Goal: Information Seeking & Learning: Understand process/instructions

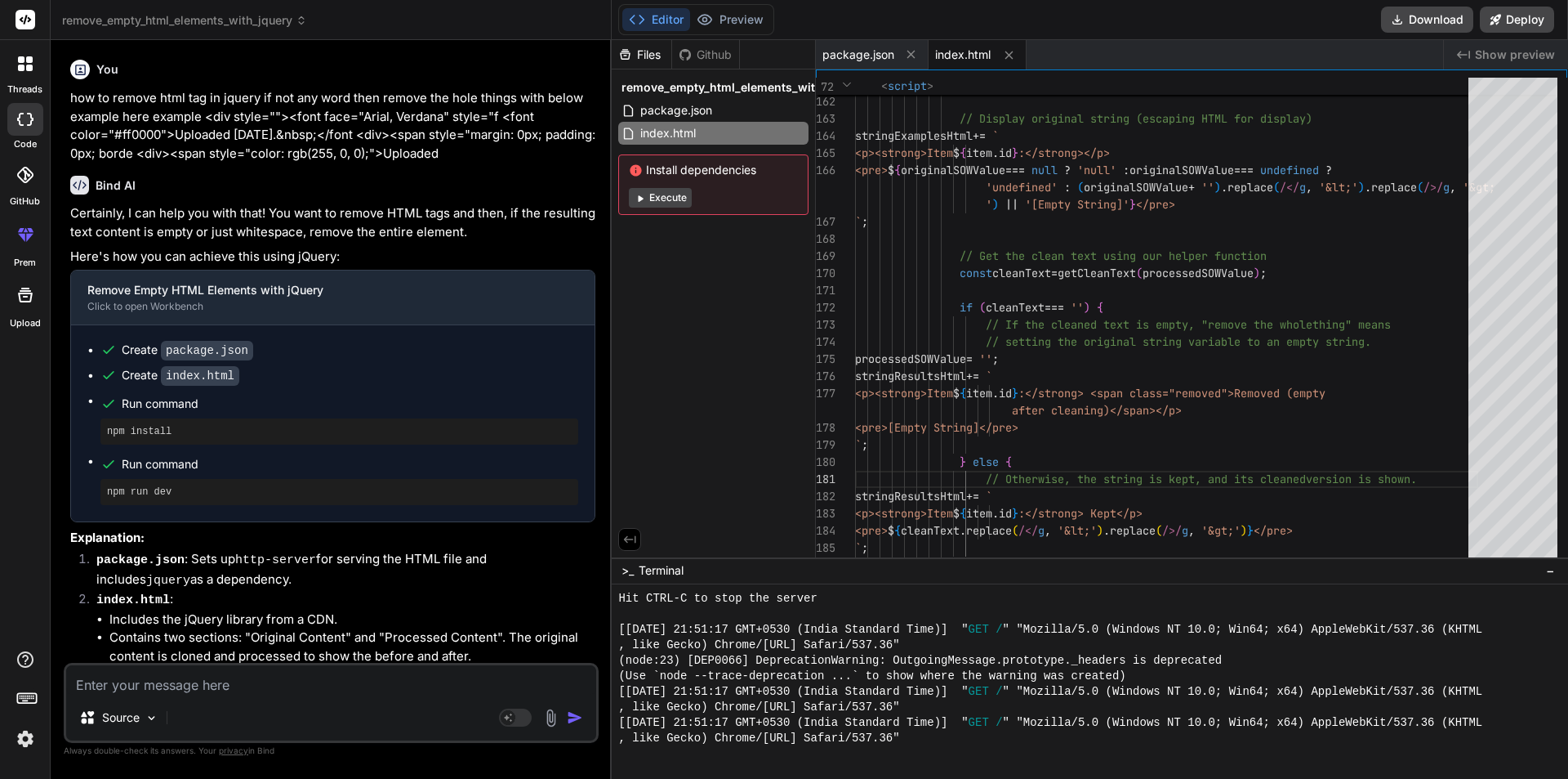
scroll to position [2174, 0]
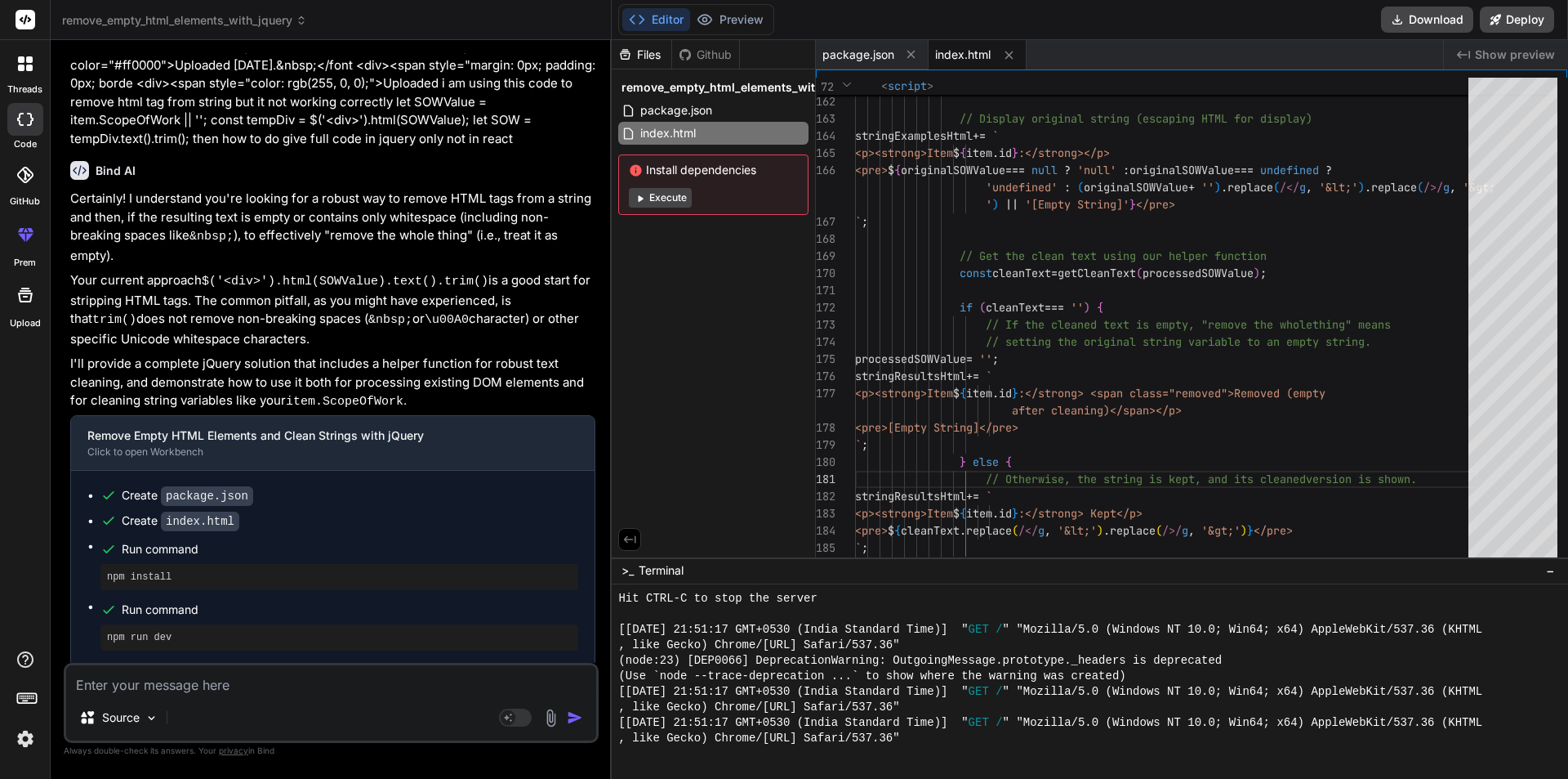
click at [318, 680] on textarea at bounding box center [332, 680] width 530 height 29
type textarea "h"
type textarea "x"
type textarea "ho"
type textarea "x"
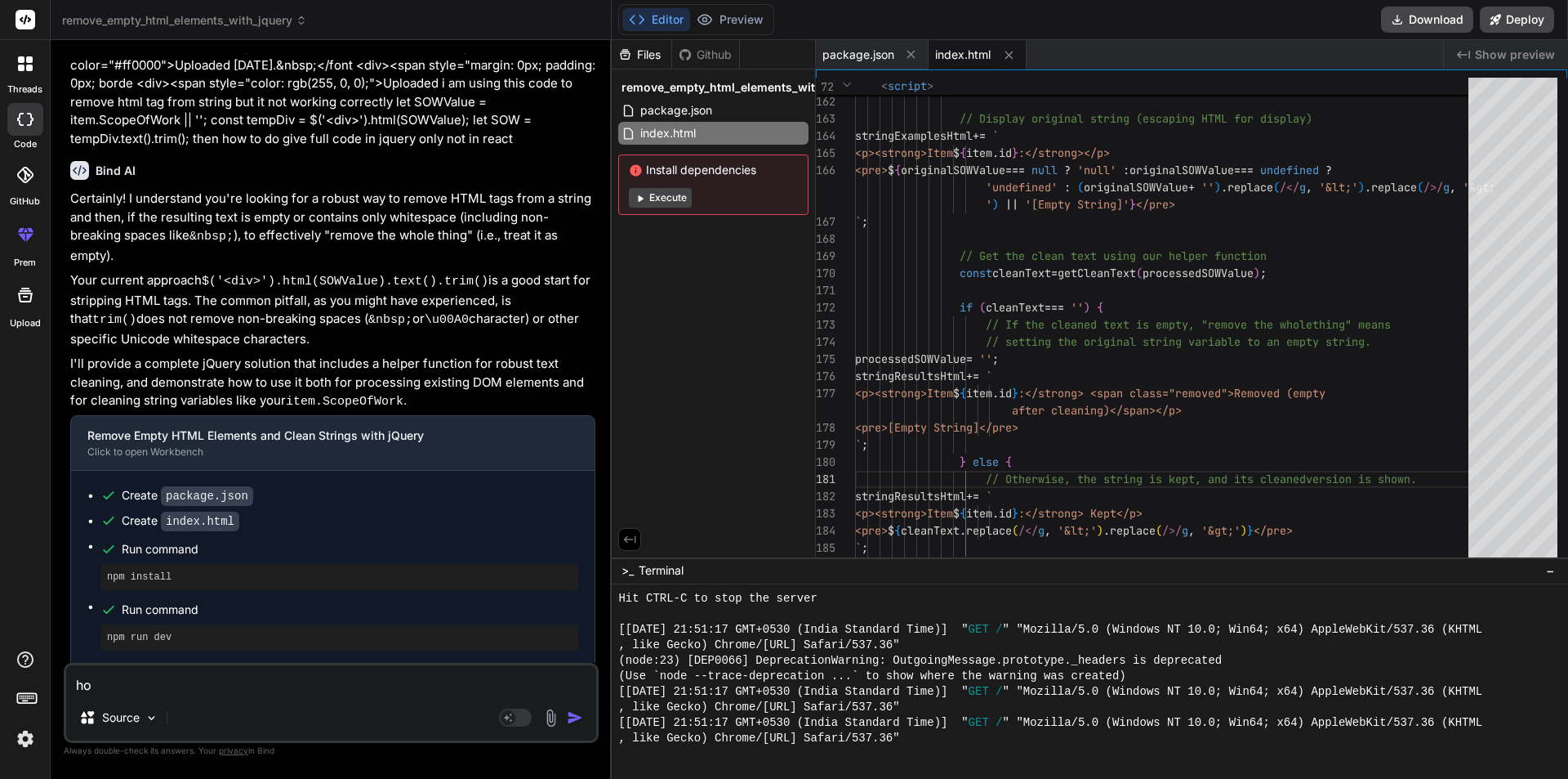
type textarea "how"
type textarea "x"
type textarea "how"
type textarea "x"
type textarea "how t"
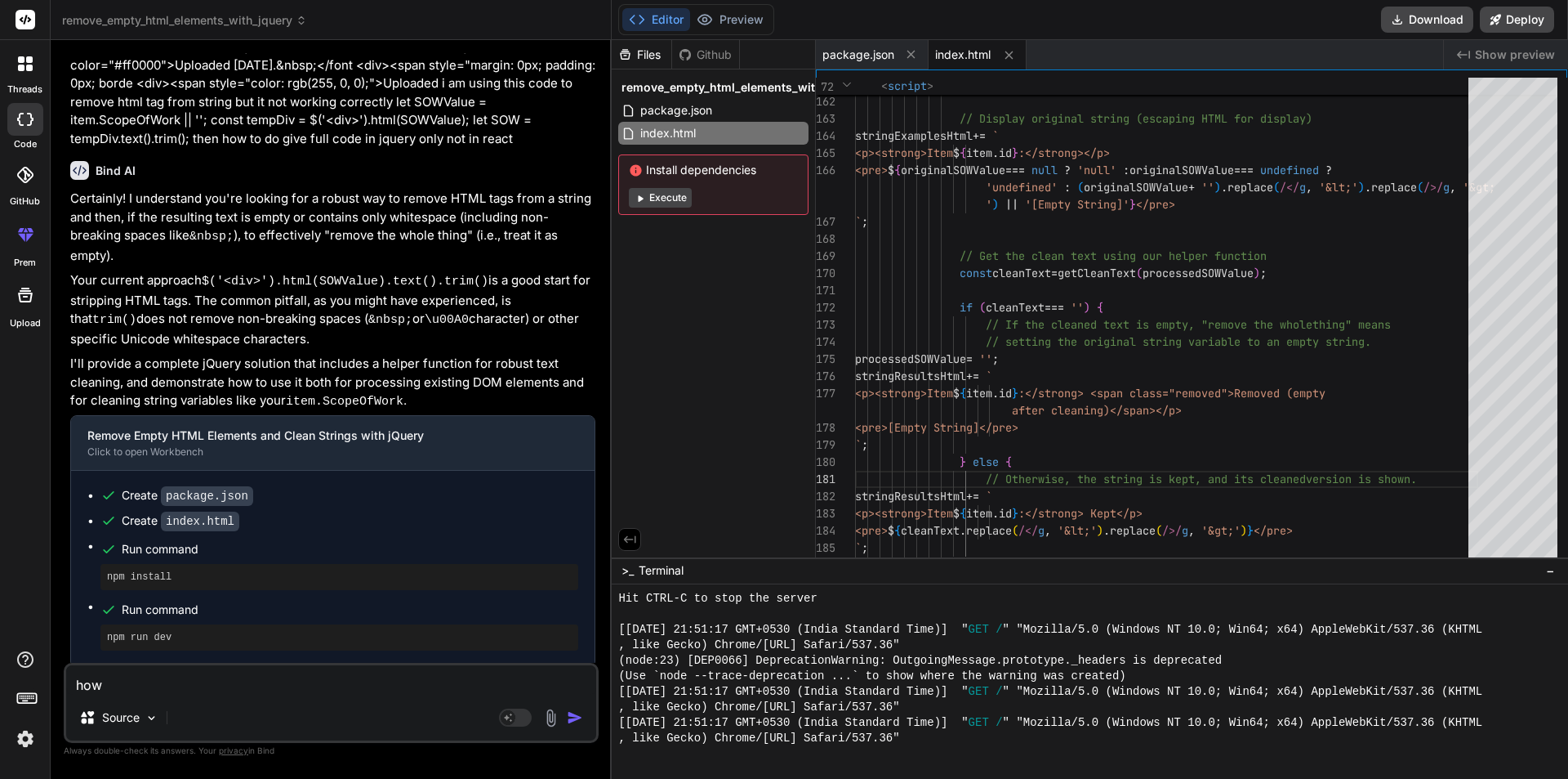
type textarea "x"
type textarea "how to"
type textarea "x"
type textarea "how to"
type textarea "x"
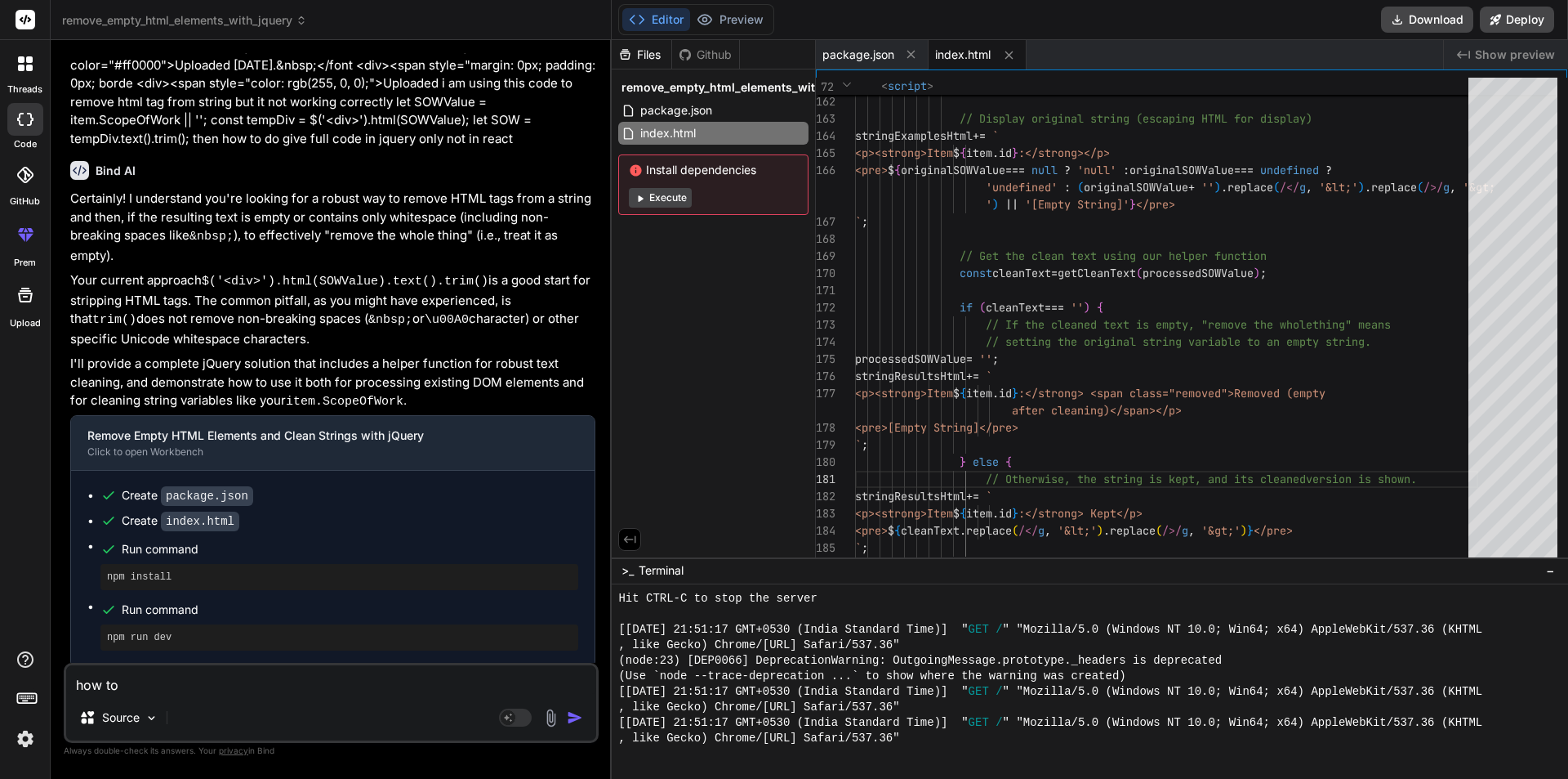
type textarea "how to r"
type textarea "x"
type textarea "how to re"
type textarea "x"
type textarea "how to res"
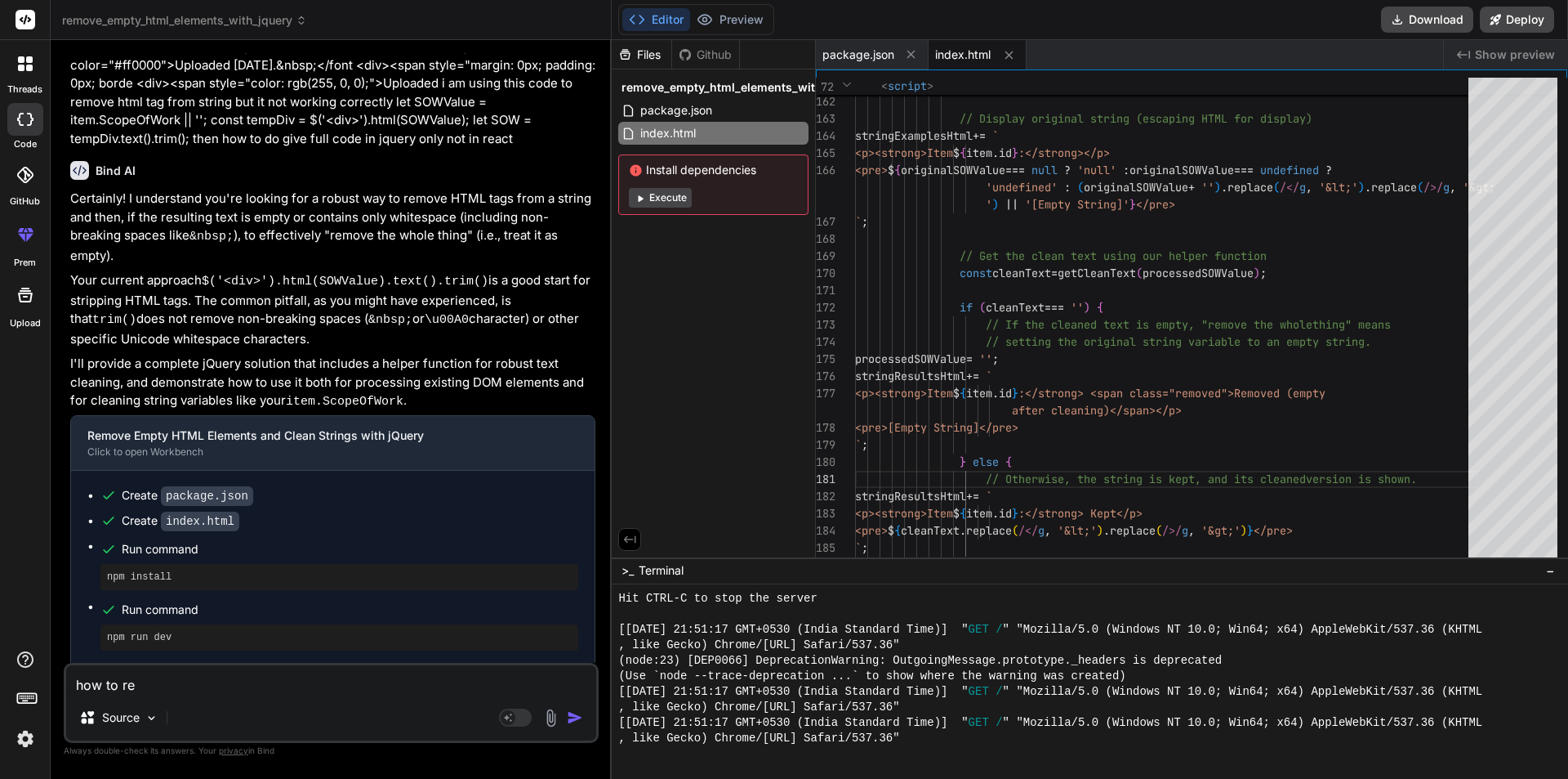
type textarea "x"
type textarea "how to reso"
type textarea "x"
type textarea "how to resol"
type textarea "x"
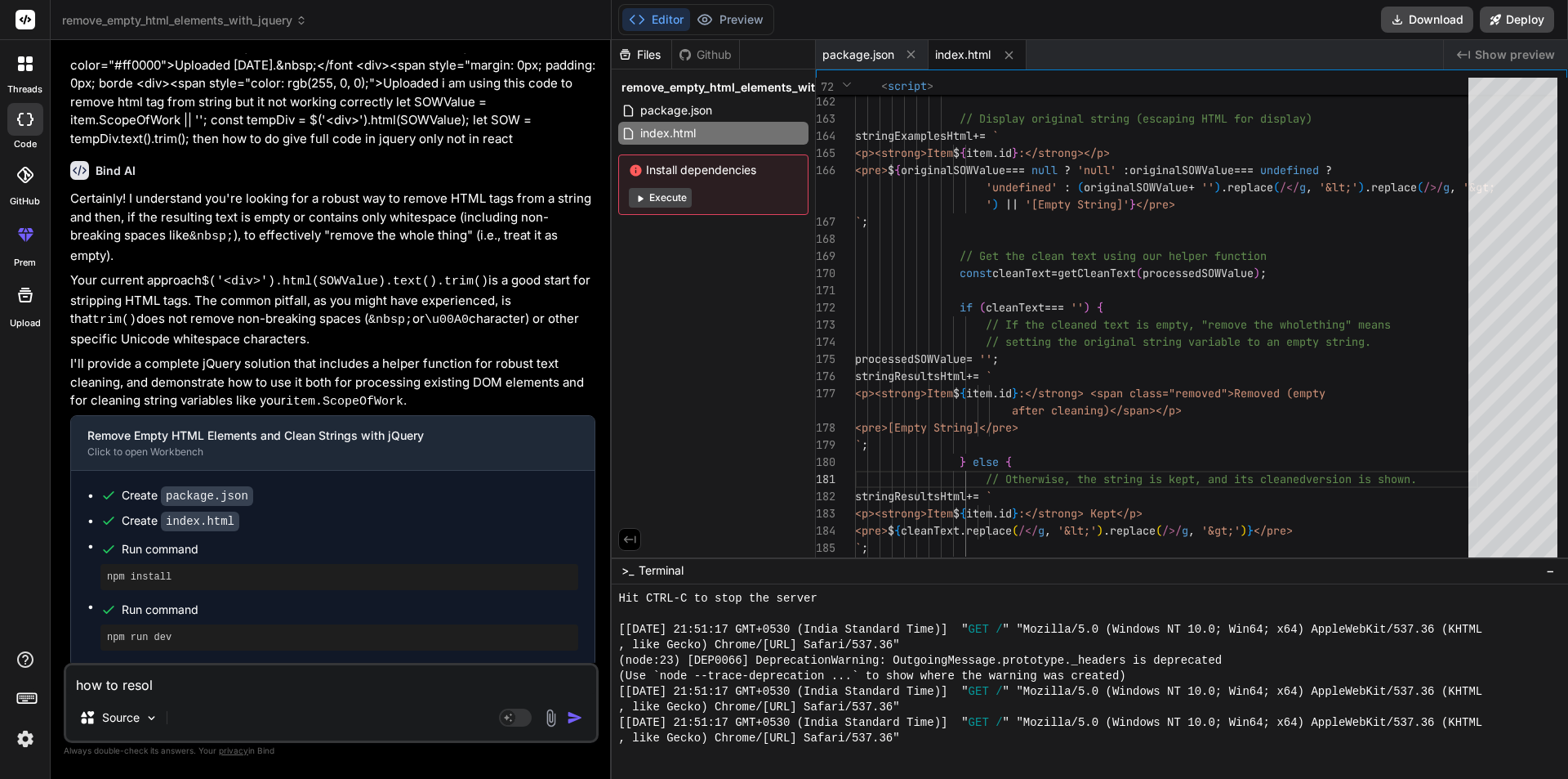
type textarea "how to resolv"
type textarea "x"
type textarea "how to resolve"
type textarea "x"
type textarea "how to resolve"
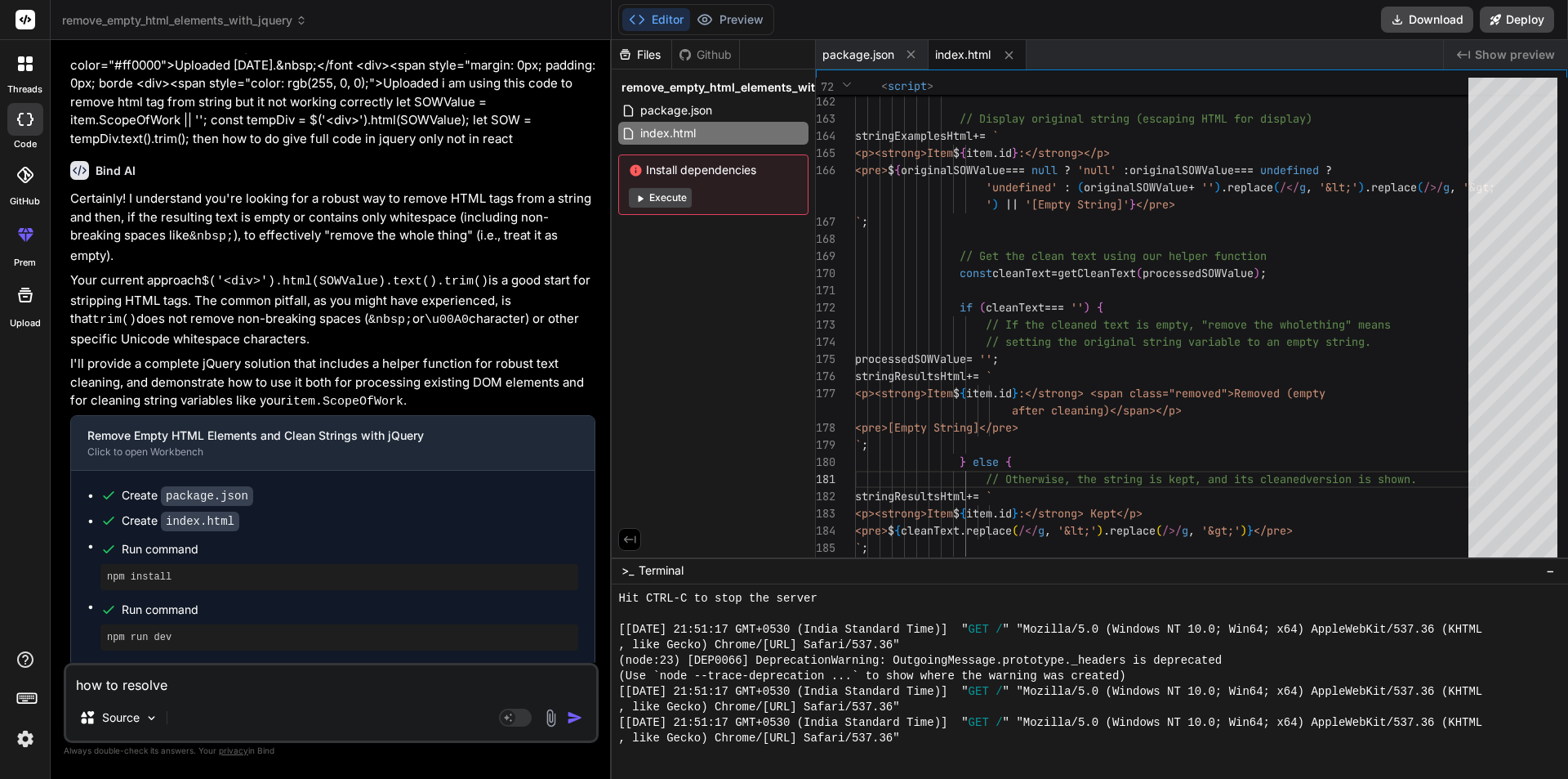
type textarea "x"
type textarea "how to resolve t"
type textarea "x"
type textarea "how to resolve th"
type textarea "x"
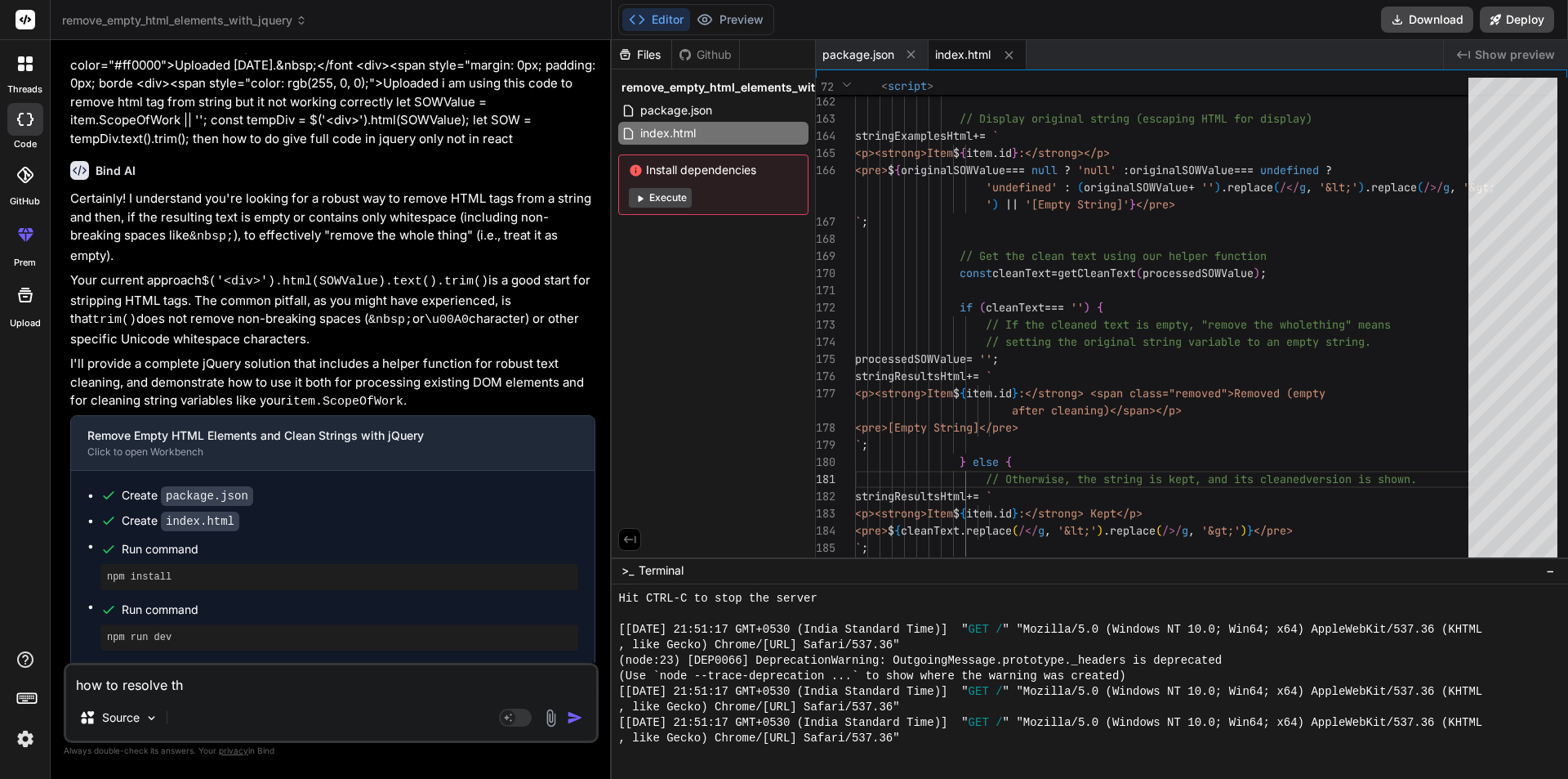
type textarea "how to resolve thi"
type textarea "x"
type textarea "how to resolve this"
type textarea "x"
type textarea "how to resolve this"
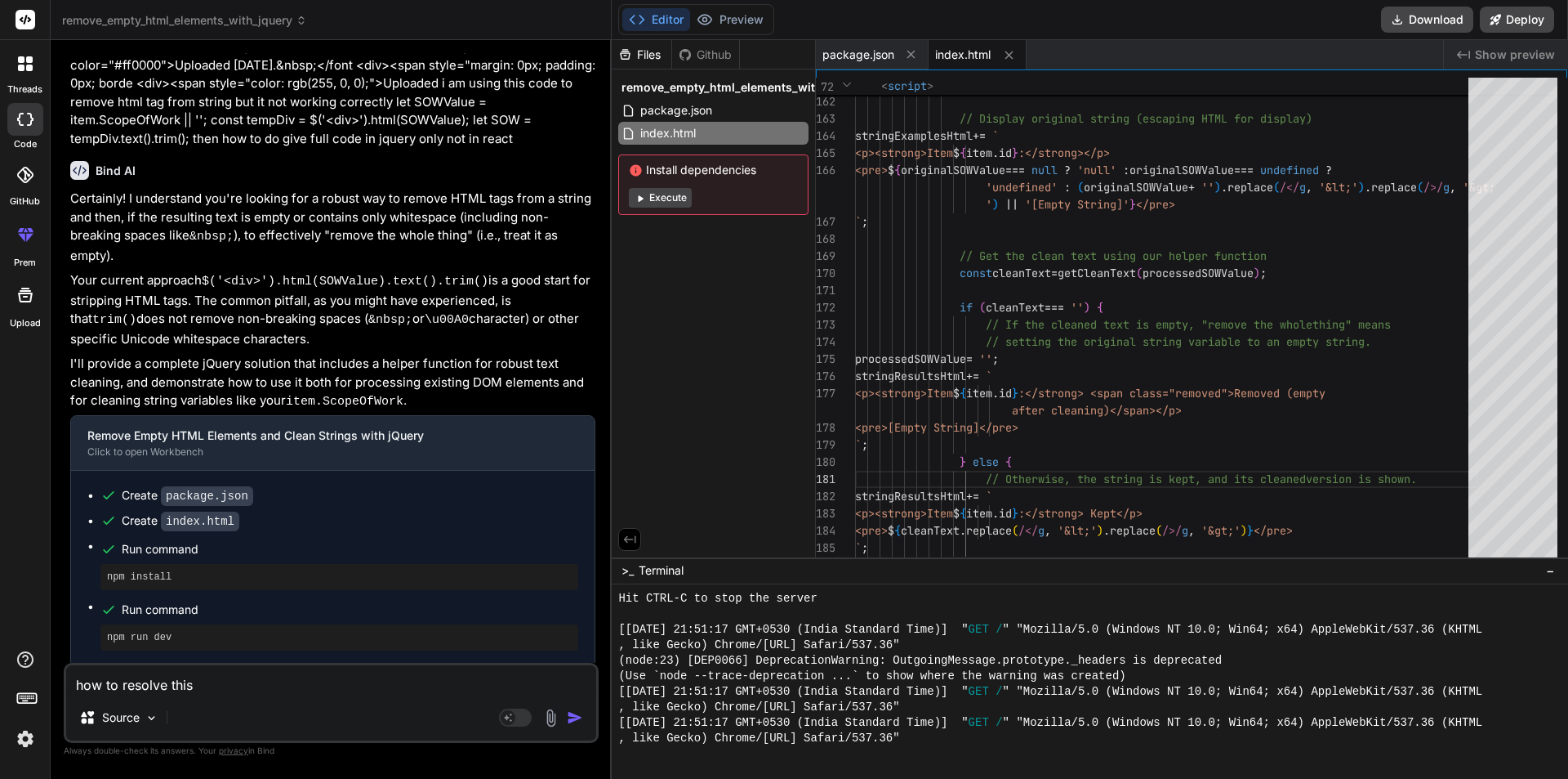
type textarea "x"
type textarea "how to resolve this s"
type textarea "x"
type textarea "how to resolve this st"
type textarea "x"
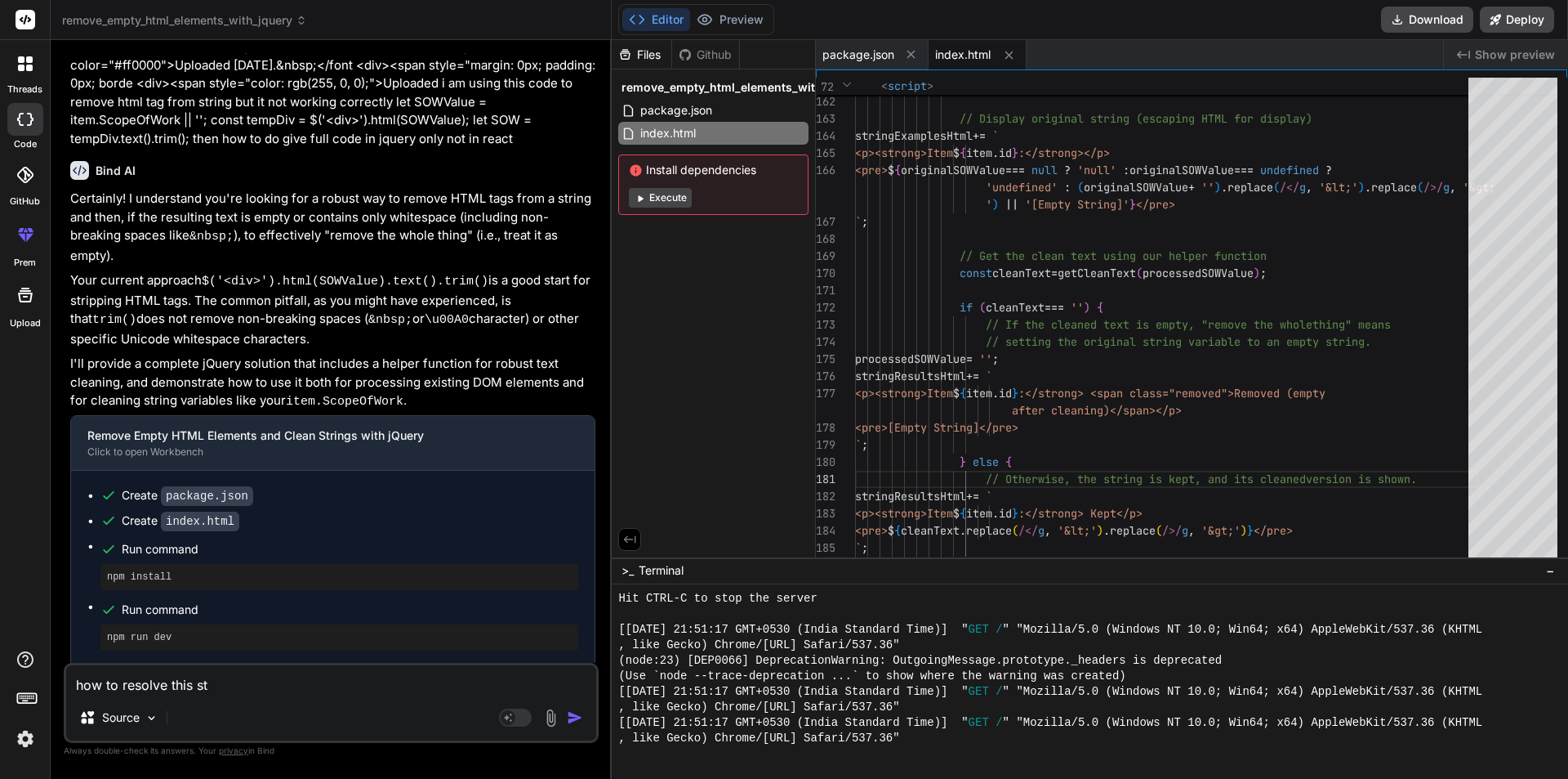
type textarea "how to resolve this ste"
type textarea "x"
type textarea "how to resolve this step"
type textarea "x"
type textarea "how to resolve this step"
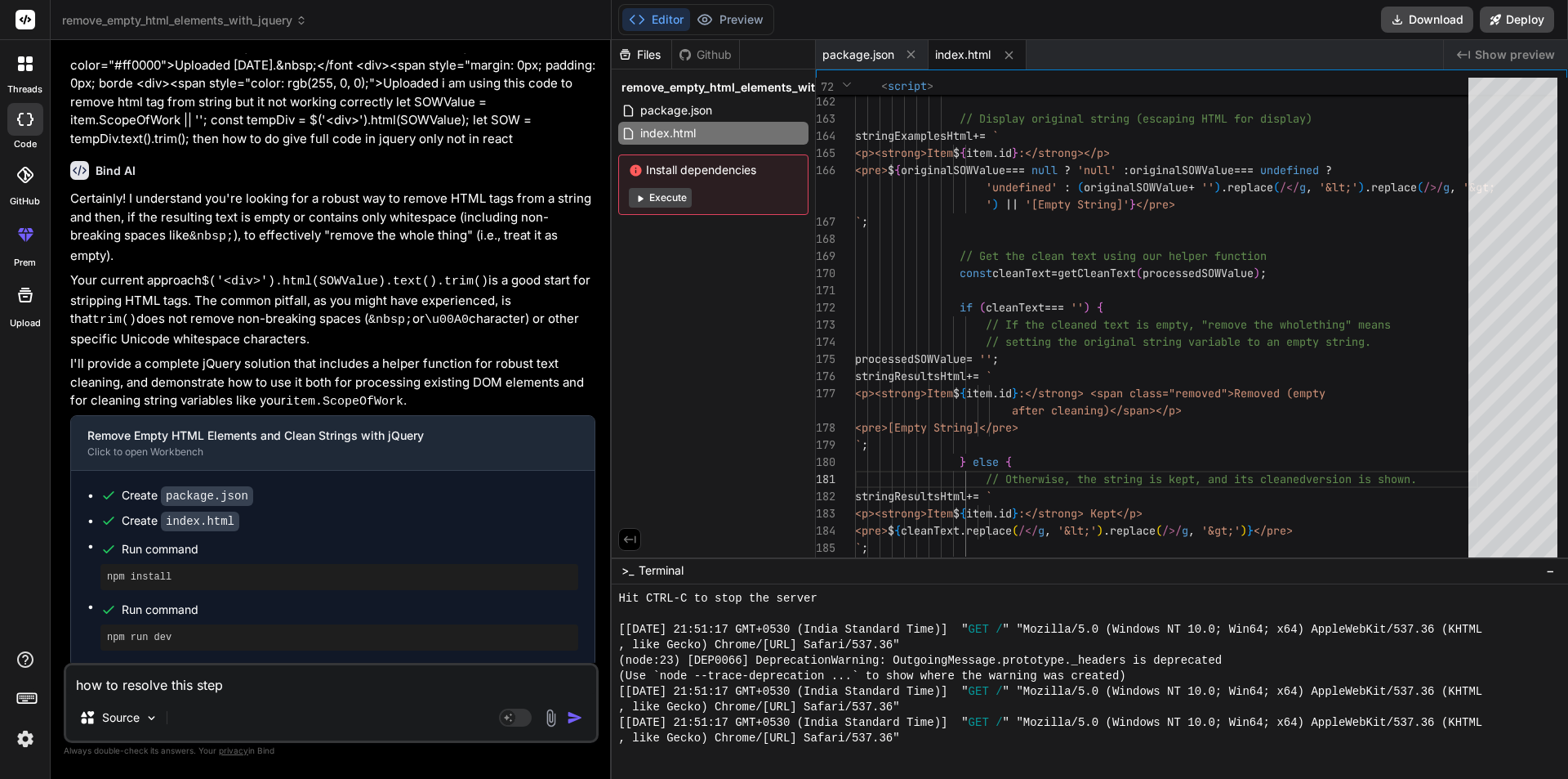
type textarea "x"
type textarea "how to resolve this step b"
type textarea "x"
type textarea "how to resolve this step by"
type textarea "x"
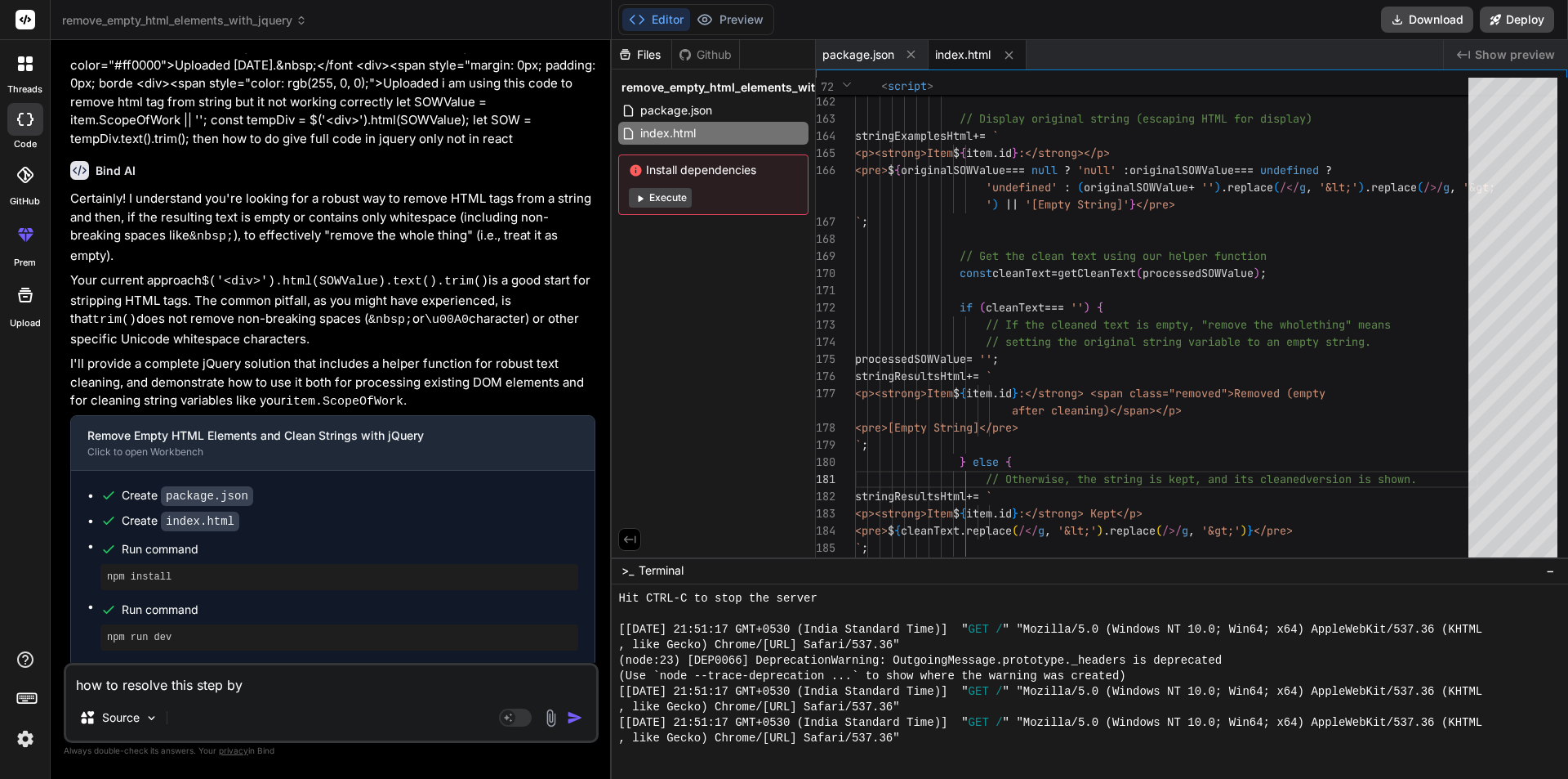
type textarea "how to resolve this step by"
type textarea "x"
type textarea "how to resolve this step by s"
type textarea "x"
type textarea "how to resolve this step by [PERSON_NAME]"
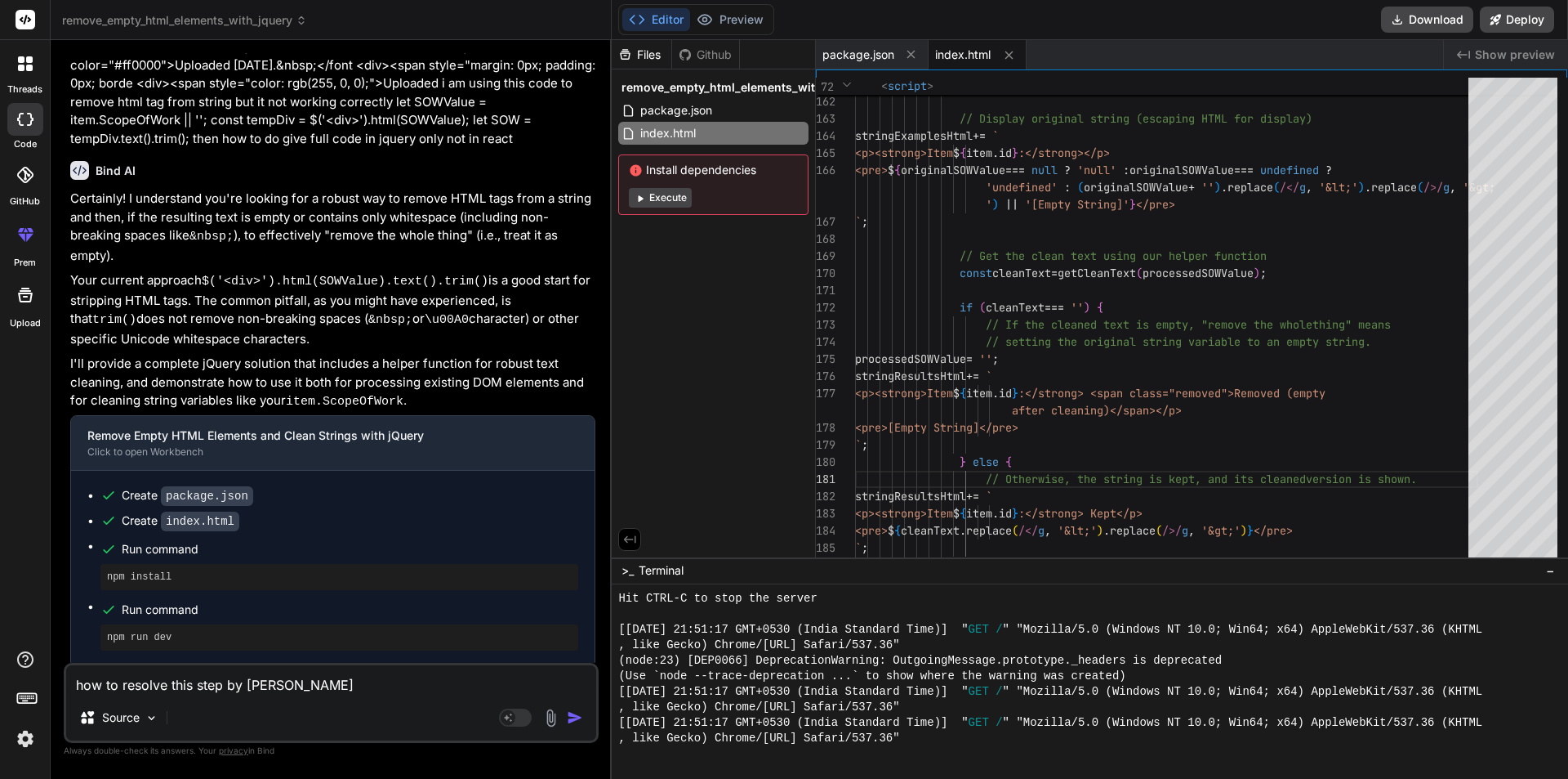
type textarea "x"
type textarea "how to resolve this step by [PERSON_NAME]"
type textarea "x"
type textarea "how to resolve this step by step"
type textarea "x"
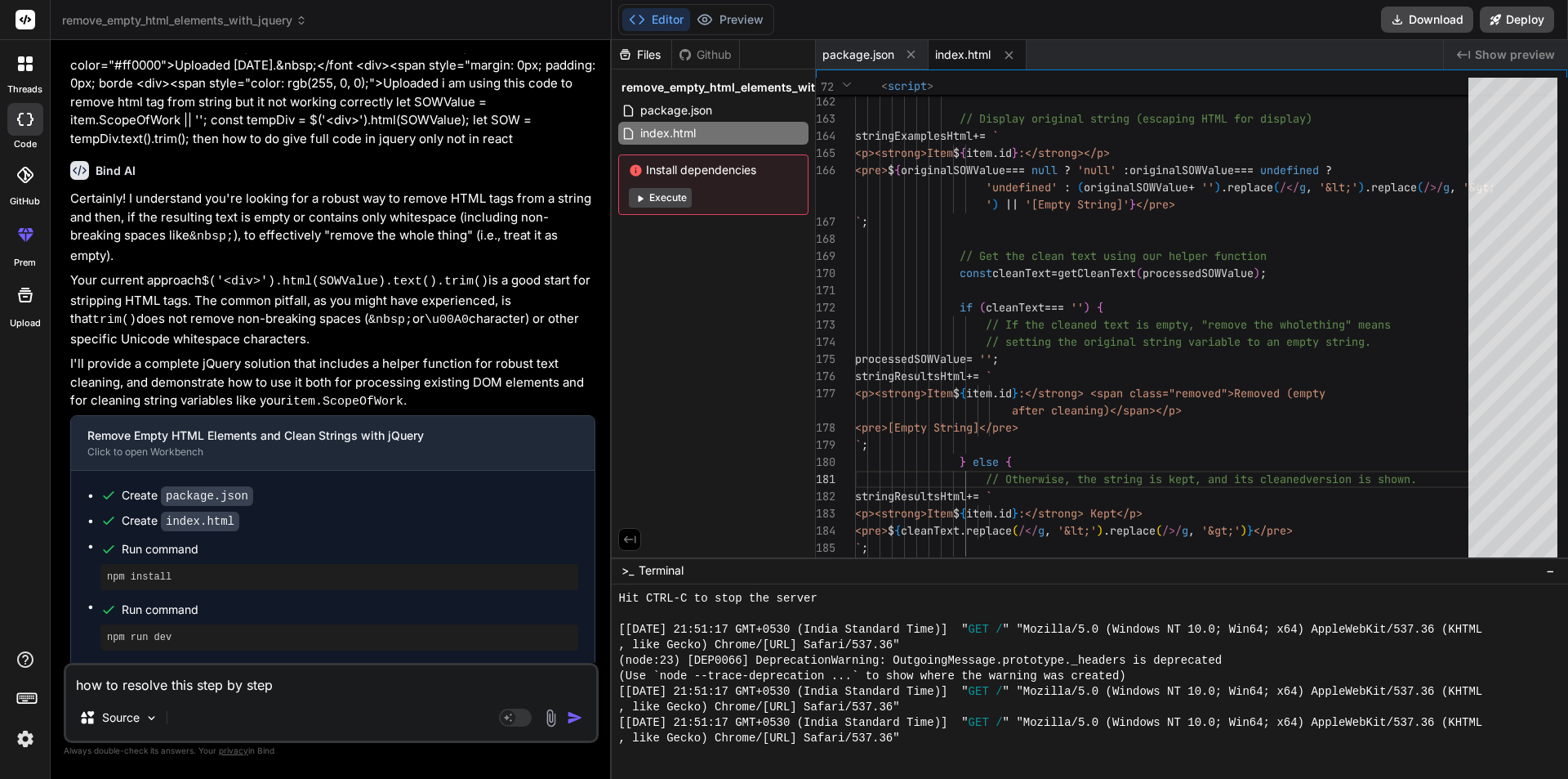
type textarea "how to resolve this step by step"
type textarea "x"
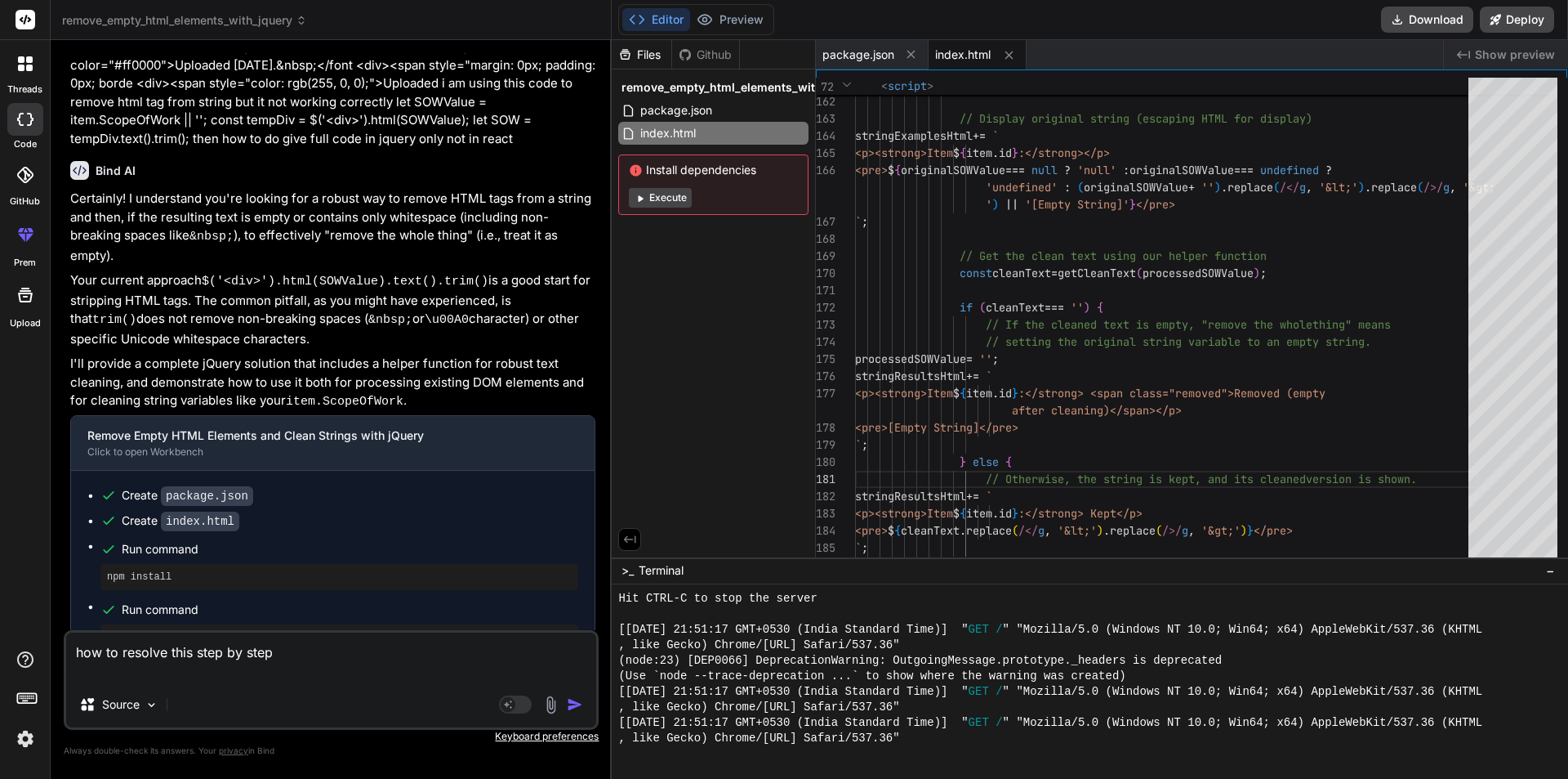
type textarea "how to resolve this step by step"
type textarea "x"
paste textarea "PM> NuGet\Install-Package System.Configuration.ConfigurationManager -Version 9.…"
type textarea "how to resolve this step by step PM> NuGet\Install-Package System.Configuration…"
type textarea "x"
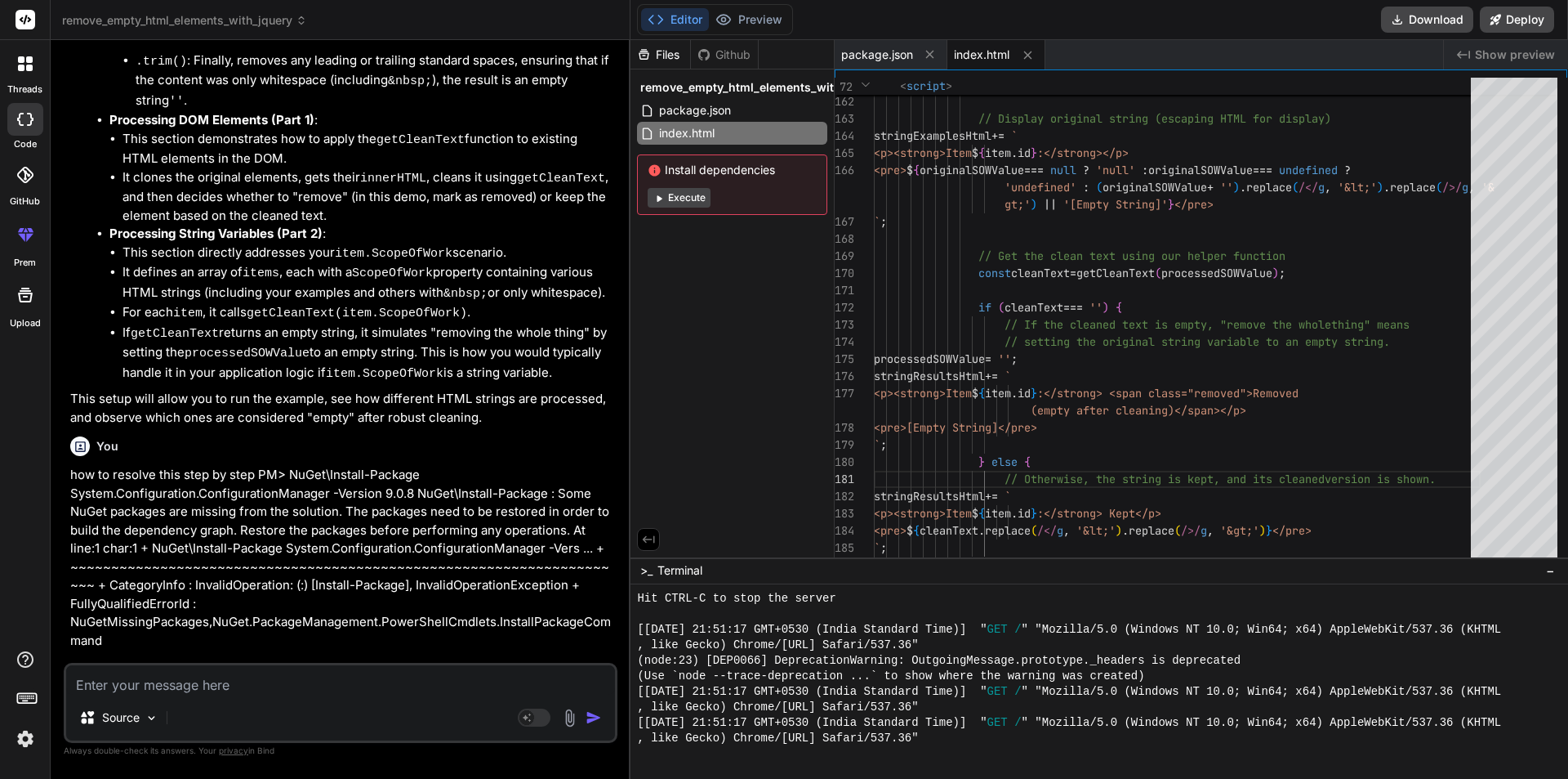
scroll to position [2235, 0]
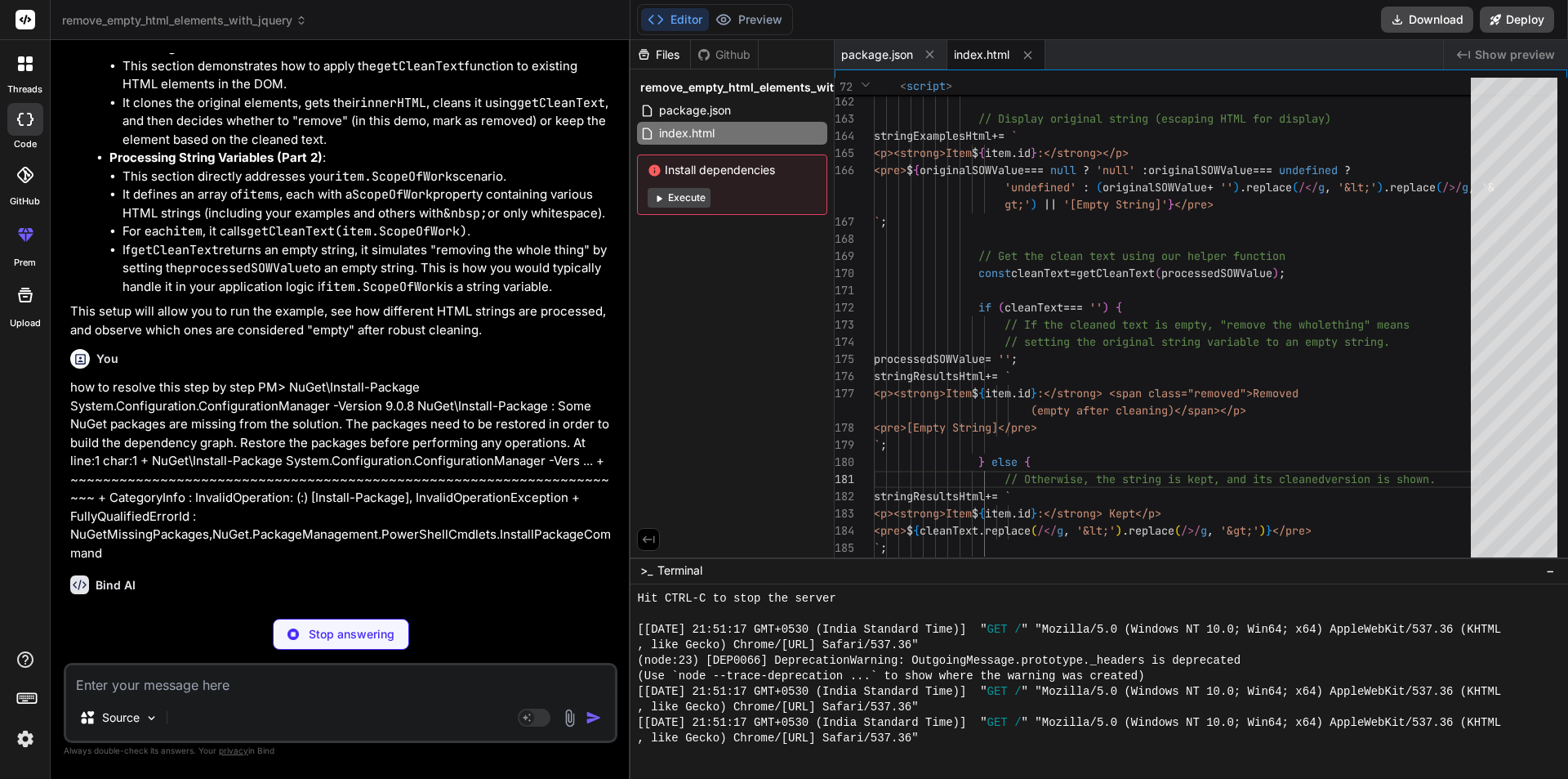
type textarea "x"
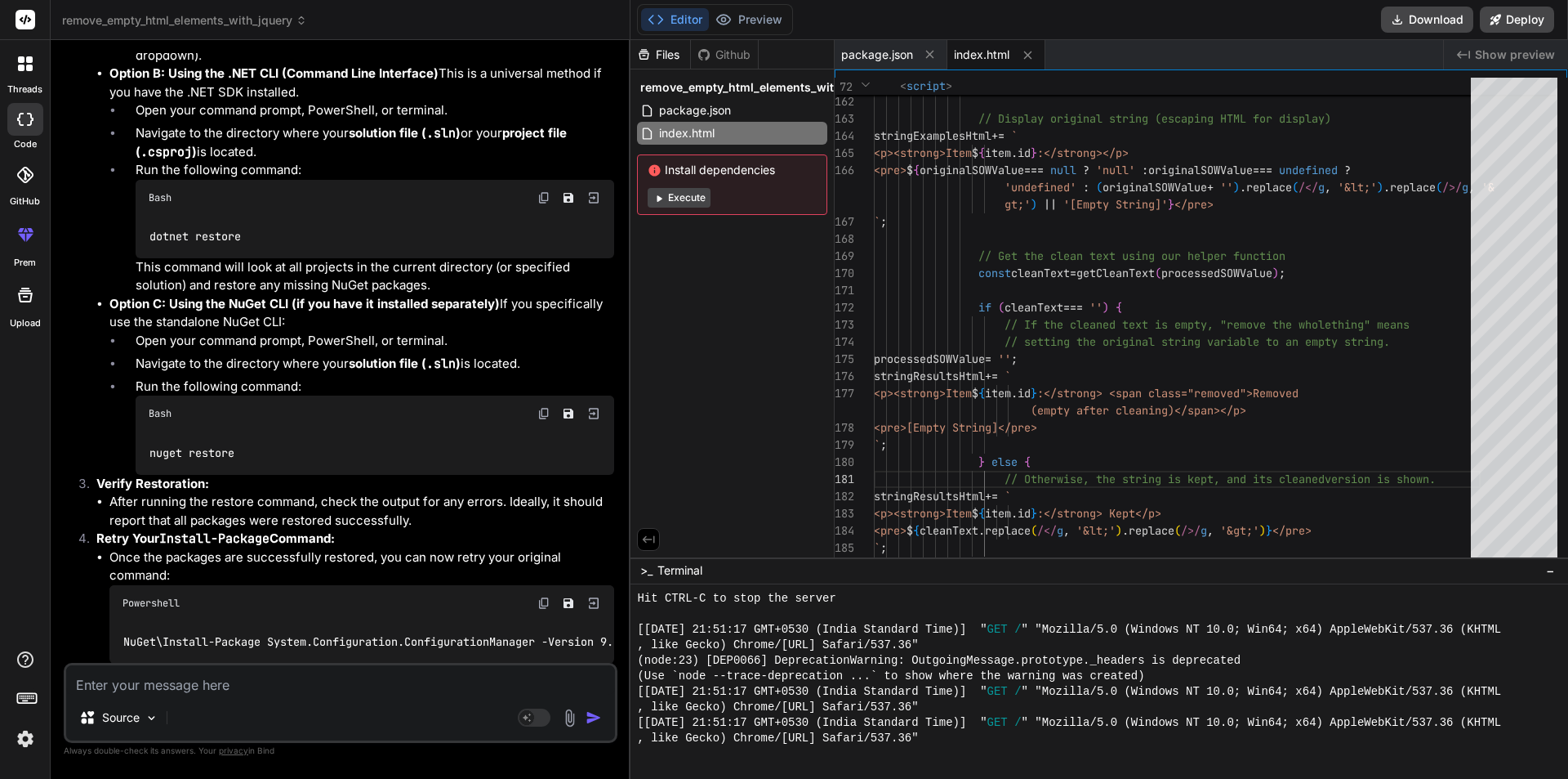
scroll to position [3520, 0]
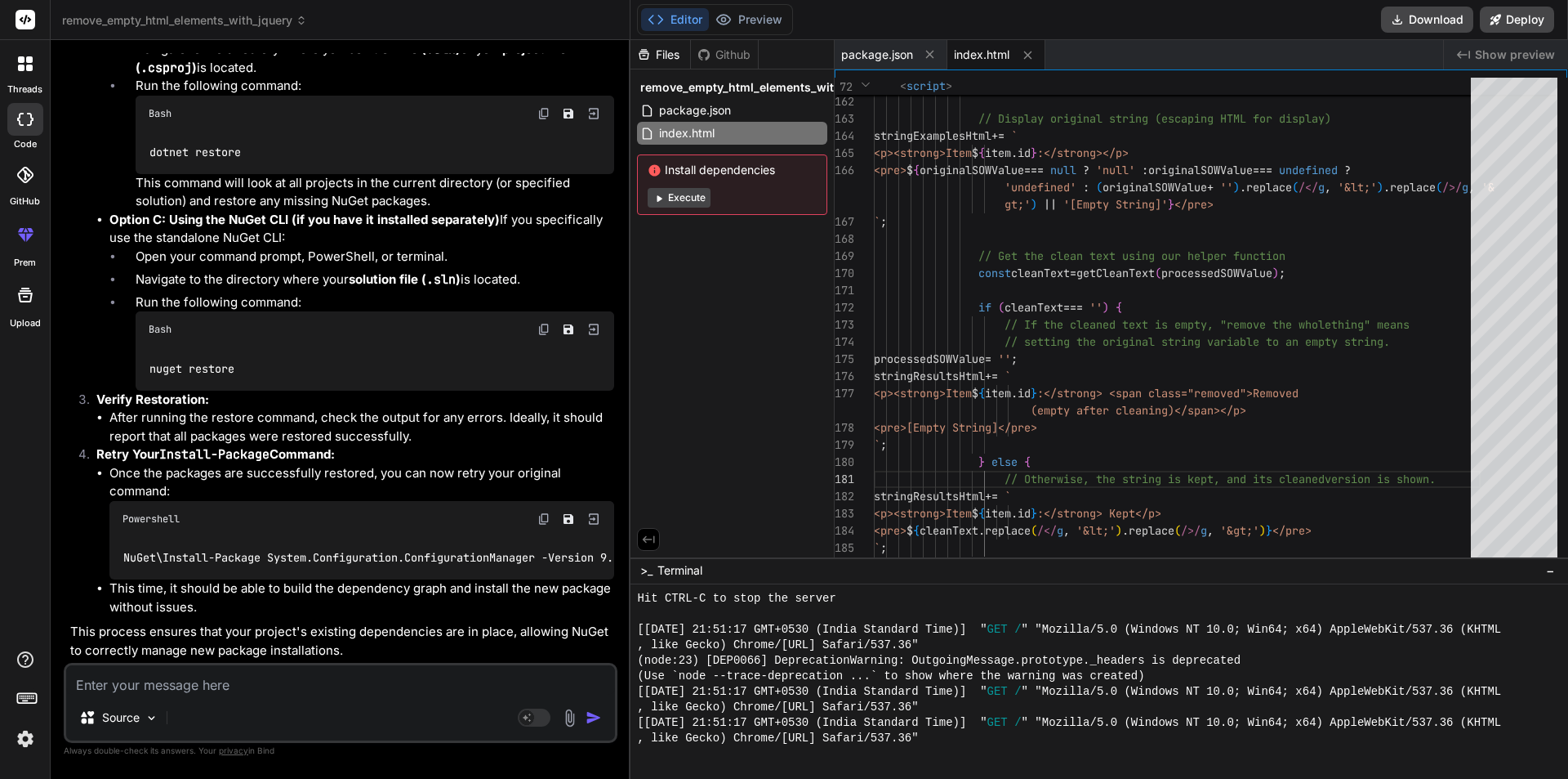
click at [230, 582] on li "This time, it should be able to build the dependency graph and install the new …" at bounding box center [362, 598] width 505 height 37
drag, startPoint x: 349, startPoint y: 590, endPoint x: 437, endPoint y: 594, distance: 88.1
click at [437, 594] on li "This time, it should be able to build the dependency graph and install the new …" at bounding box center [362, 598] width 505 height 37
click at [362, 583] on li "This time, it should be able to build the dependency graph and install the new …" at bounding box center [362, 598] width 505 height 37
drag, startPoint x: 246, startPoint y: 363, endPoint x: 146, endPoint y: 371, distance: 100.3
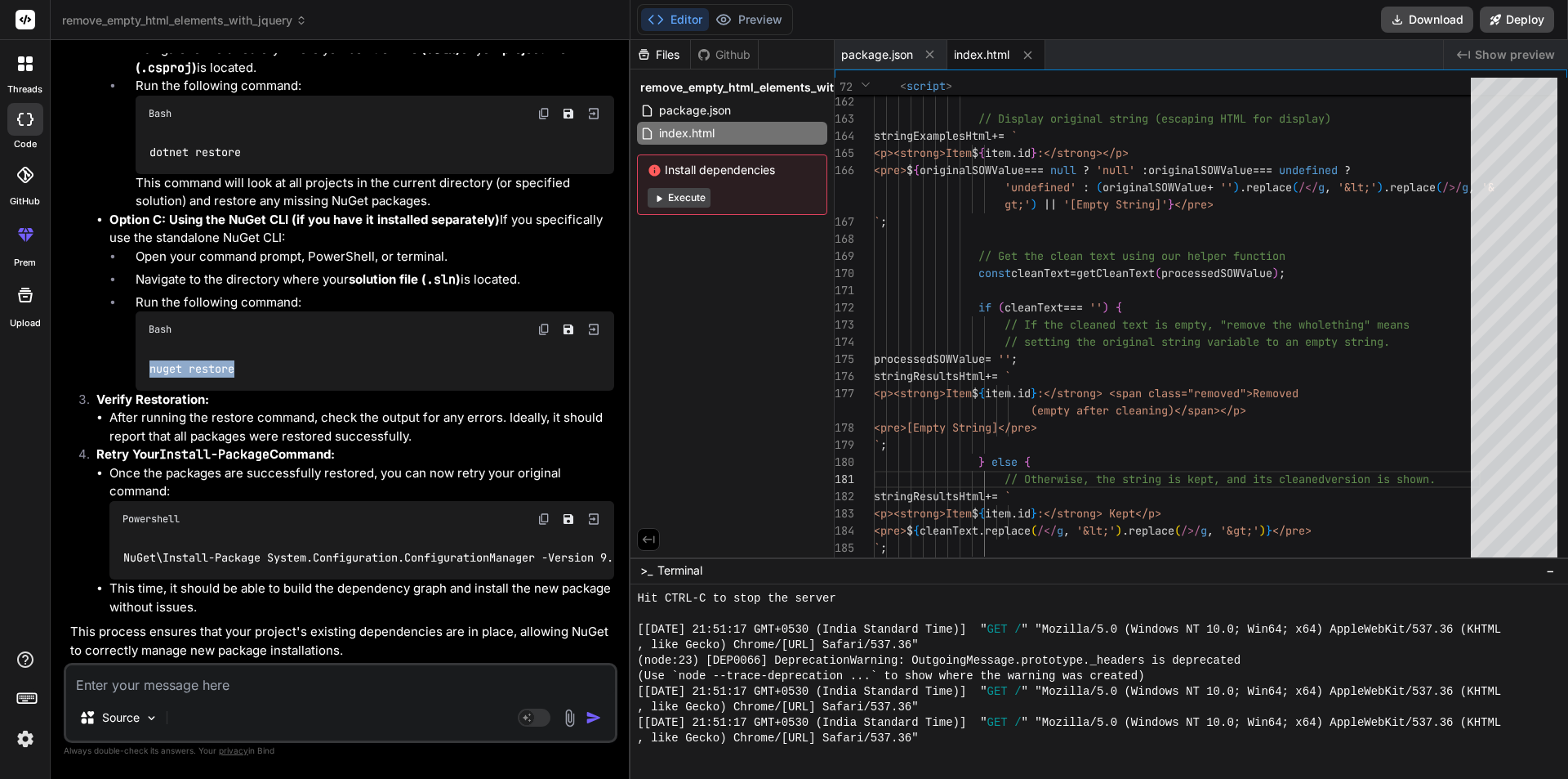
click at [146, 371] on div "nuget restore" at bounding box center [375, 368] width 479 height 42
copy code "nuget restore"
click at [195, 688] on textarea at bounding box center [341, 680] width 549 height 29
type textarea "h"
type textarea "x"
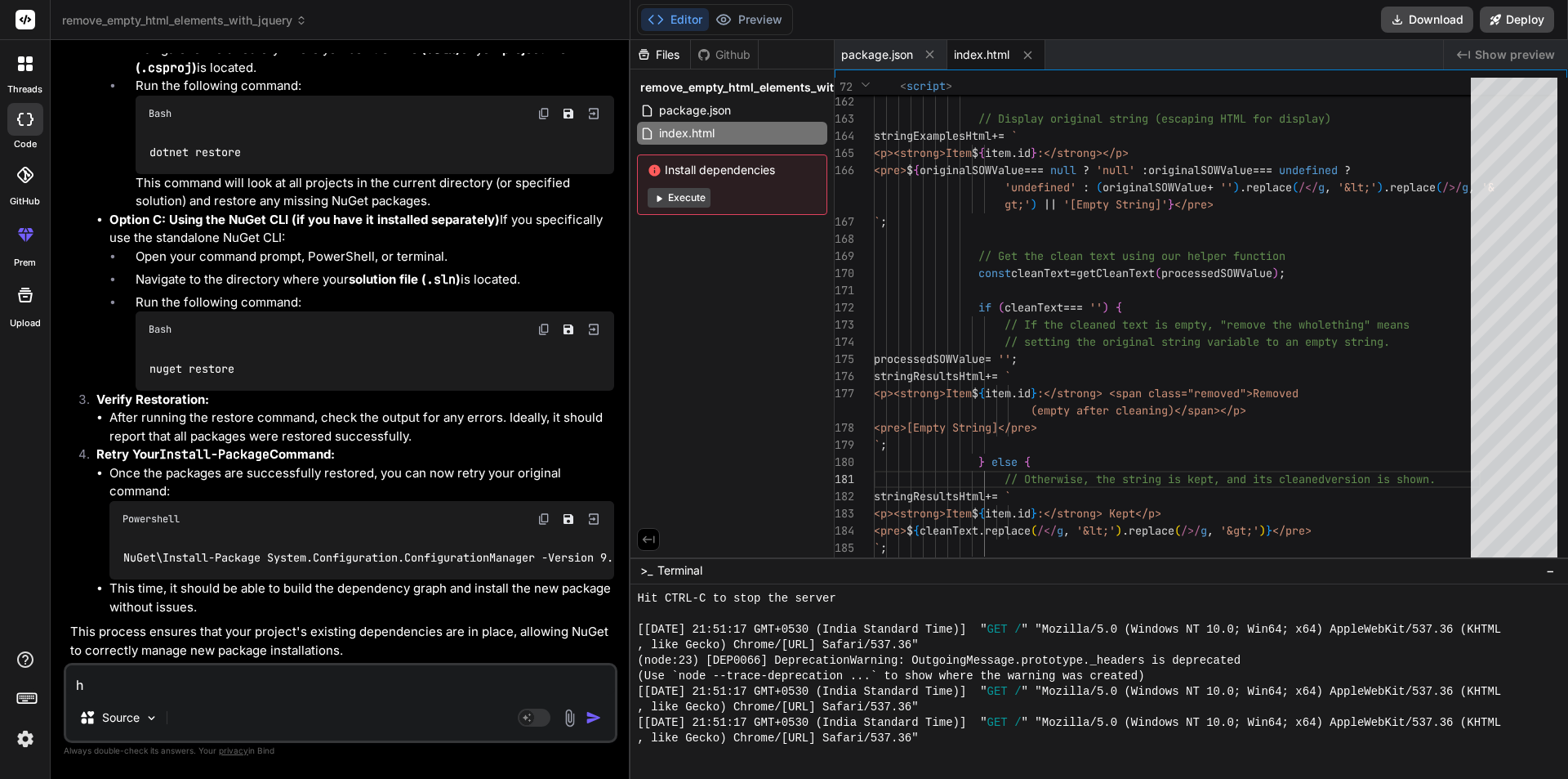
type textarea "ho"
type textarea "x"
type textarea "how"
type textarea "x"
type textarea "how"
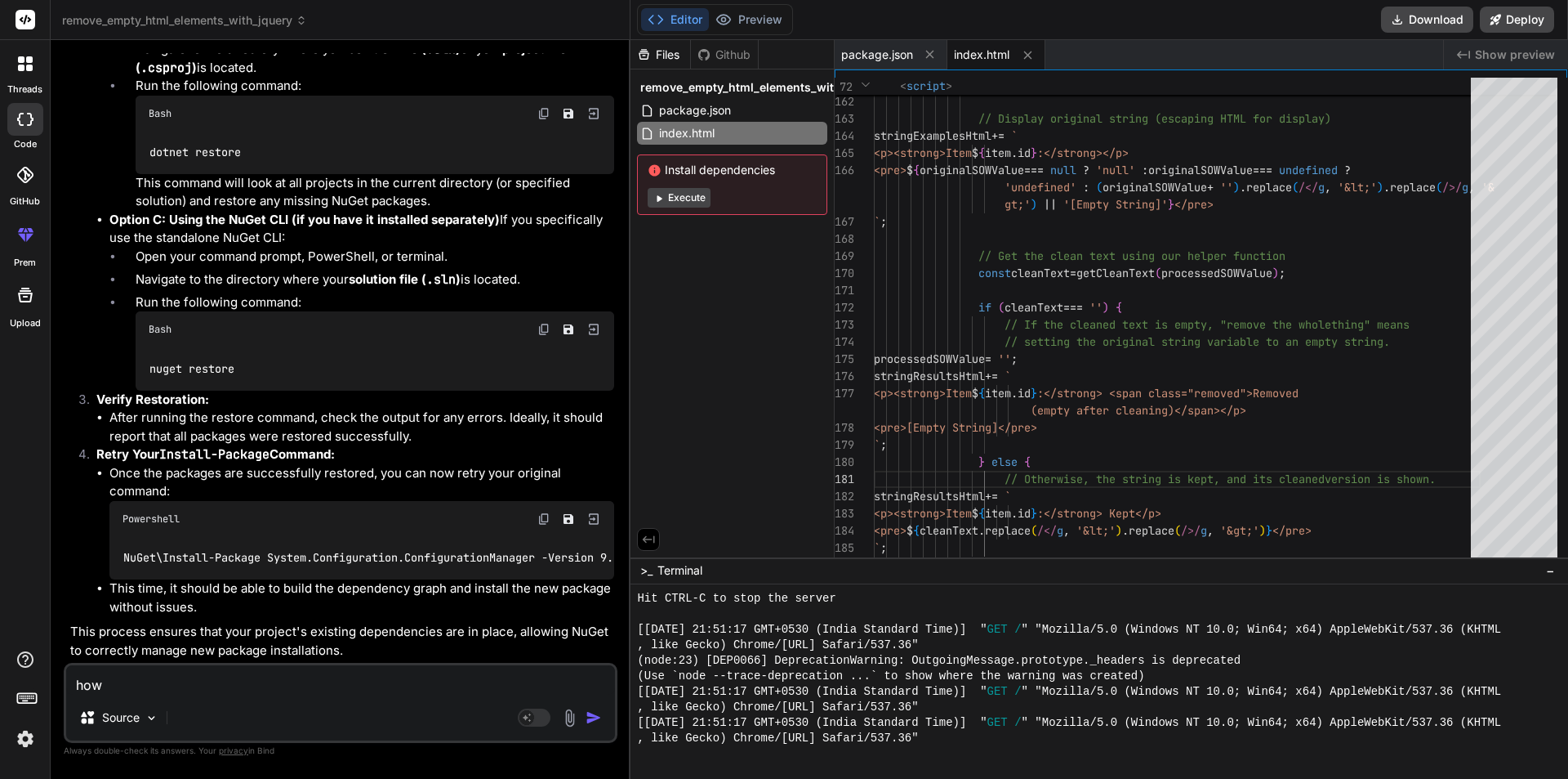
type textarea "x"
type textarea "how t"
type textarea "x"
type textarea "how to"
type textarea "x"
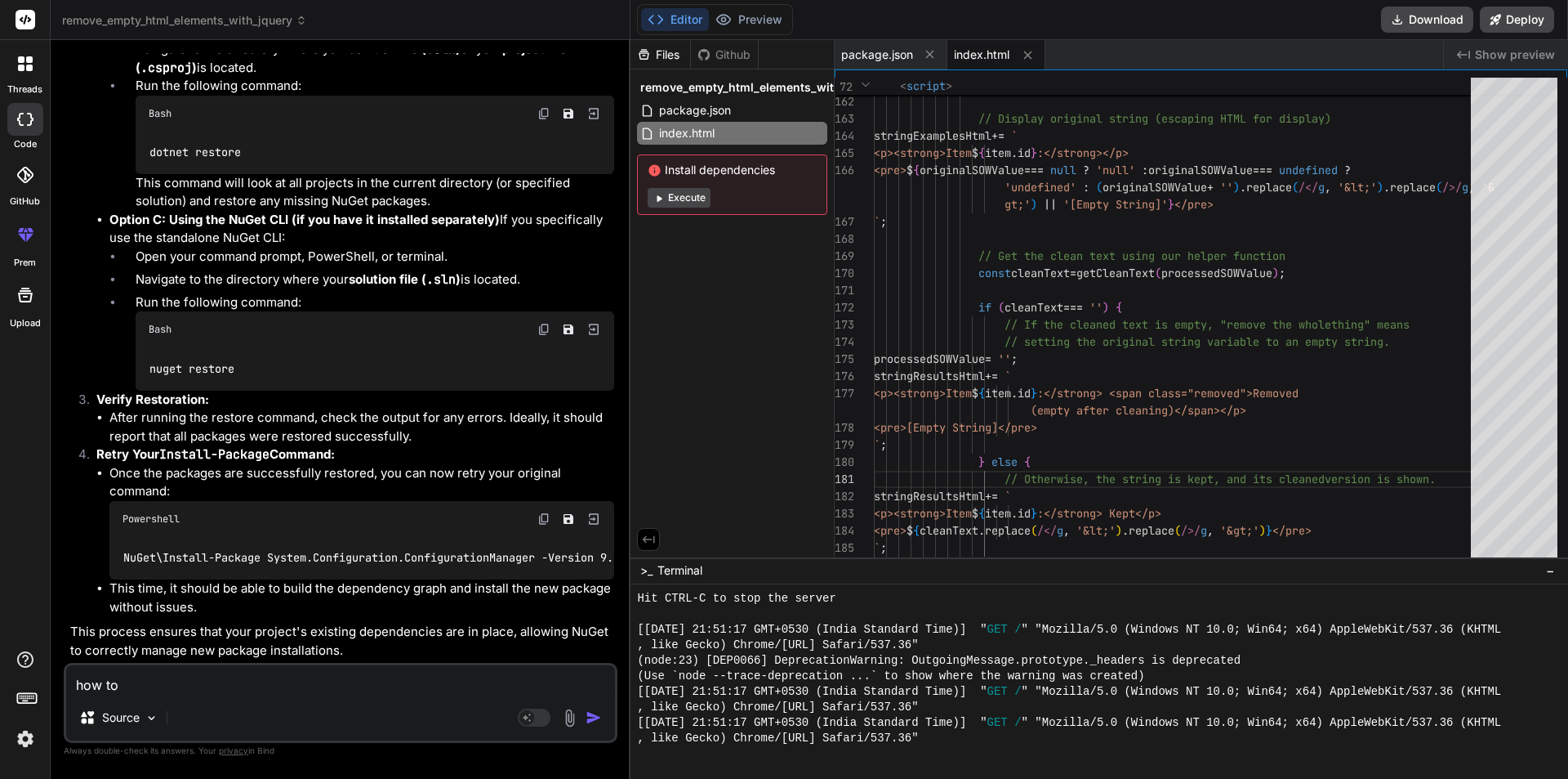
type textarea "how to"
type textarea "x"
type textarea "how to r"
type textarea "x"
type textarea "how to re"
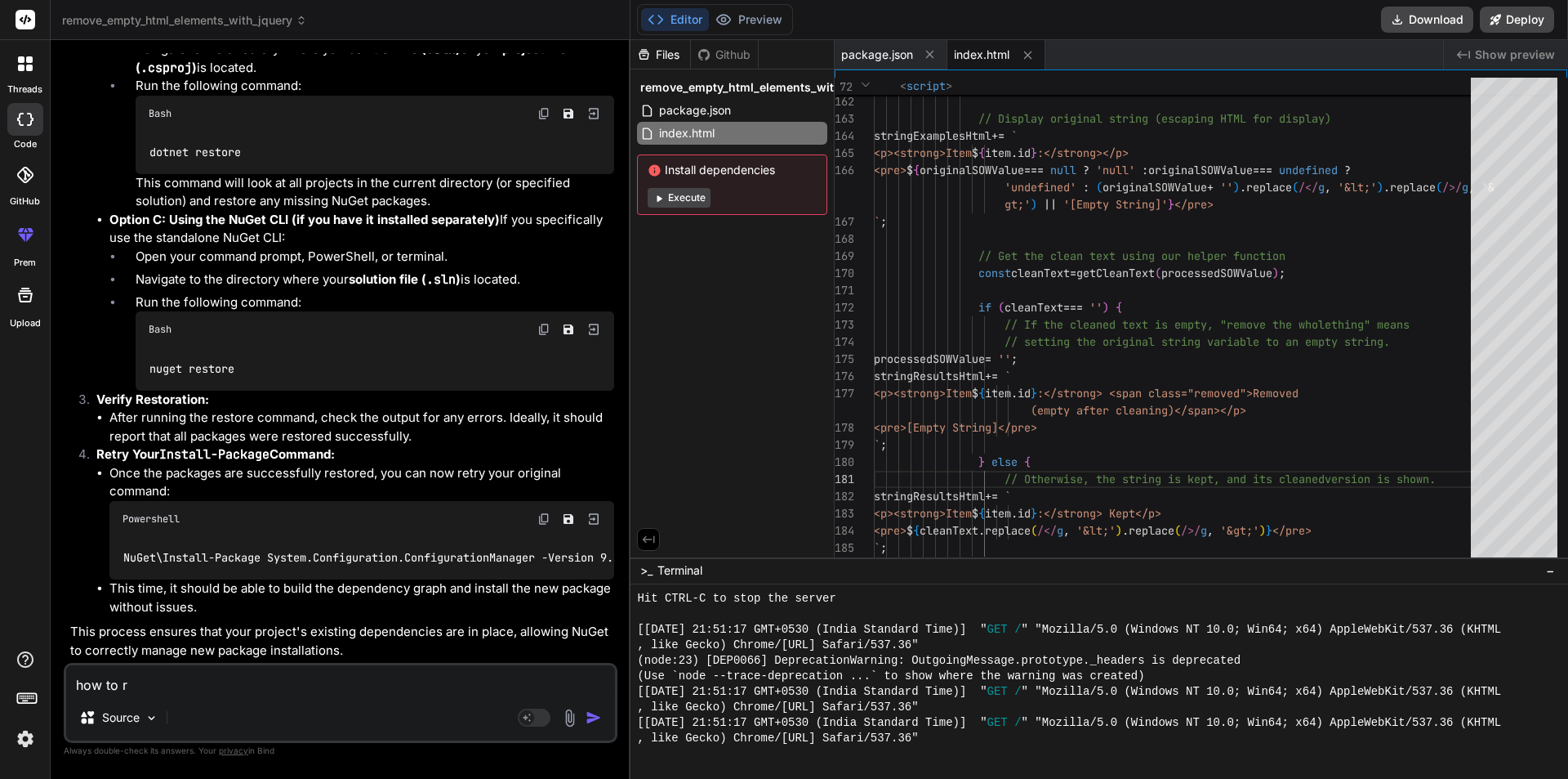
type textarea "x"
type textarea "how to res"
type textarea "x"
type textarea "how to rest"
type textarea "x"
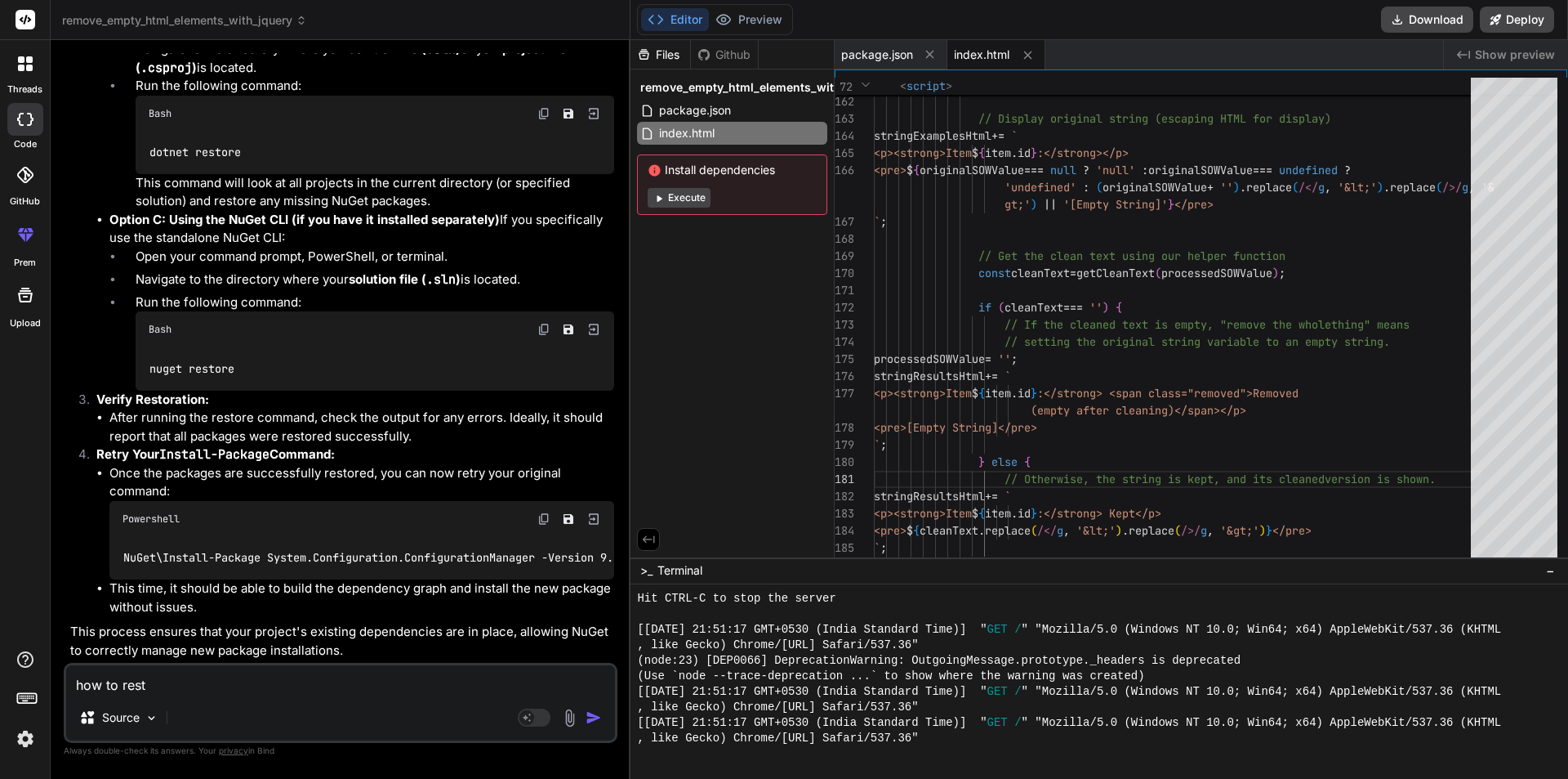
type textarea "how to resto"
type textarea "x"
type textarea "how to restor"
type textarea "x"
type textarea "how to restore"
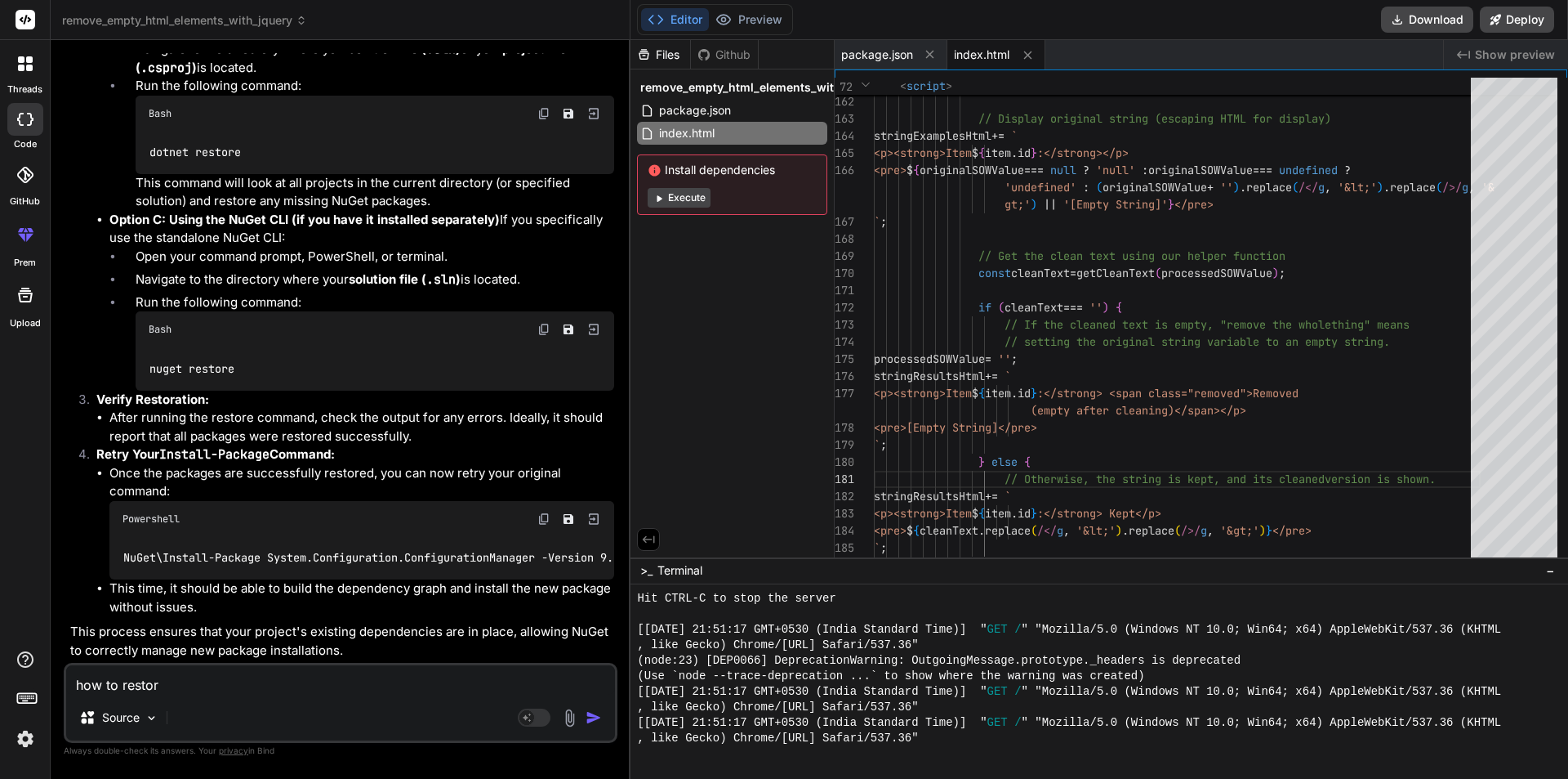
type textarea "x"
type textarea "how to restore"
type textarea "x"
type textarea "how to restore t"
type textarea "x"
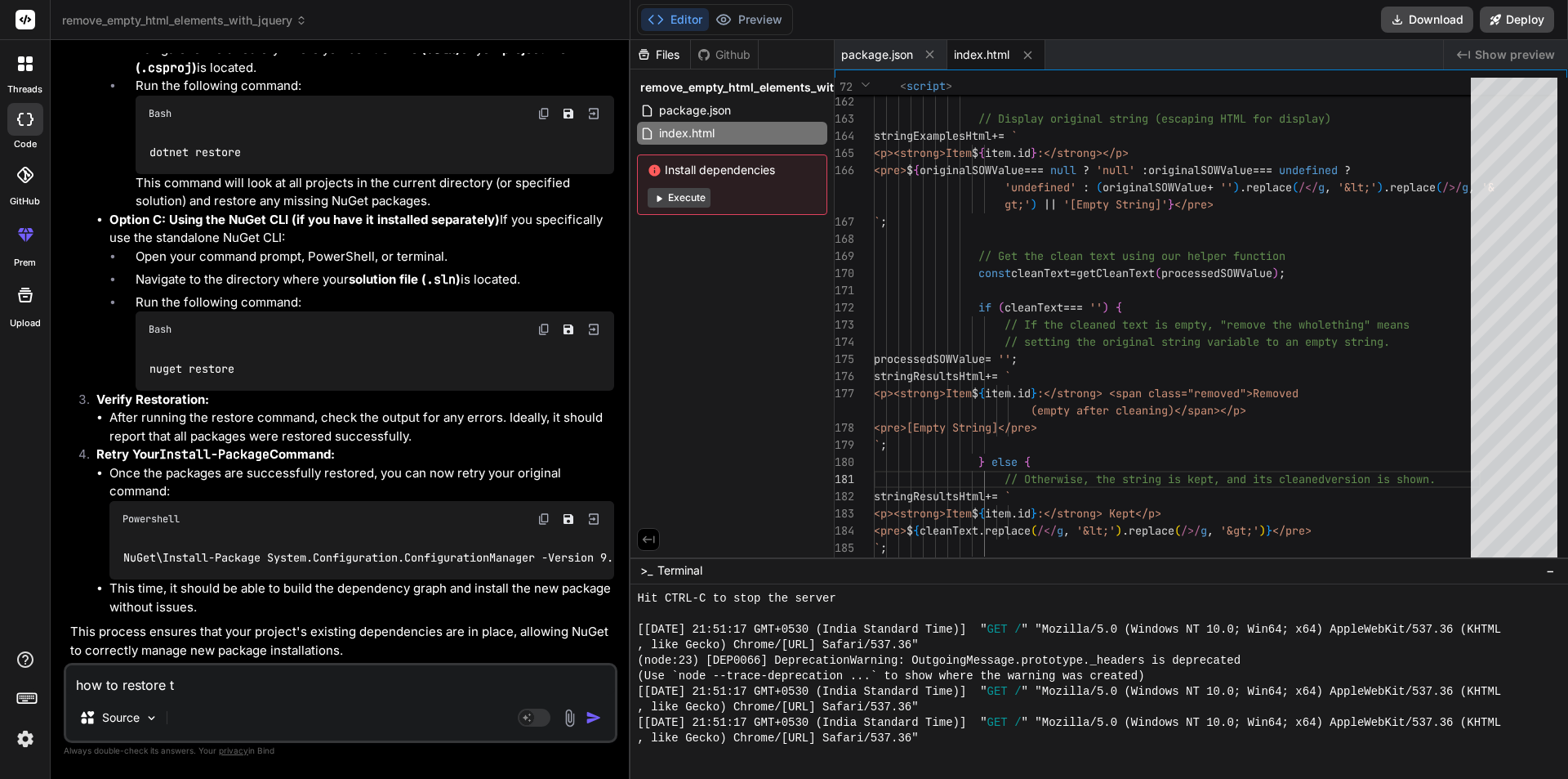
type textarea "how to restore th"
type textarea "x"
type textarea "how to restore the"
type textarea "x"
type textarea "how to restore the"
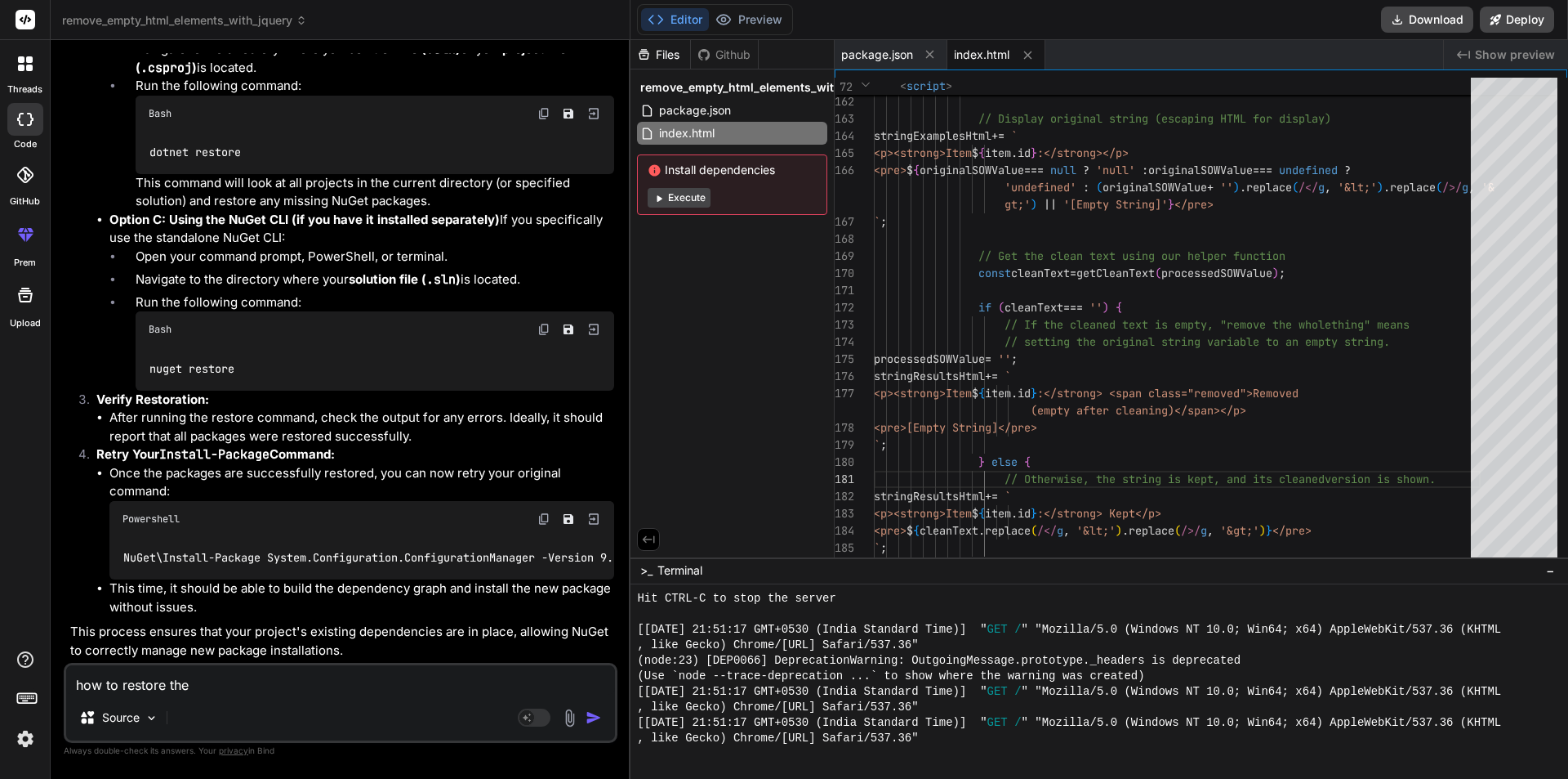
type textarea "x"
type textarea "how to restore the b"
type textarea "x"
type textarea "how to restore the"
type textarea "x"
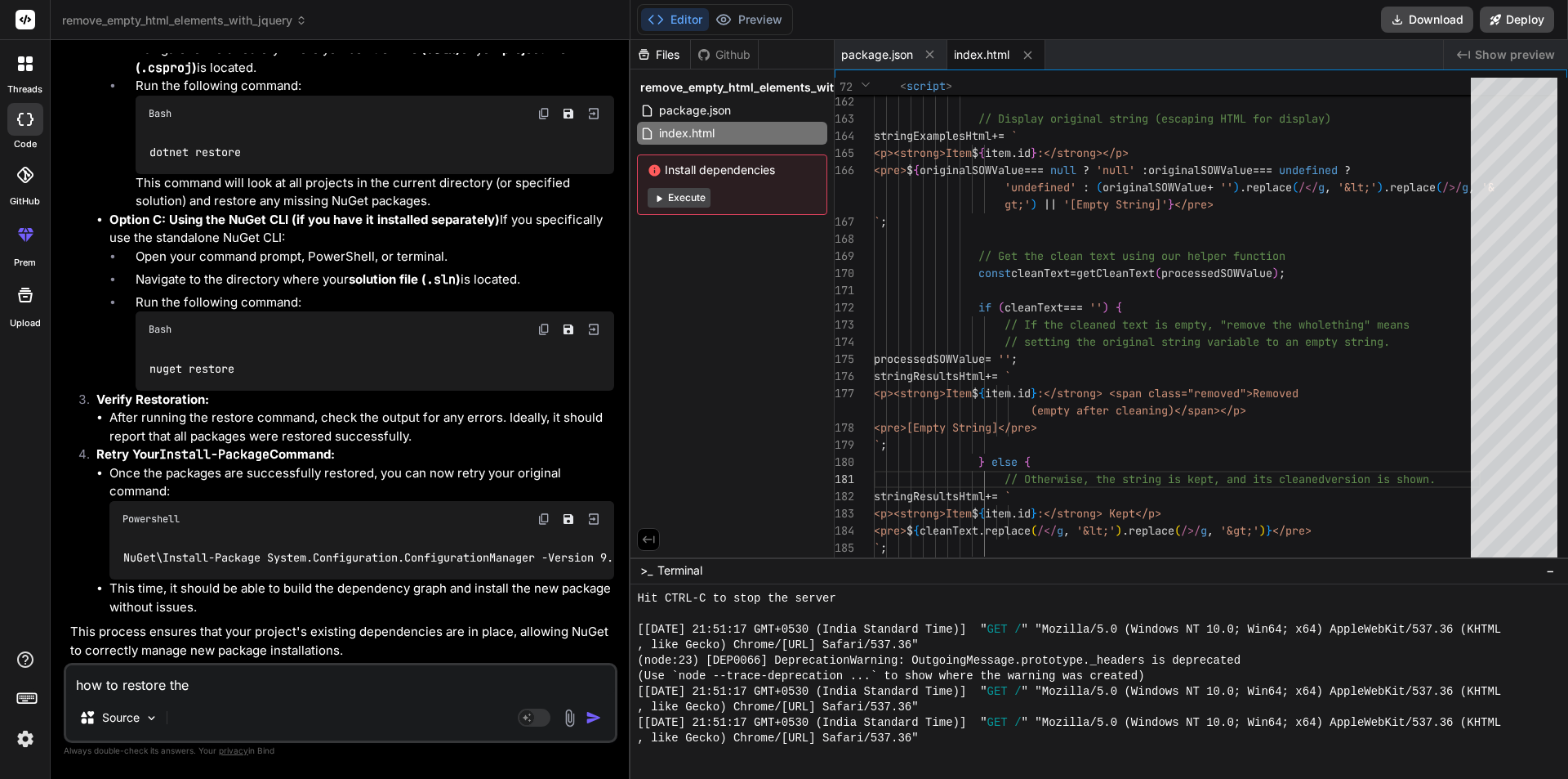
type textarea "how to restore the n"
type textarea "x"
type textarea "how to restore the nu"
type textarea "x"
type textarea "how to restore the nug"
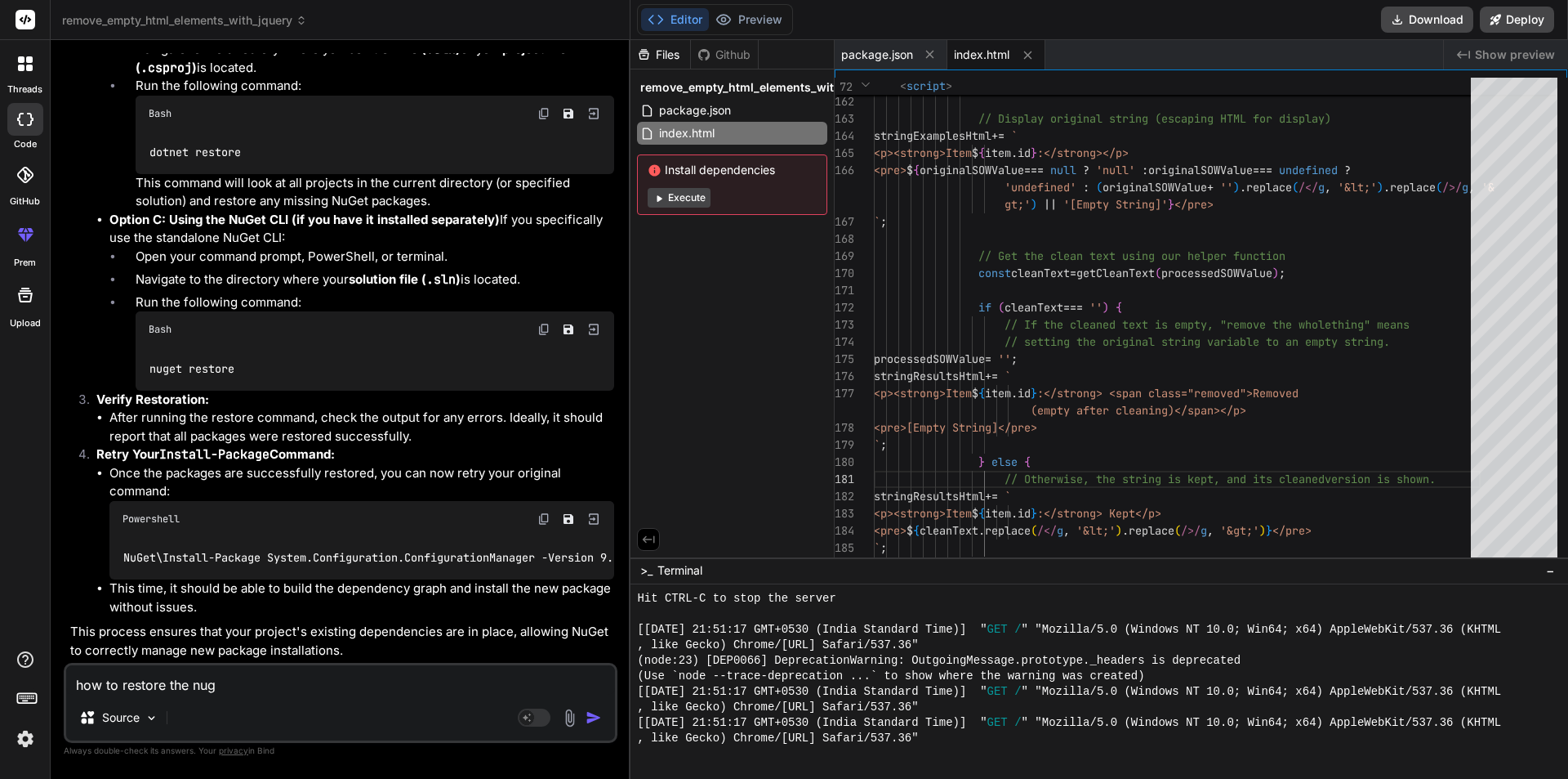
type textarea "x"
type textarea "how to restore the nuge"
type textarea "x"
type textarea "how to restore the nuget"
type textarea "x"
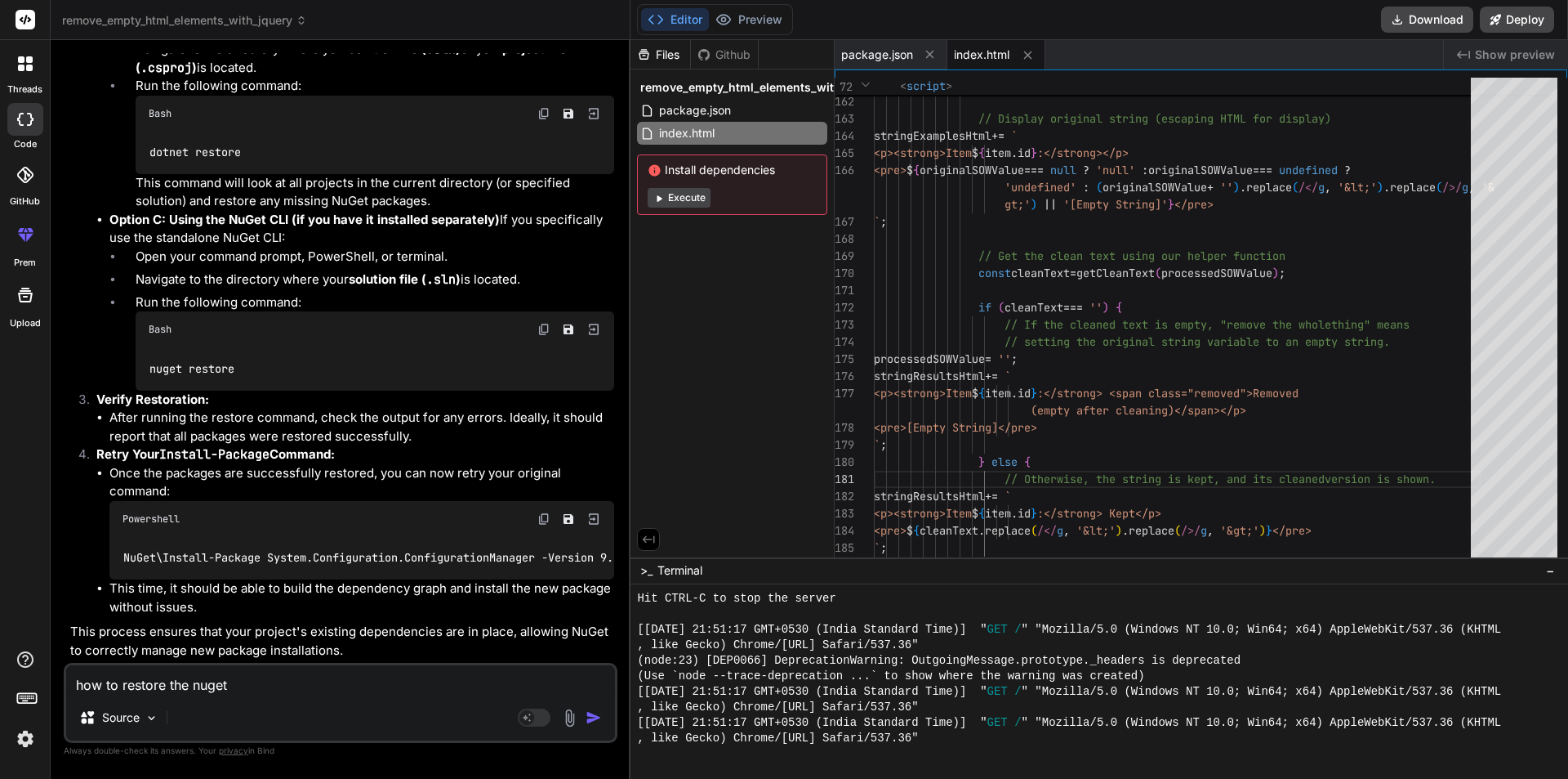
type textarea "how to restore the nuget"
type textarea "x"
type textarea "how to restore the nuget i"
type textarea "x"
type textarea "how to restore the nuget in"
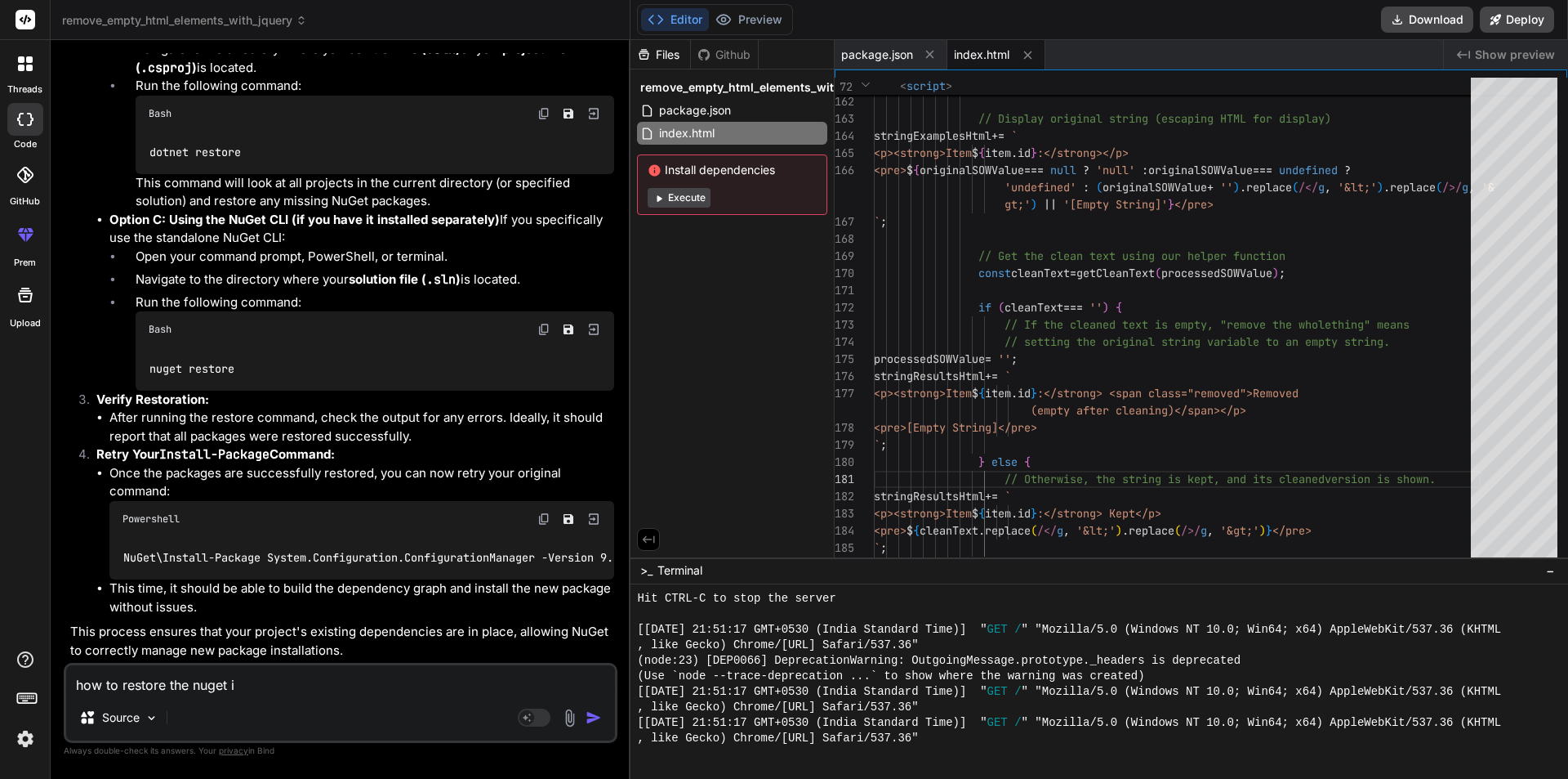
type textarea "x"
type textarea "how to restore the nuget in"
type textarea "x"
type textarea "how to restore the nuget in p"
type textarea "x"
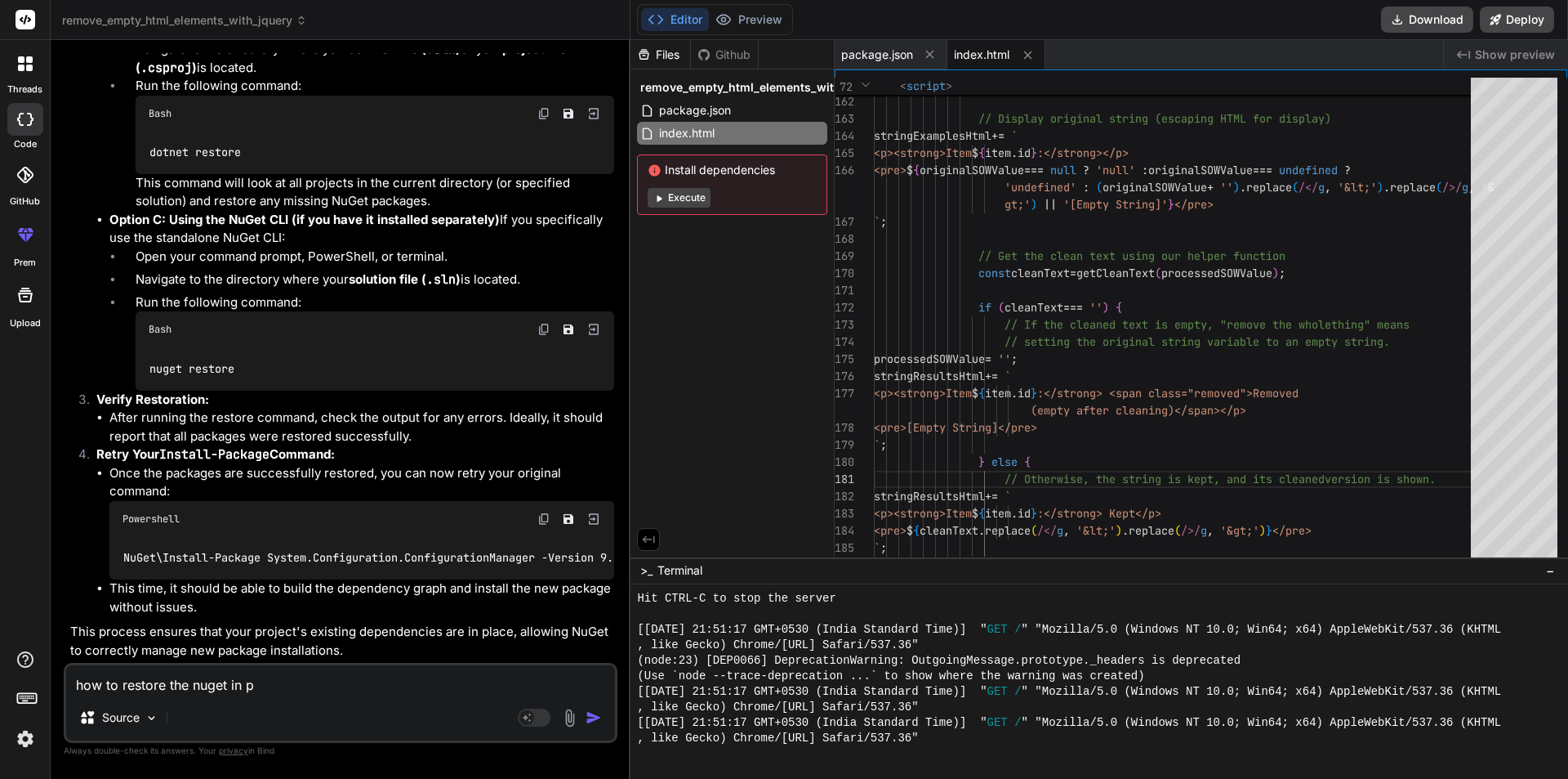
type textarea "how to restore the nuget in [GEOGRAPHIC_DATA]"
type textarea "x"
type textarea "how to restore the nuget in pac"
type textarea "x"
type textarea "how to restore the nuget in pack"
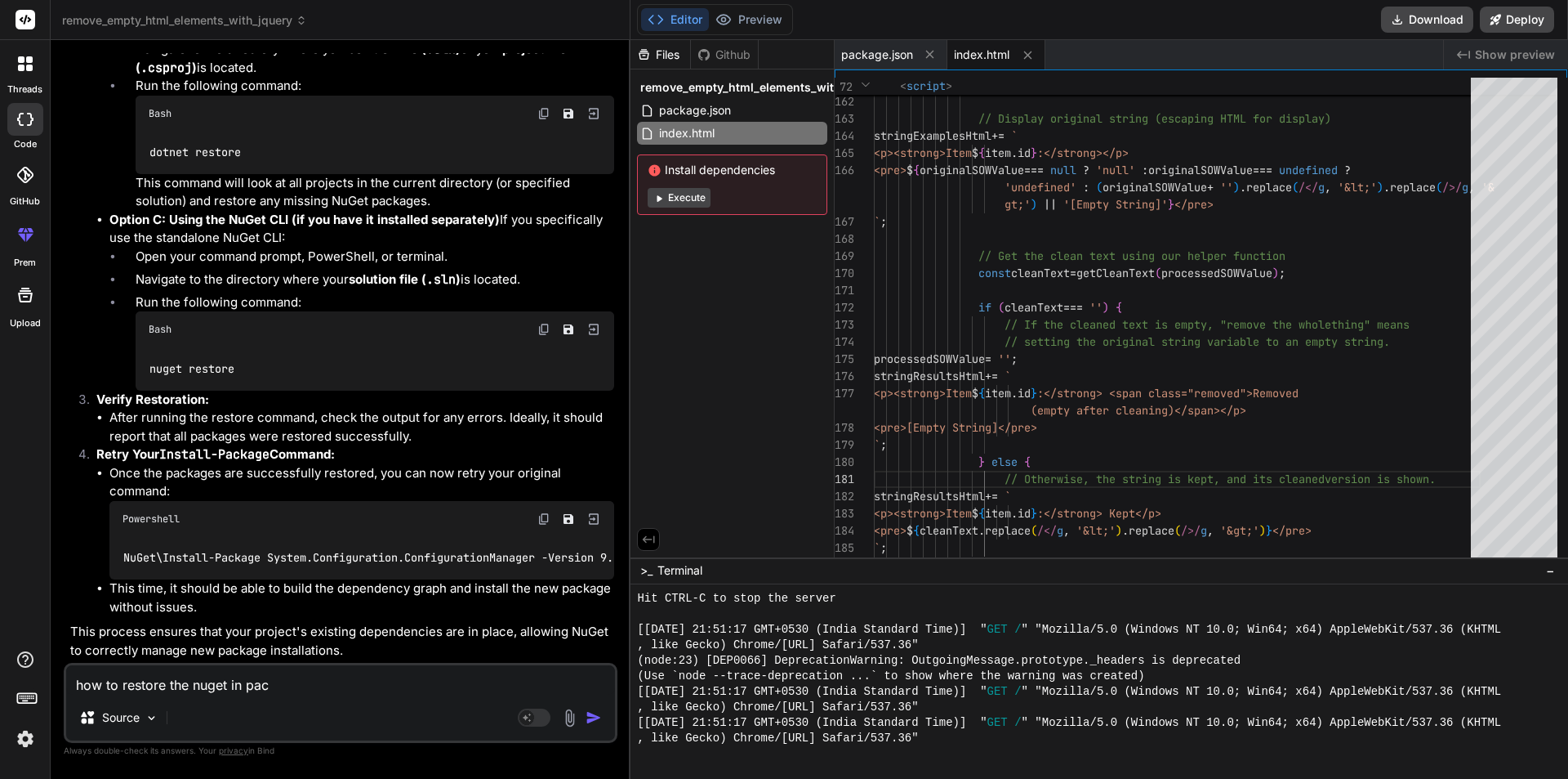
type textarea "x"
type textarea "how to restore the nuget in packa"
type textarea "x"
type textarea "how to restore the nuget in packag"
type textarea "x"
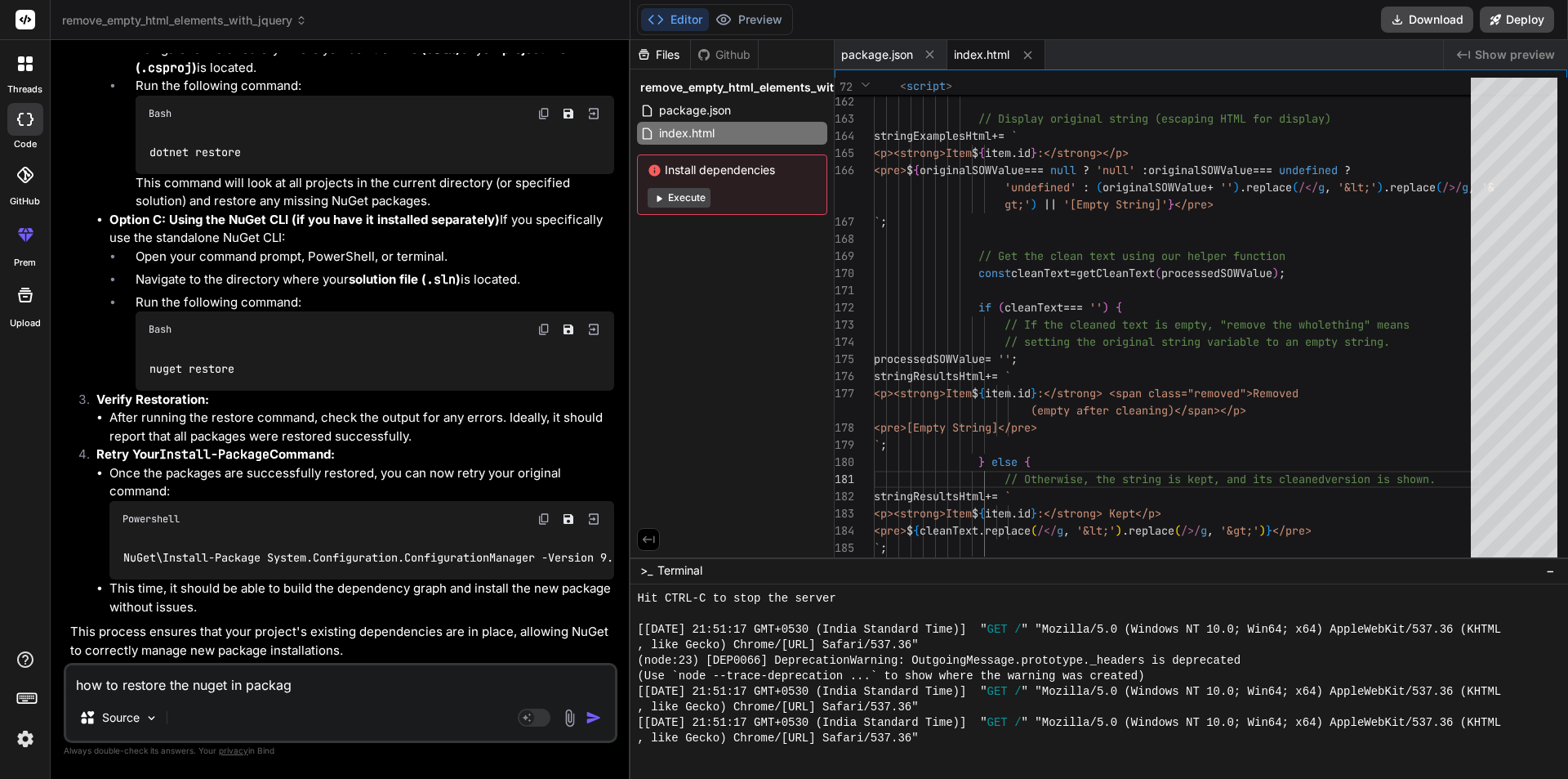
type textarea "how to restore the nuget in package"
type textarea "x"
type textarea "how to restore the nuget in package"
type textarea "x"
type textarea "how to restore the nuget in package m"
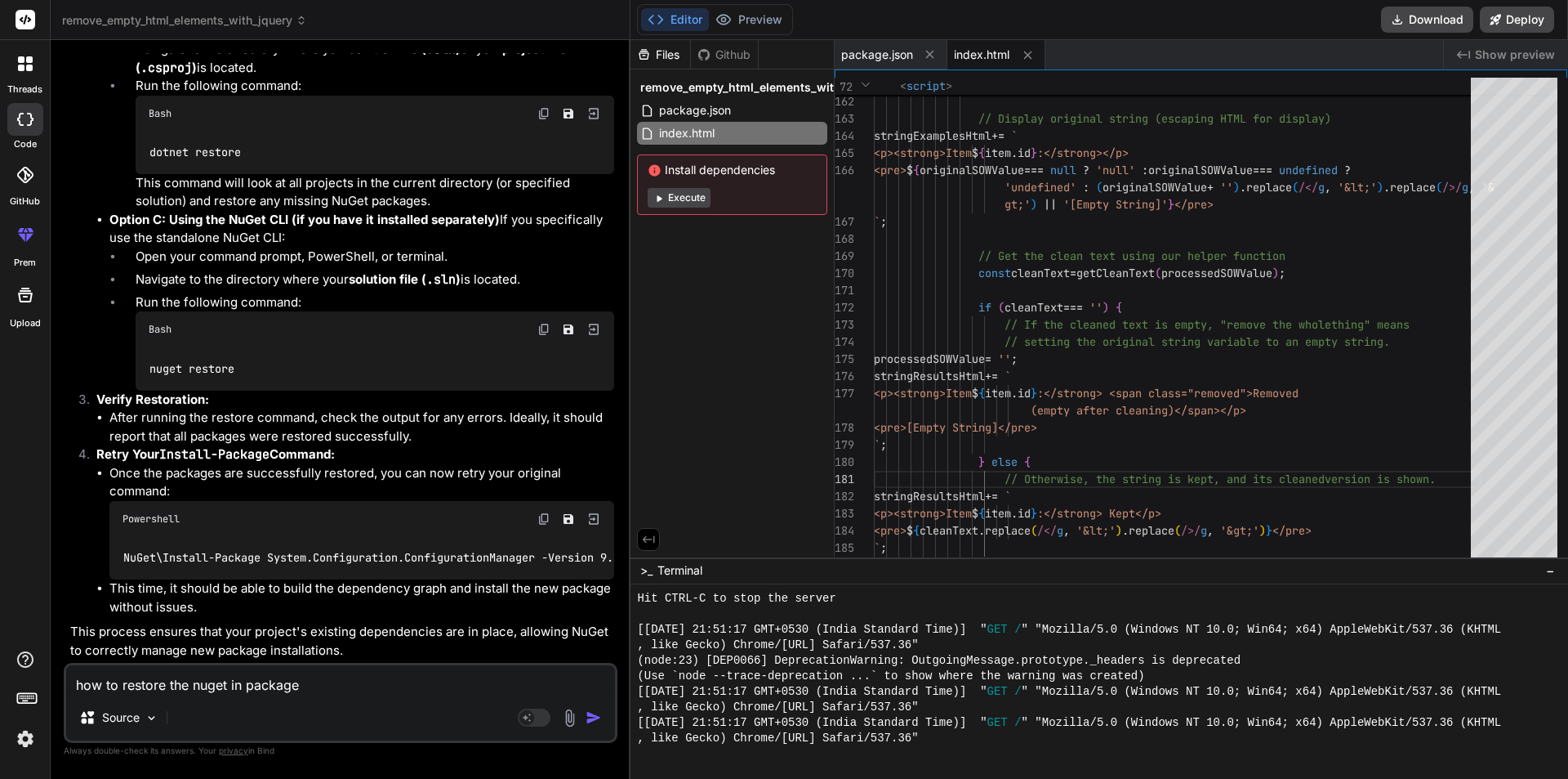
type textarea "x"
type textarea "how to restore the nuget in package ma"
type textarea "x"
type textarea "how to restore the nuget in package man"
type textarea "x"
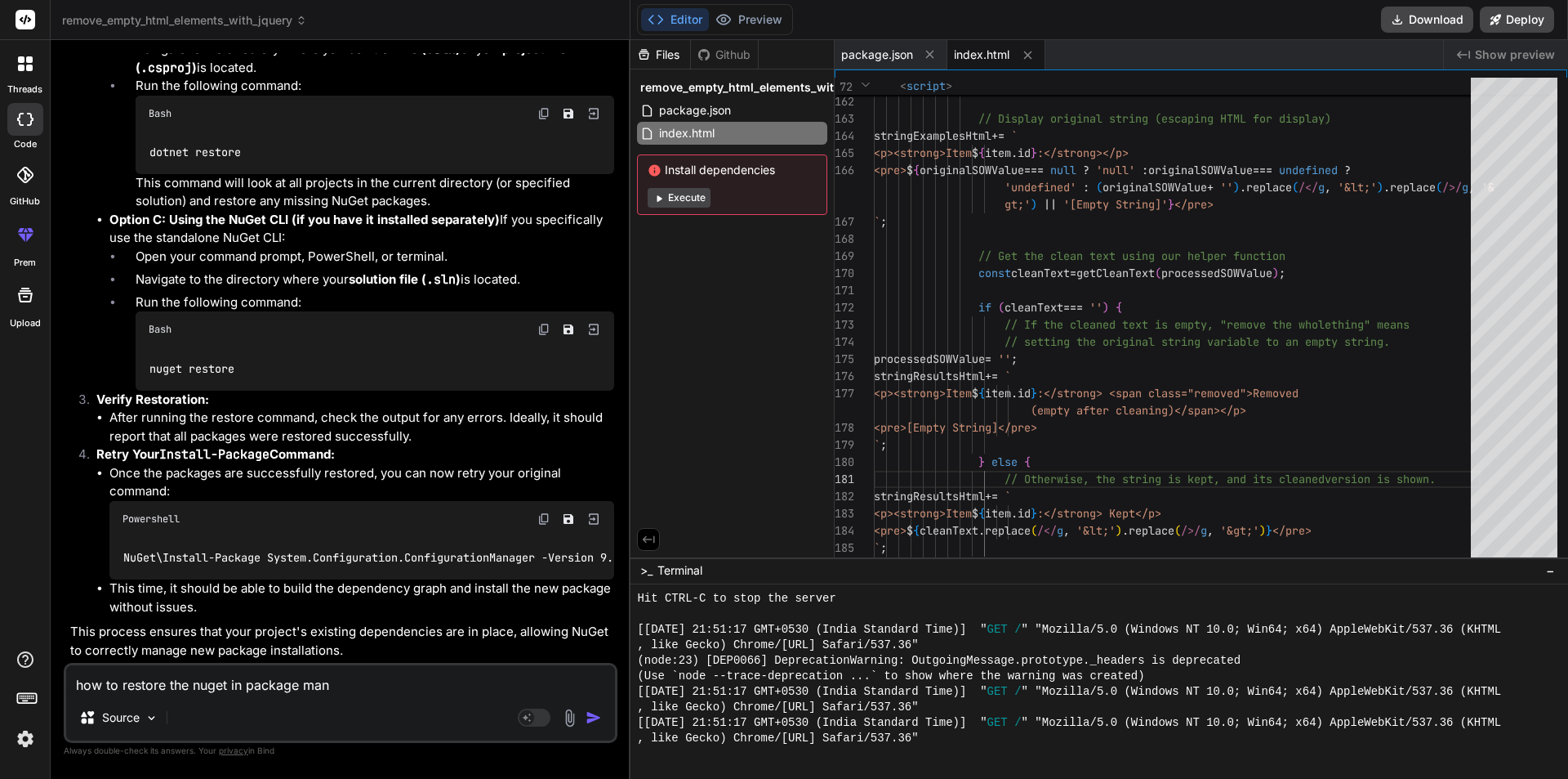
type textarea "how to restore the nuget in package mana"
type textarea "x"
type textarea "how to restore the nuget in package manag"
type textarea "x"
type textarea "how to restore the nuget in package manage"
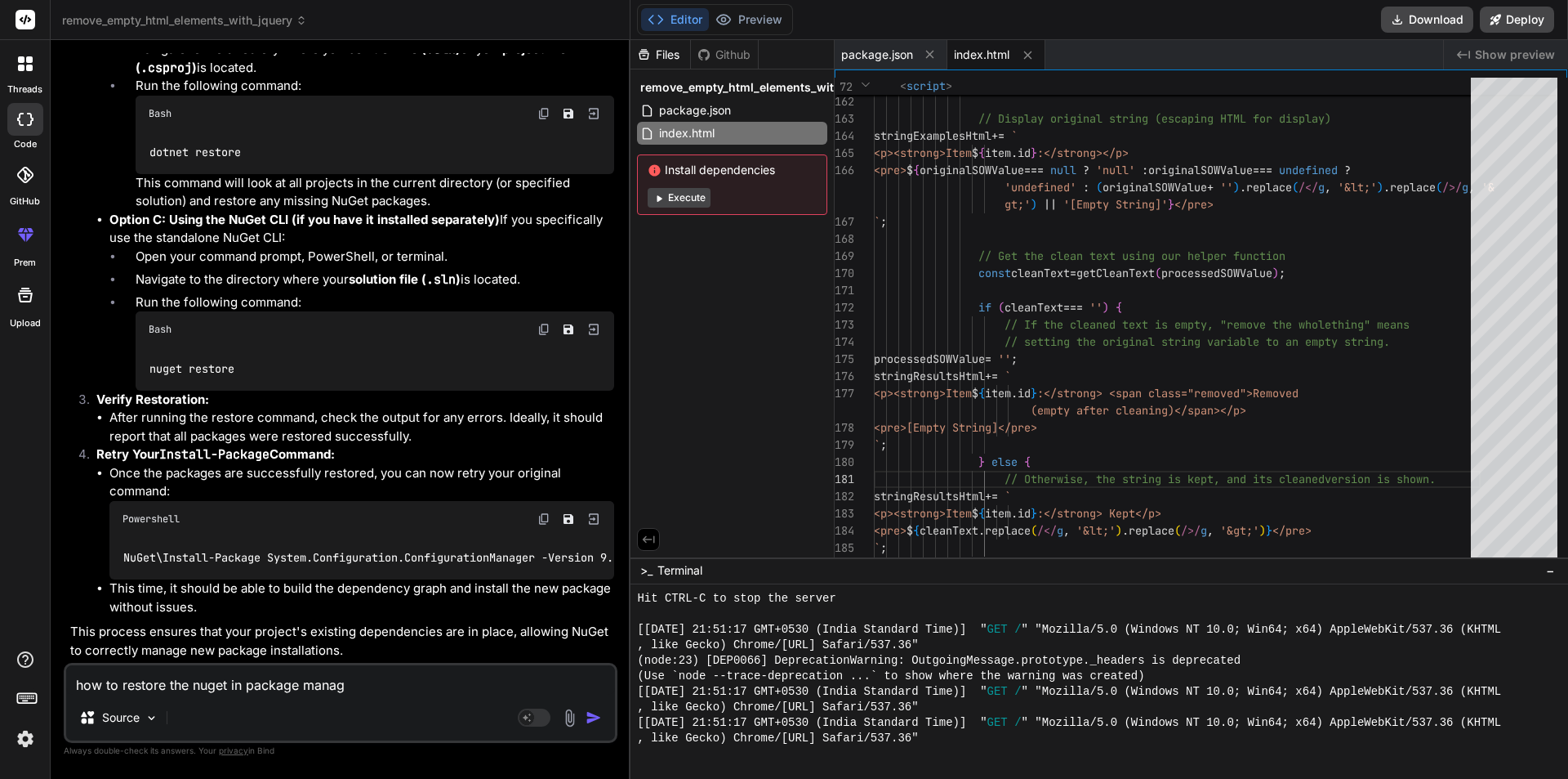
type textarea "x"
type textarea "how to restore the nuget in package manager"
type textarea "x"
type textarea "how to restore the nuget in package manager"
type textarea "x"
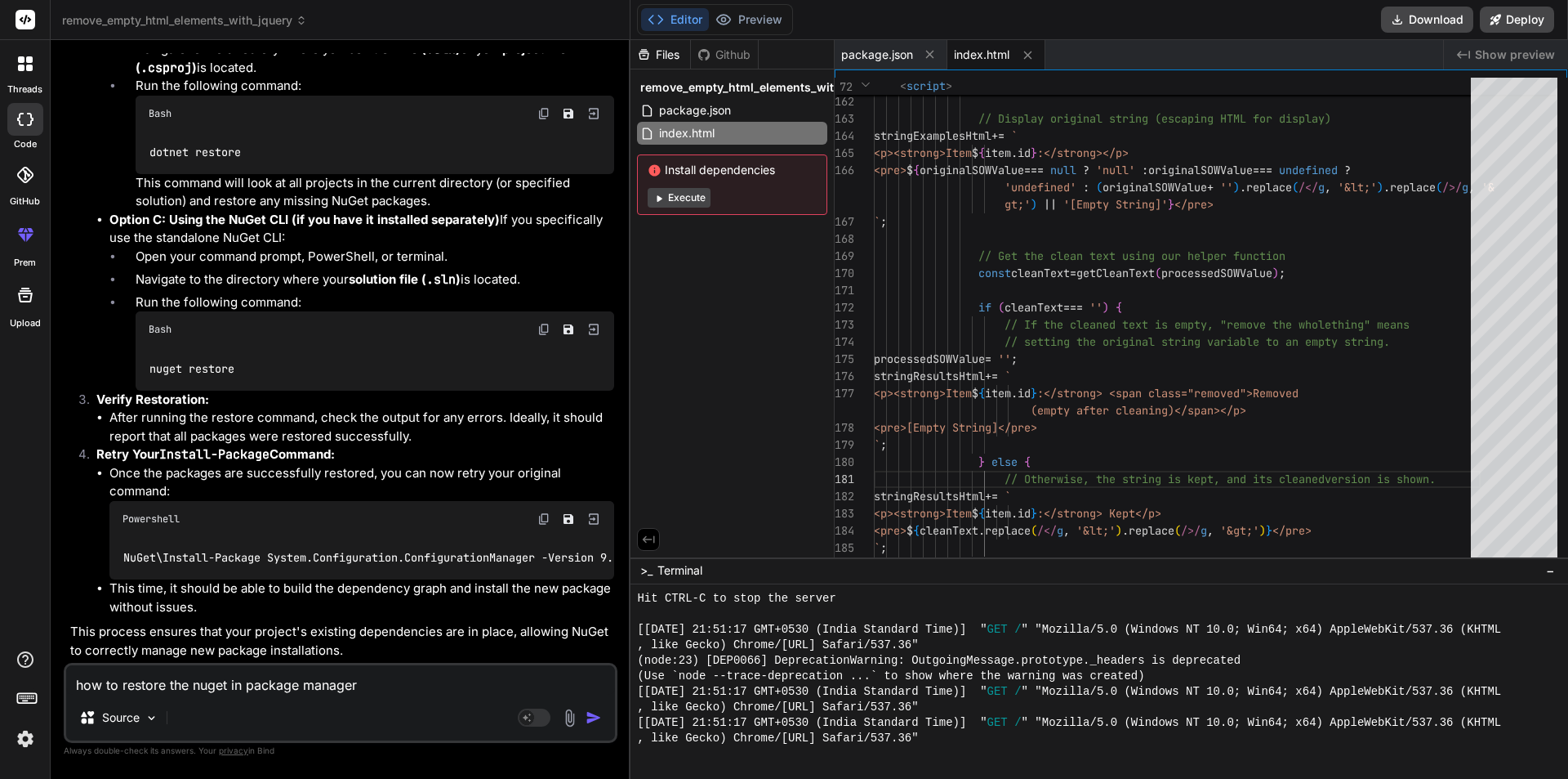
type textarea "how to restore the nuget in package manager c"
type textarea "x"
type textarea "how to restore the nuget in package manager co"
type textarea "x"
type textarea "how to restore the nuget in package manager con"
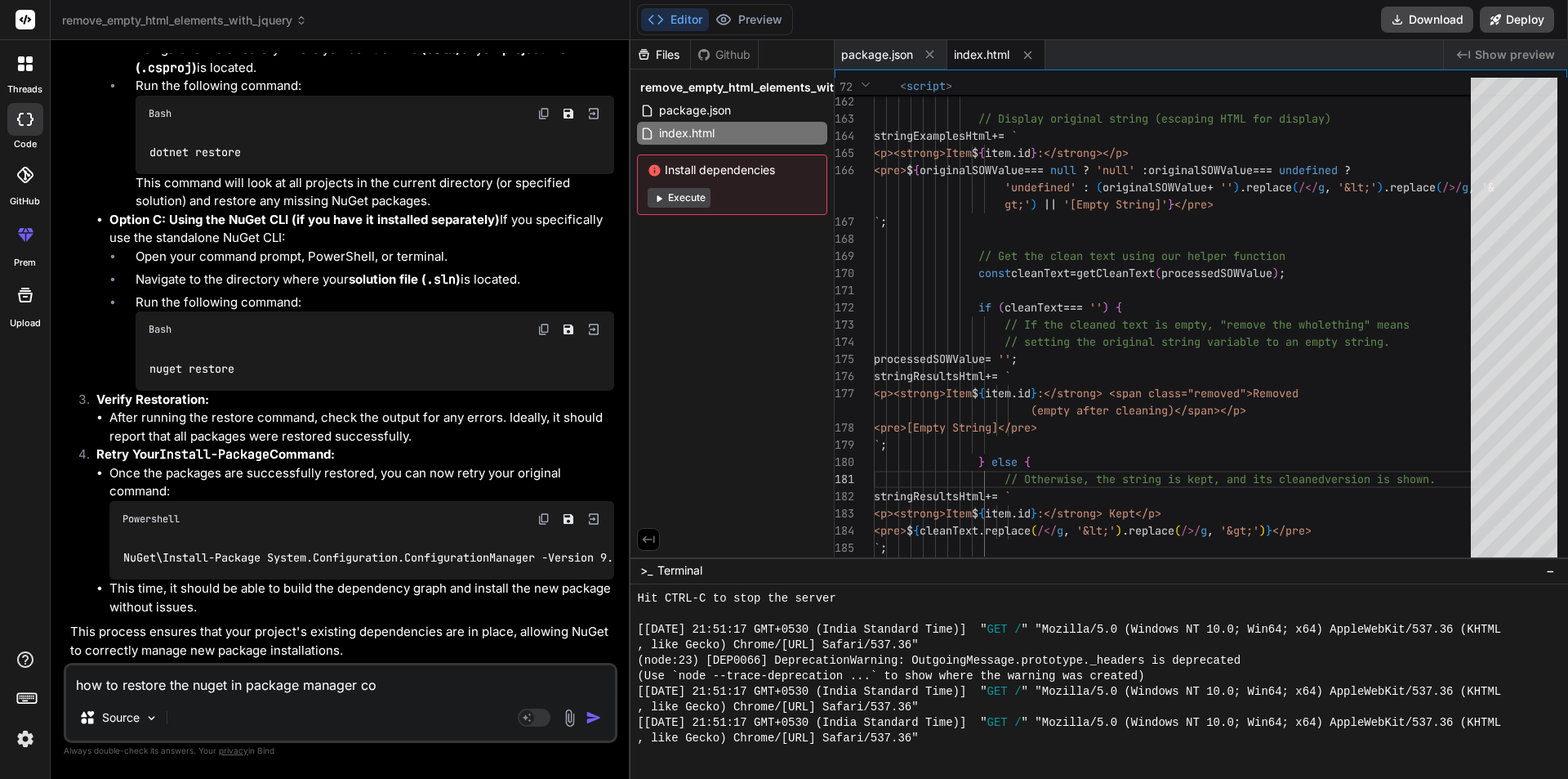
type textarea "x"
type textarea "how to restore the nuget in package manager cons"
type textarea "x"
type textarea "how to restore the nuget in package manager conso"
type textarea "x"
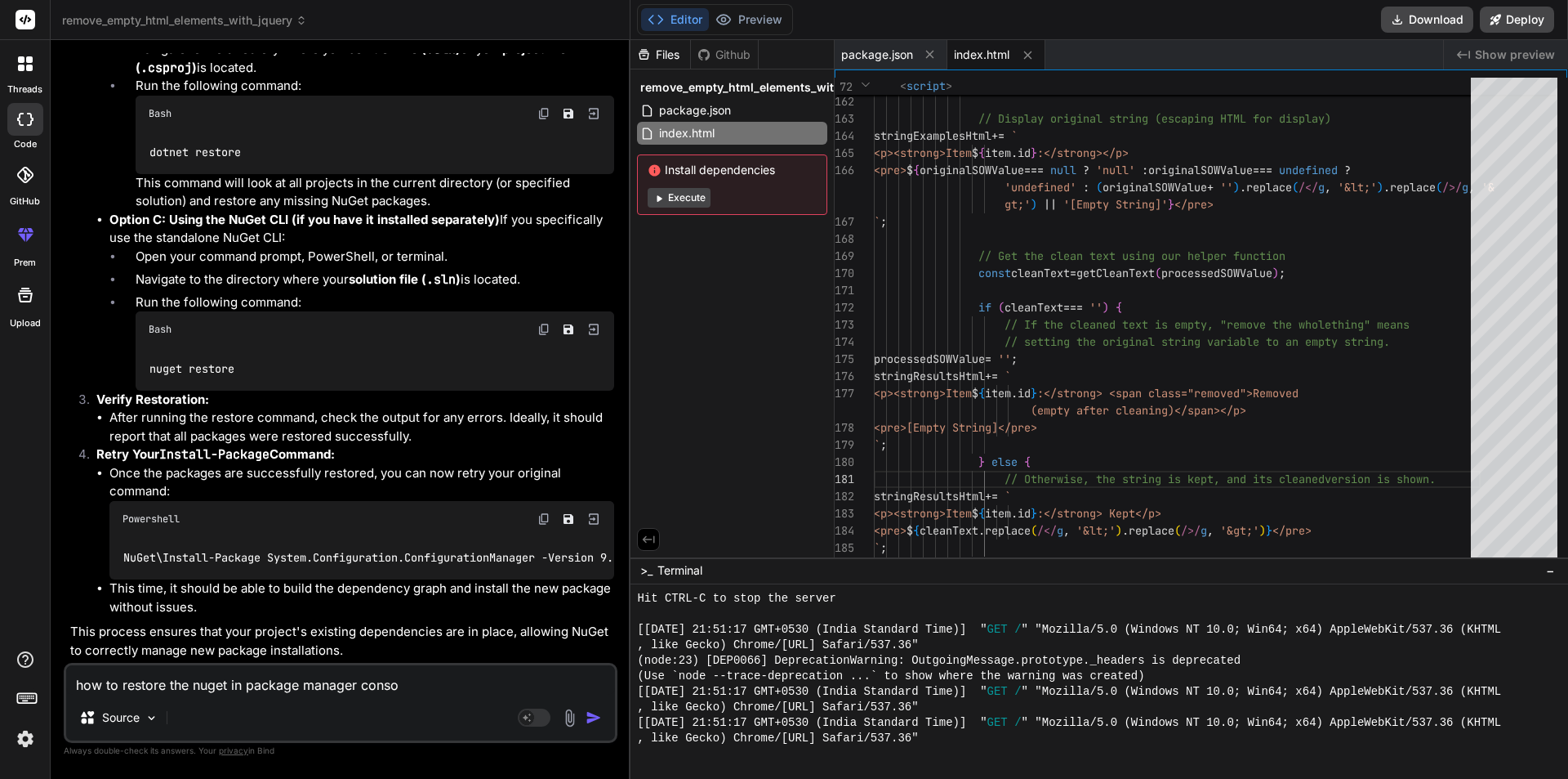
type textarea "how to restore the nuget in package manager consol"
type textarea "x"
type textarea "how to restore the nuget in package manager console"
type textarea "x"
type textarea "how to restore the nuget in package manager console"
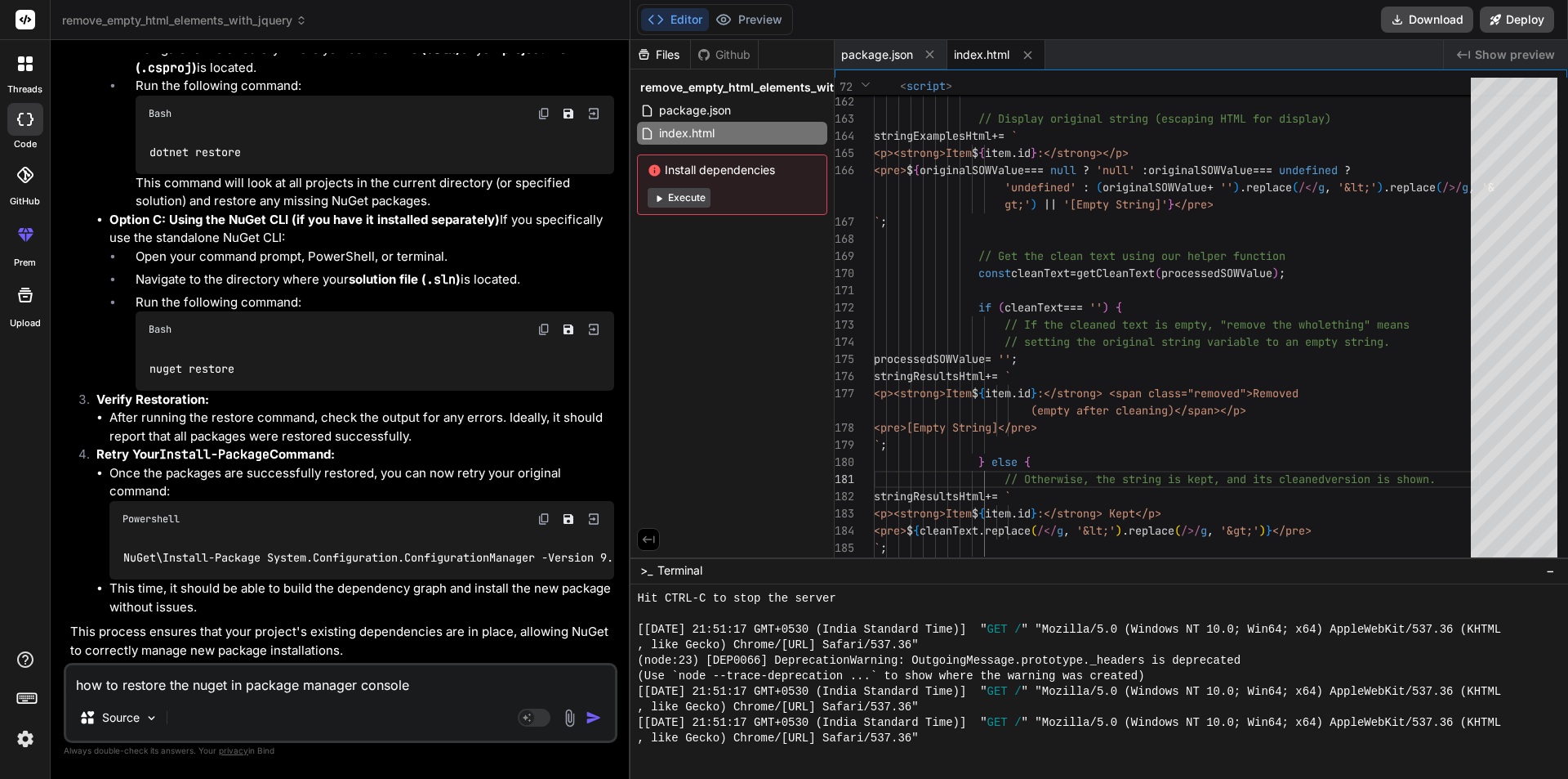
type textarea "x"
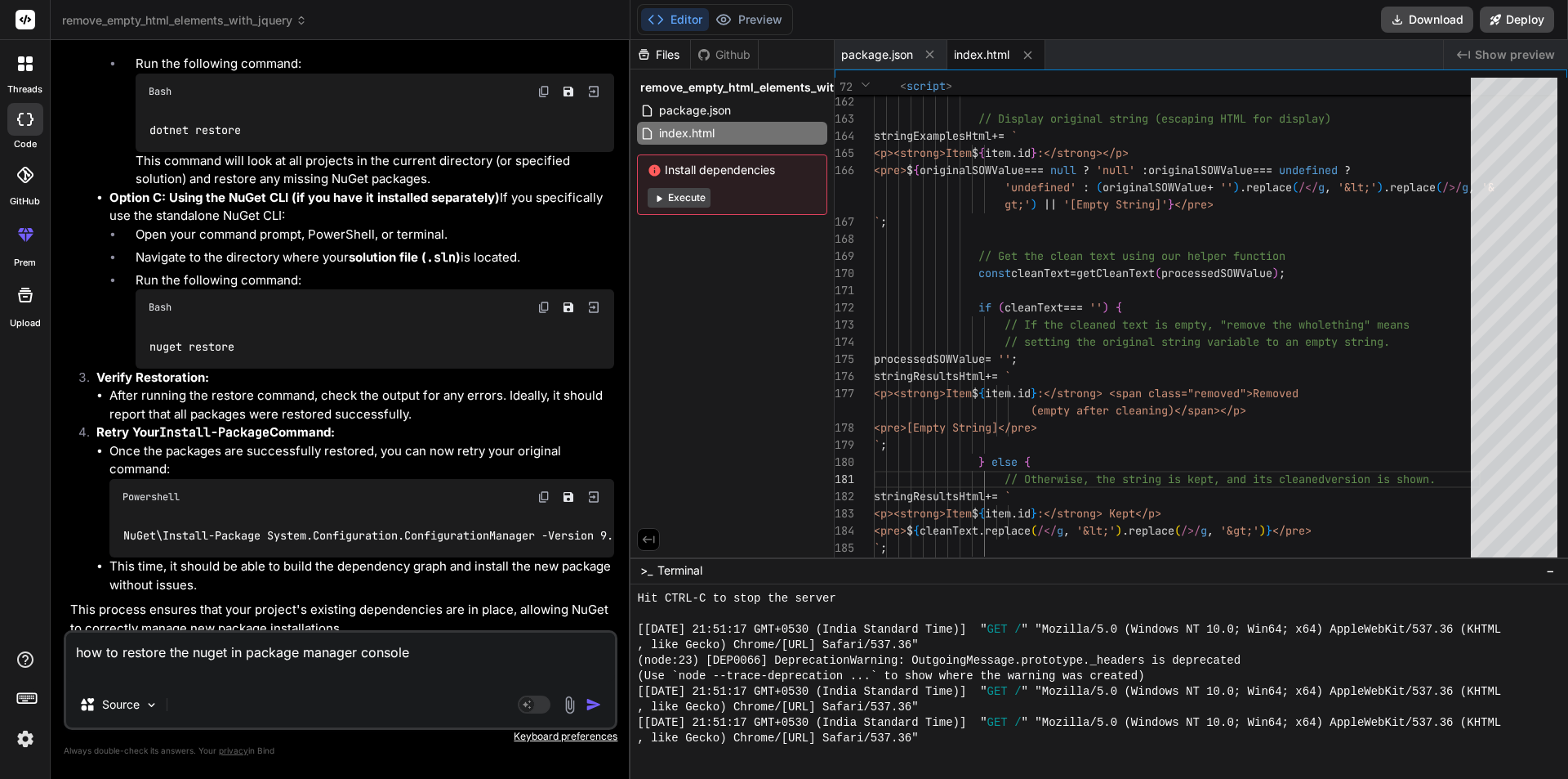
type textarea "how to restore the nuget in package manager console"
type textarea "x"
type textarea "how to restore the nuget in package manager console b"
type textarea "x"
type textarea "how to restore the nuget in package manager console be"
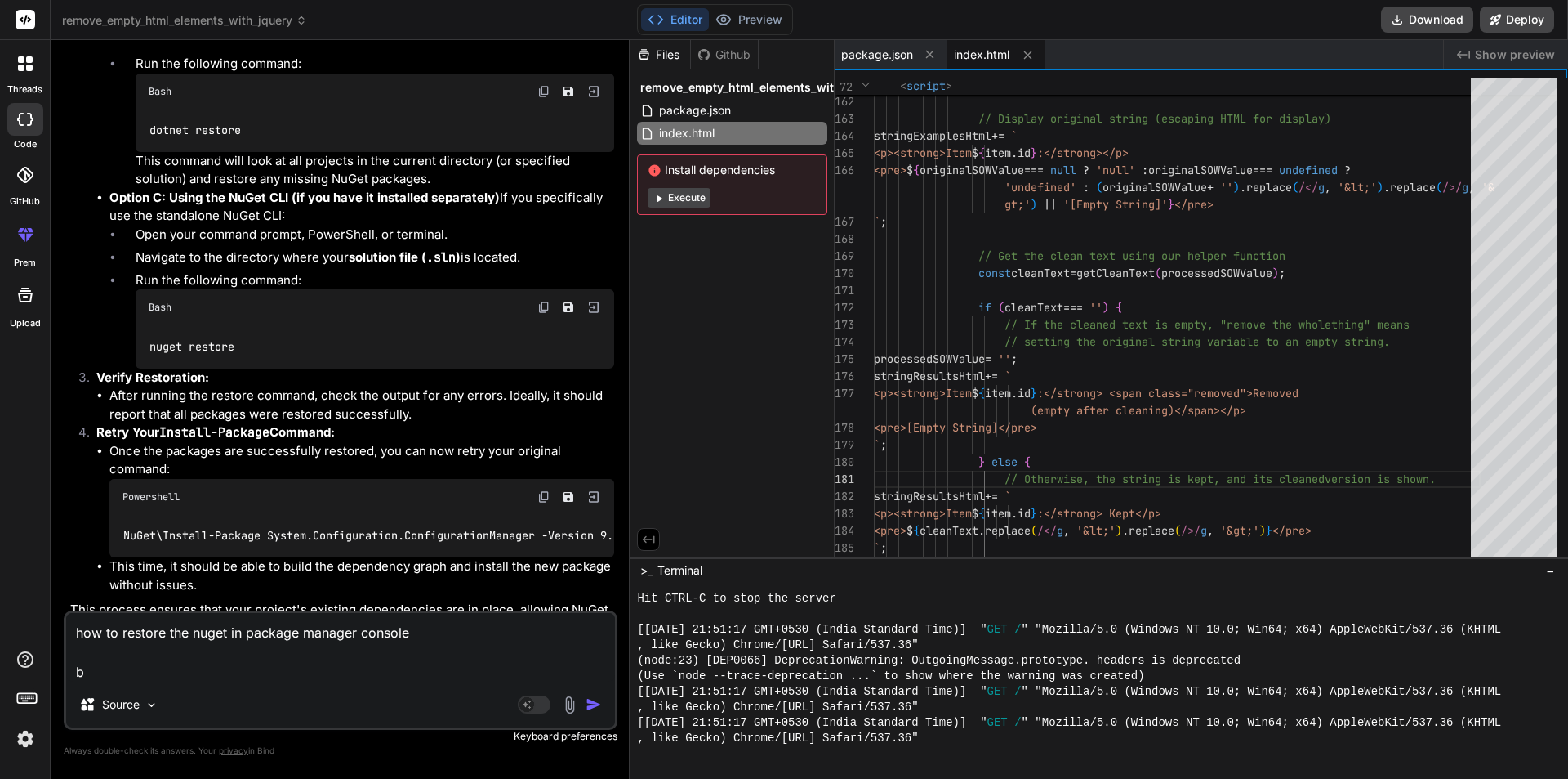
type textarea "x"
type textarea "how to restore the nuget in package manager console bea"
type textarea "x"
type textarea "how to restore the nuget in package manager console beac"
type textarea "x"
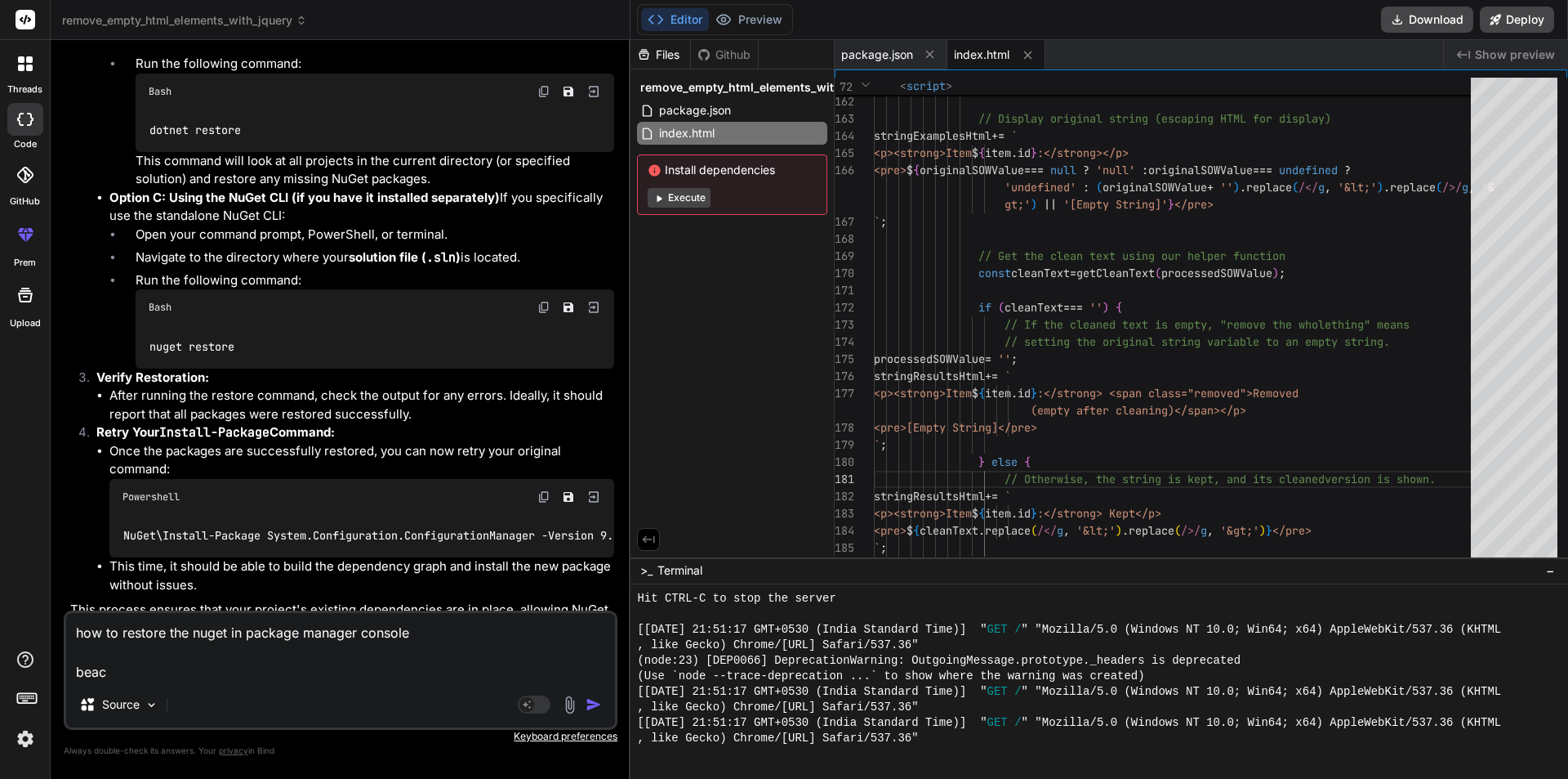
type textarea "how to restore the nuget in package manager console beacu"
type textarea "x"
type textarea "how to restore the nuget in package manager console [GEOGRAPHIC_DATA]"
type textarea "x"
type textarea "how to restore the nuget in package manager console [GEOGRAPHIC_DATA]"
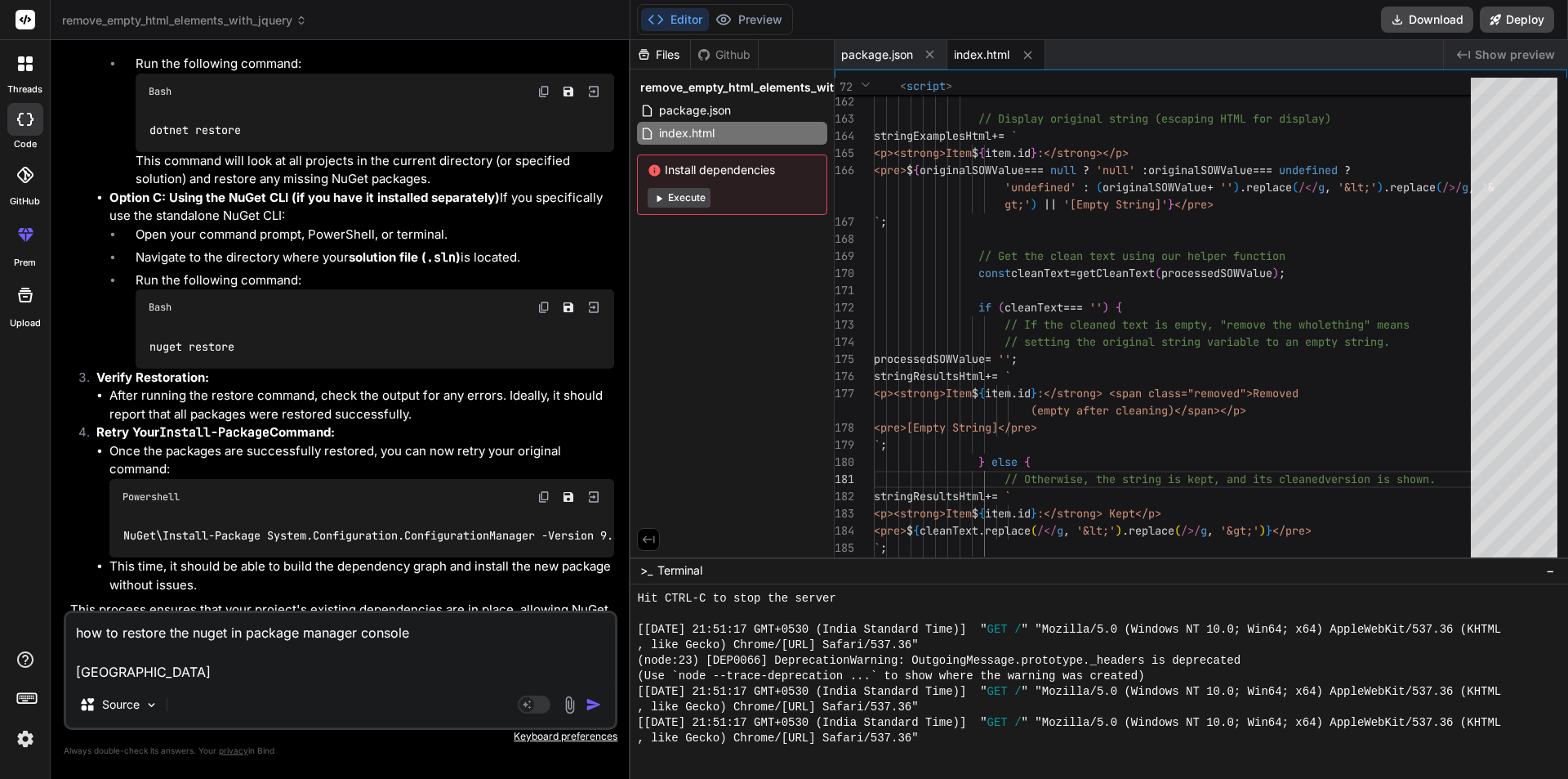
type textarea "x"
type textarea "how to restore the nuget in package manager console [GEOGRAPHIC_DATA]"
type textarea "x"
type textarea "how to restore the nuget in package manager console [GEOGRAPHIC_DATA]"
type textarea "x"
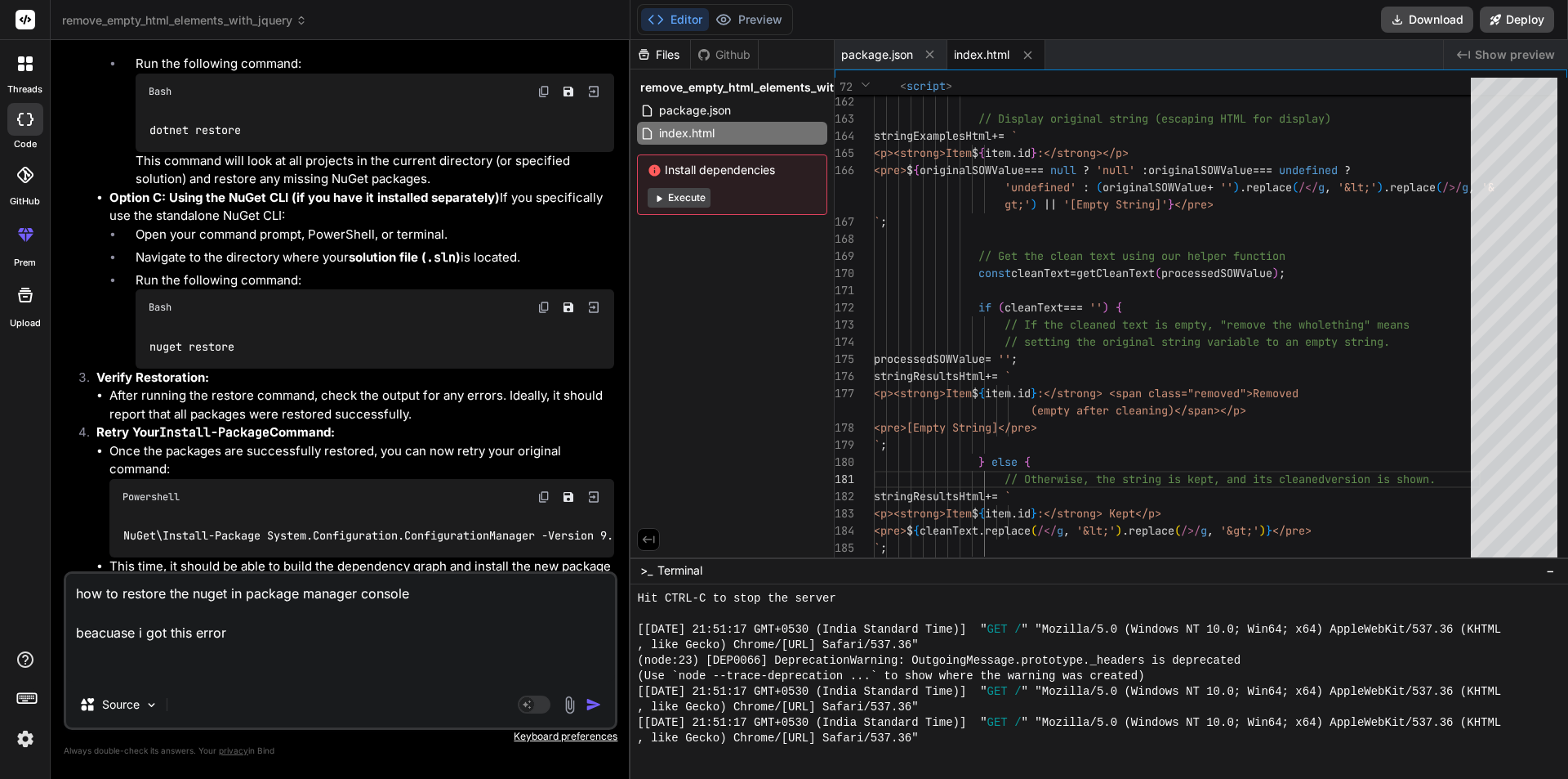
paste textarea "nuget restore nuget : The term 'nuget' is not recognized as the name of a cmdle…"
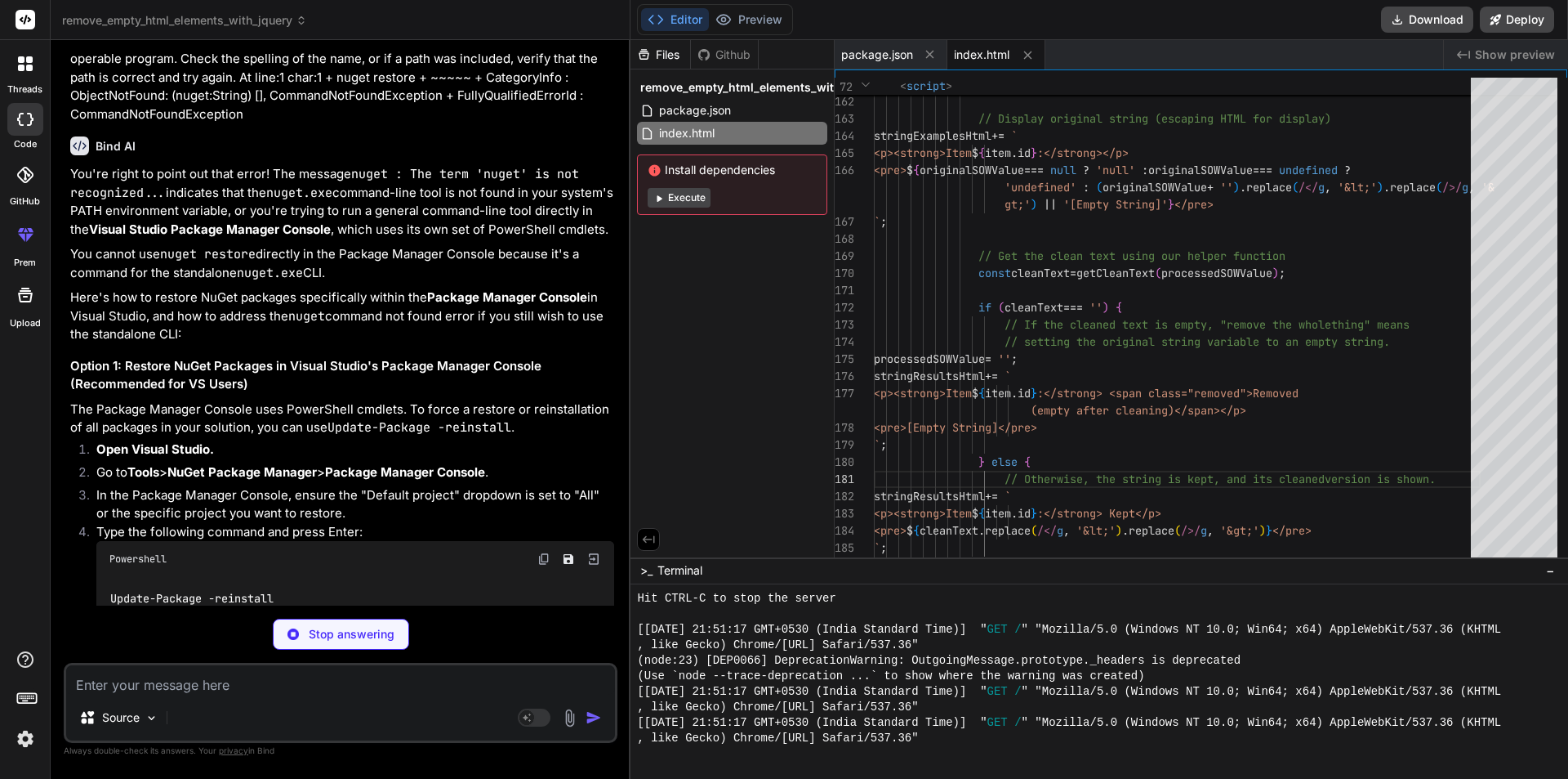
scroll to position [4272, 0]
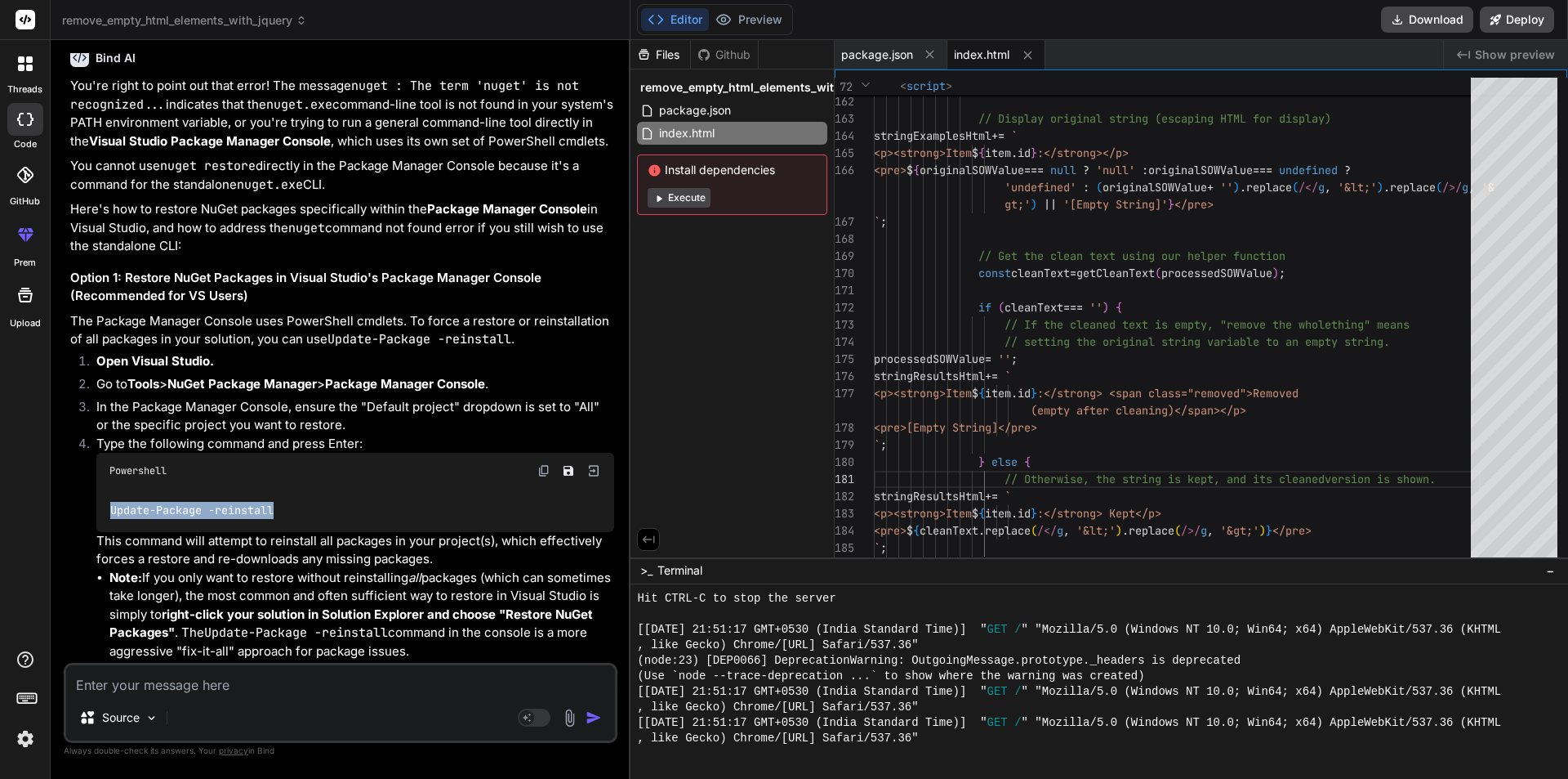
drag, startPoint x: 111, startPoint y: 551, endPoint x: 290, endPoint y: 556, distance: 179.1
click at [290, 531] on div "Update-Package -reinstall" at bounding box center [355, 510] width 518 height 42
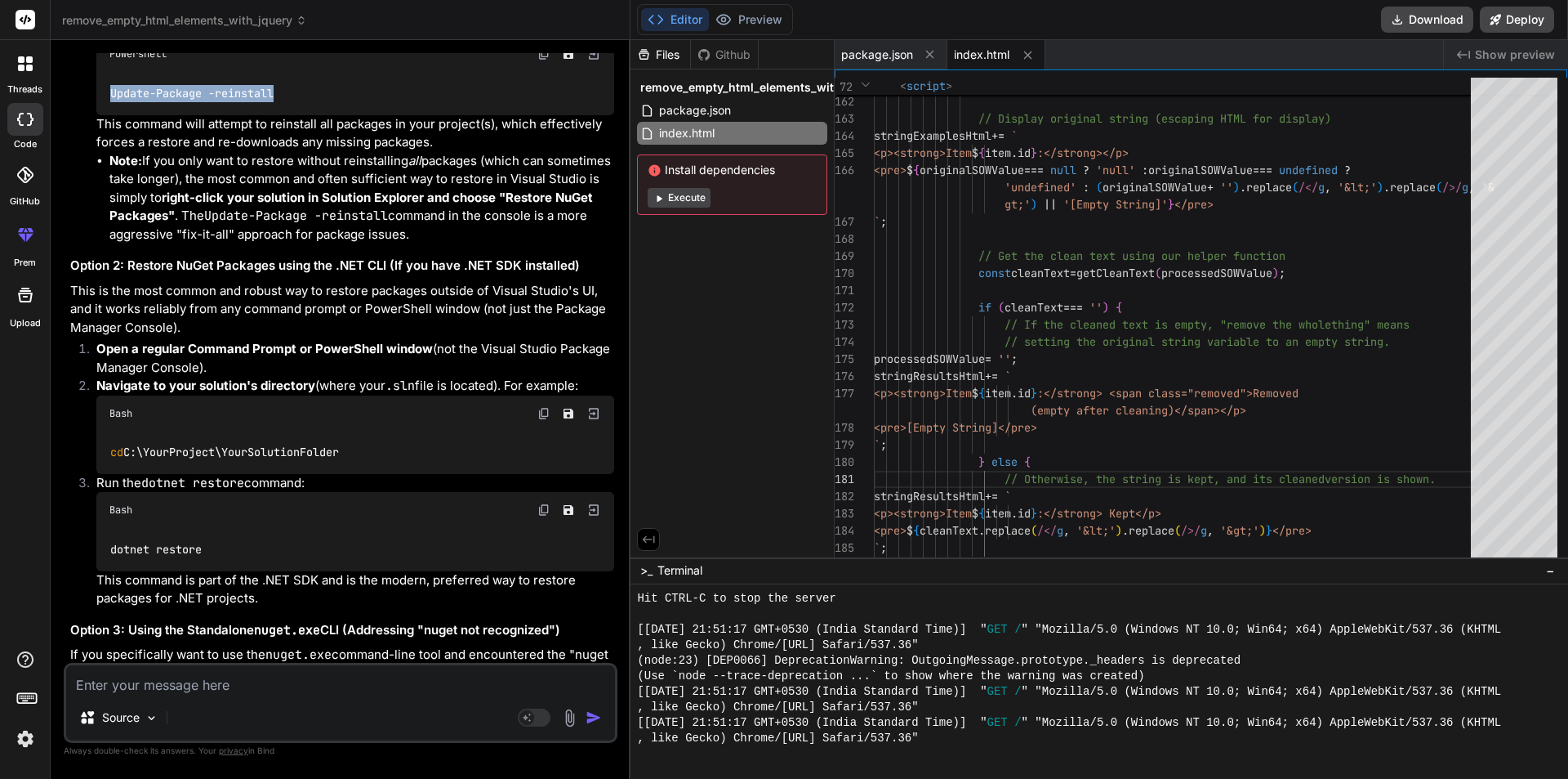
scroll to position [4599, 0]
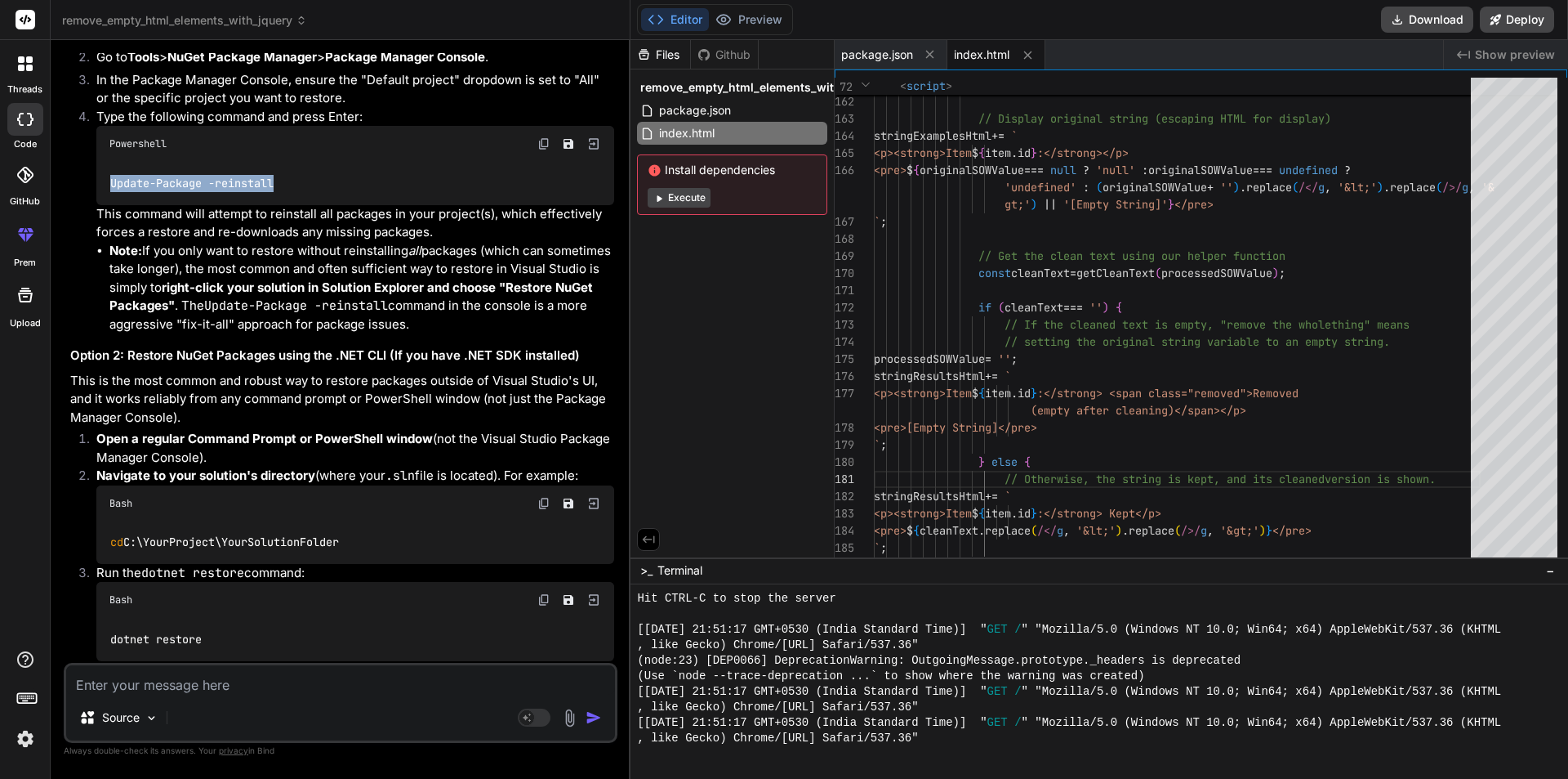
copy code "Update-Package -reinstall"
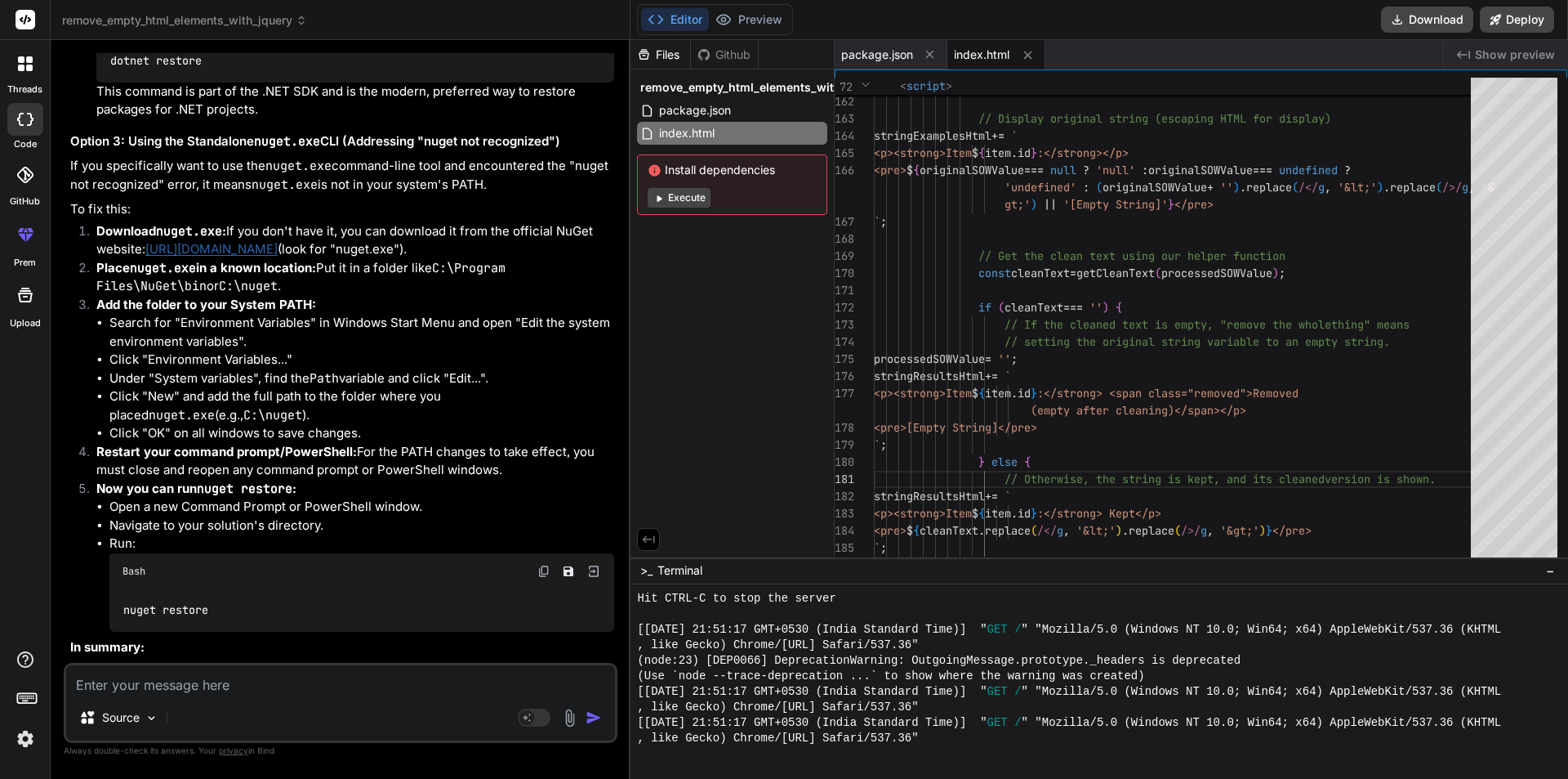
scroll to position [5171, 0]
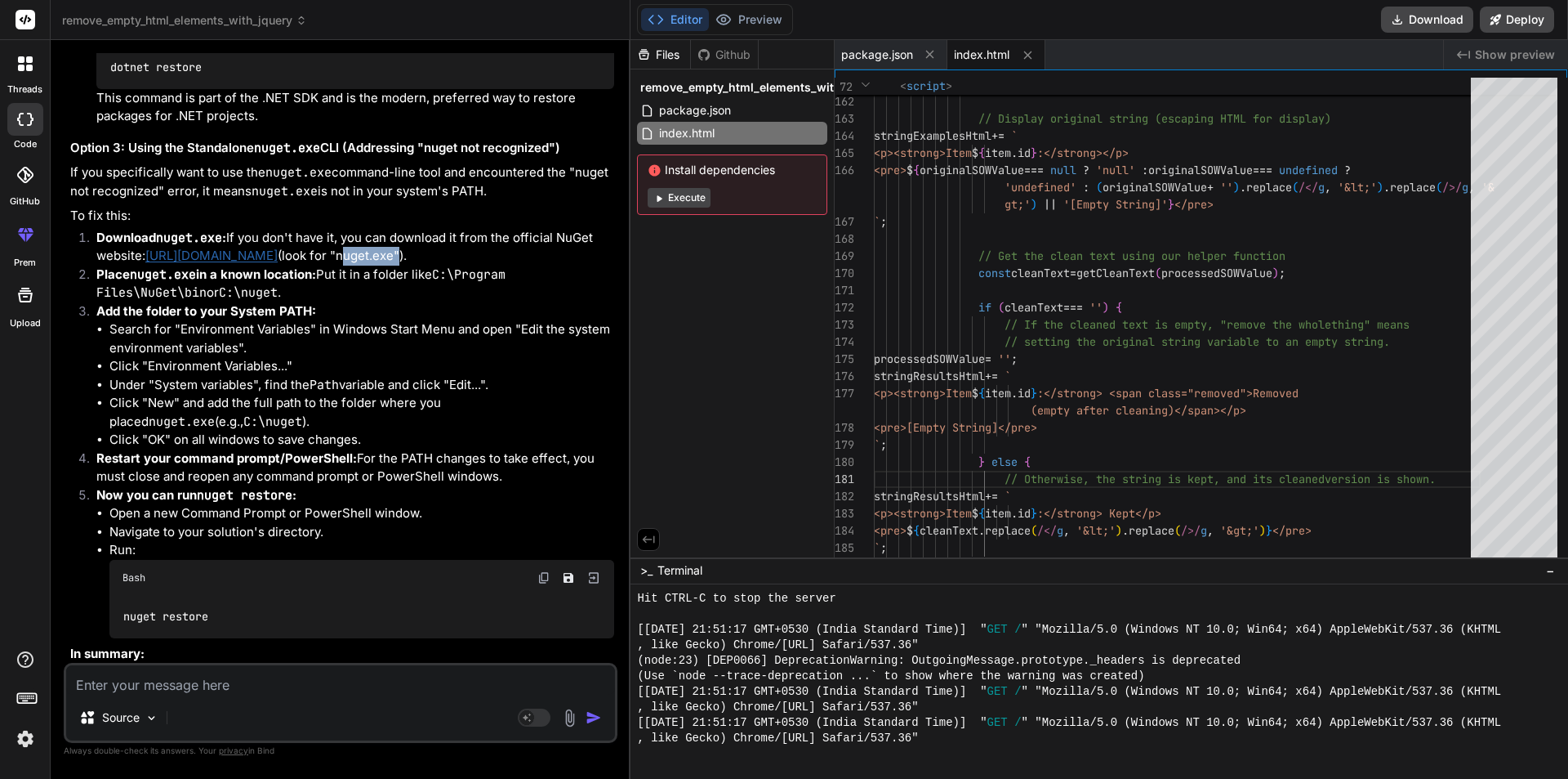
drag, startPoint x: 407, startPoint y: 295, endPoint x: 464, endPoint y: 294, distance: 57.0
click at [464, 265] on li "Download nuget.exe : If you don't have it, you can download it from the officia…" at bounding box center [348, 248] width 531 height 37
copy li "nuget.exe"
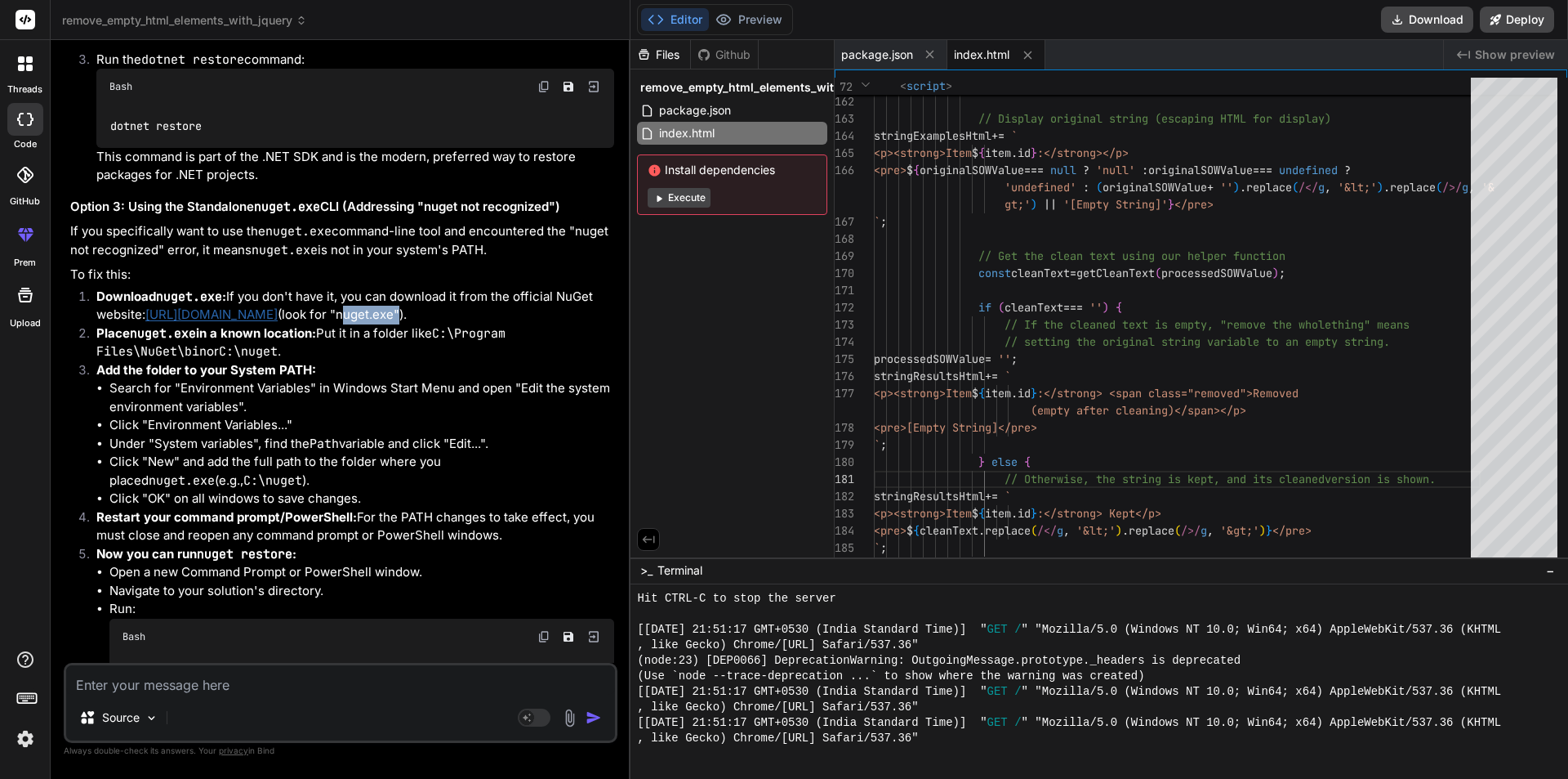
scroll to position [5090, 0]
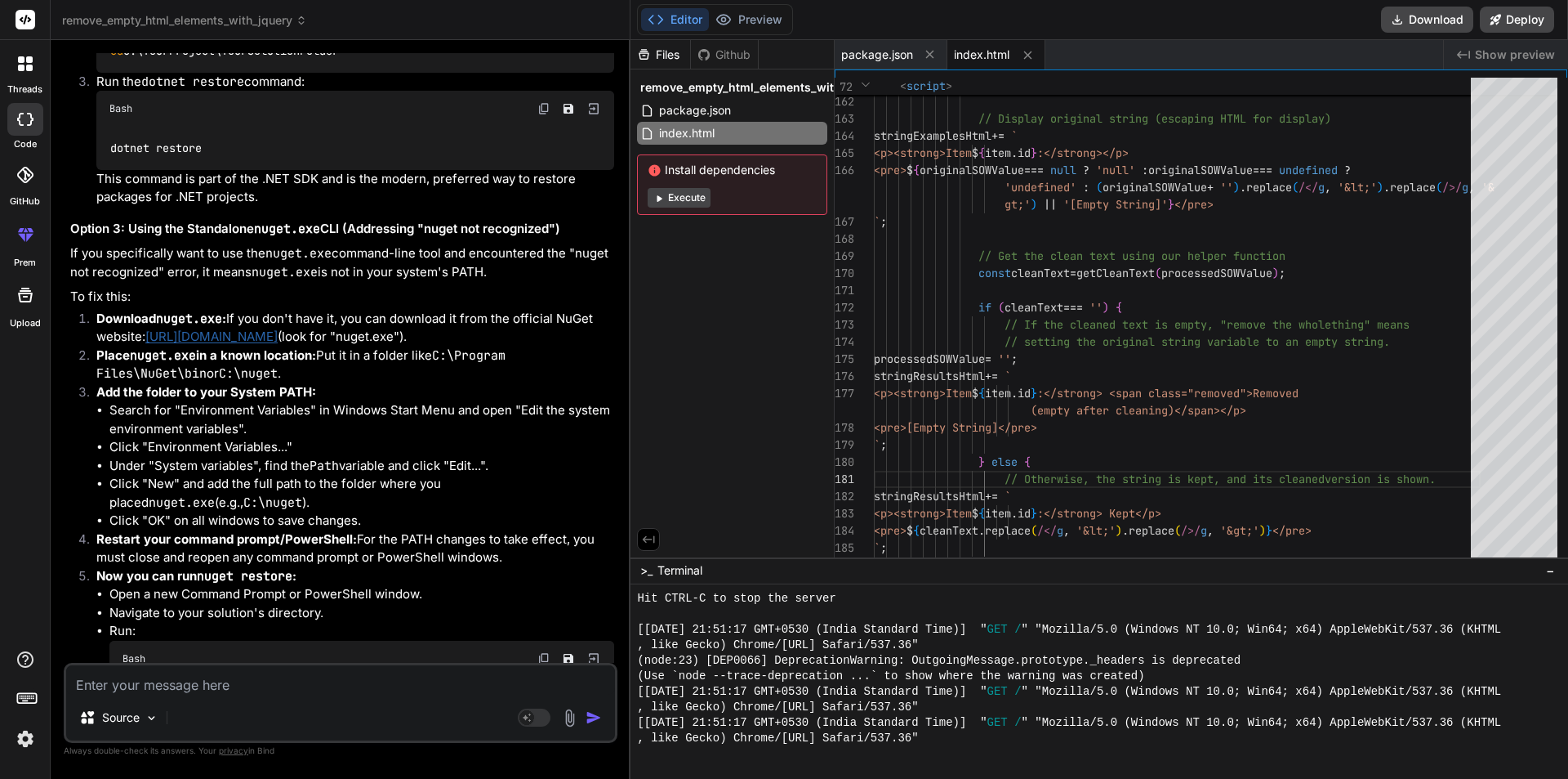
click at [338, 531] on li "Click "OK" on all windows to save changes." at bounding box center [362, 520] width 505 height 19
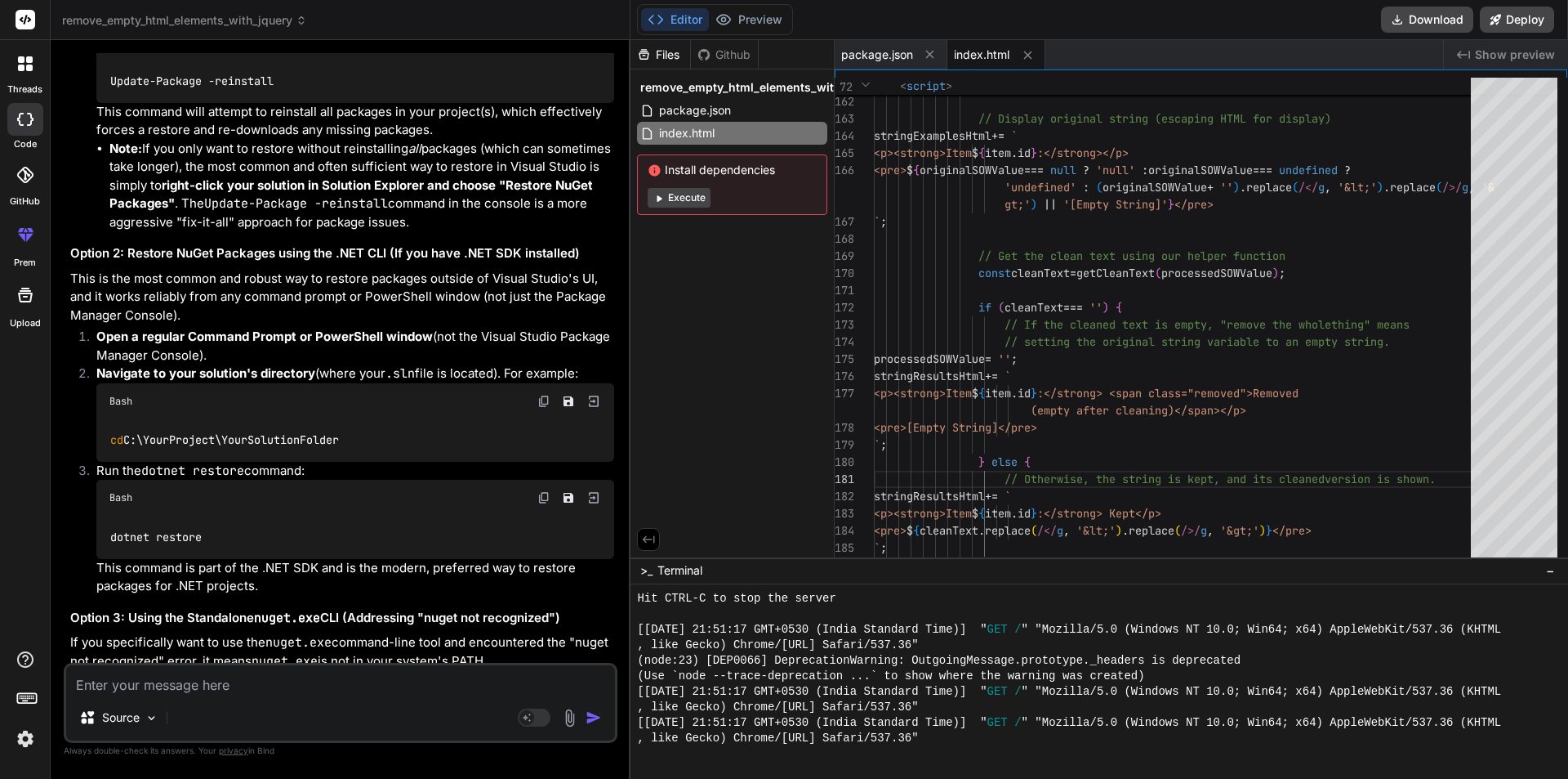
scroll to position [4682, 0]
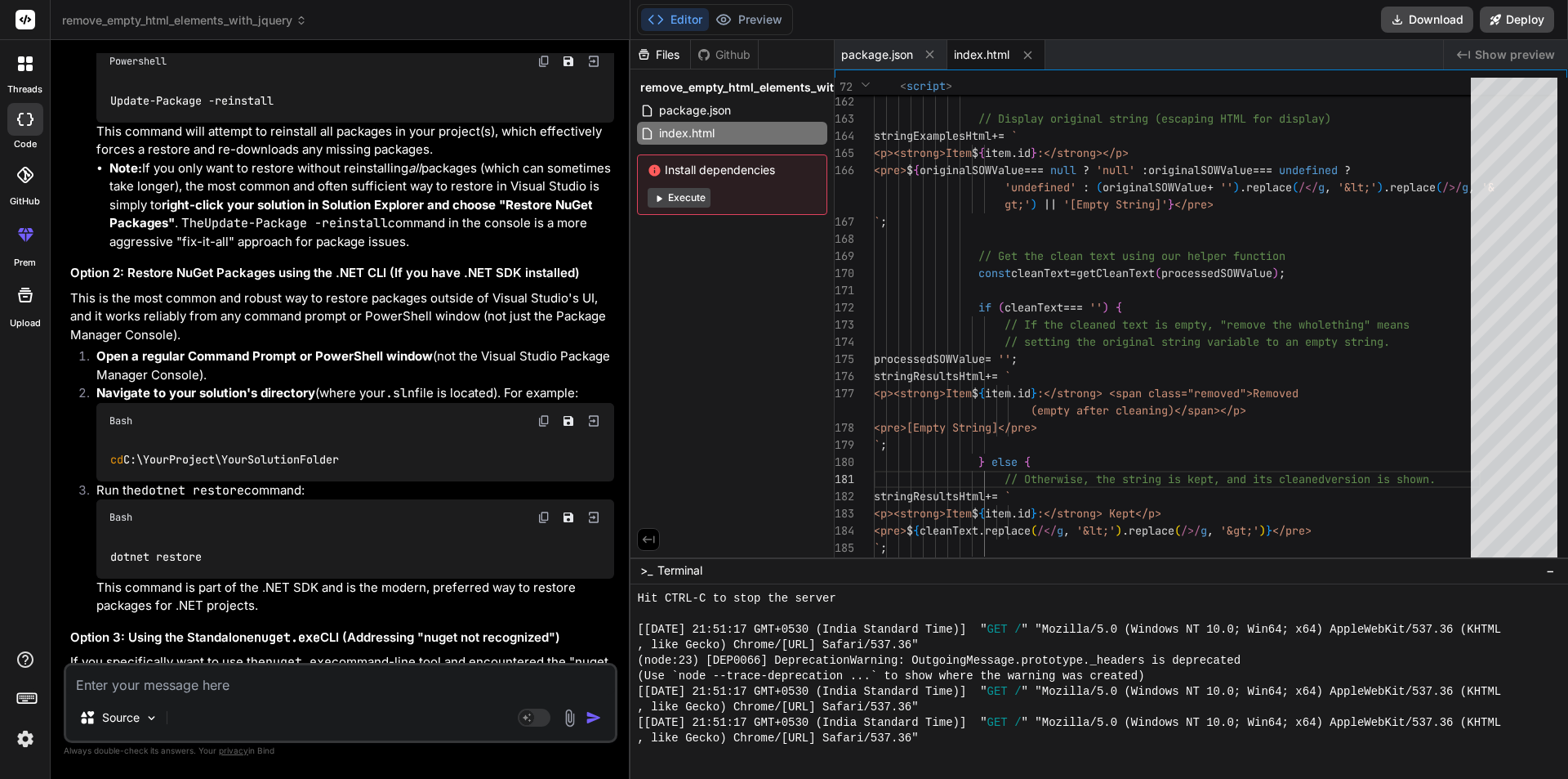
click at [200, 684] on textarea at bounding box center [341, 680] width 549 height 29
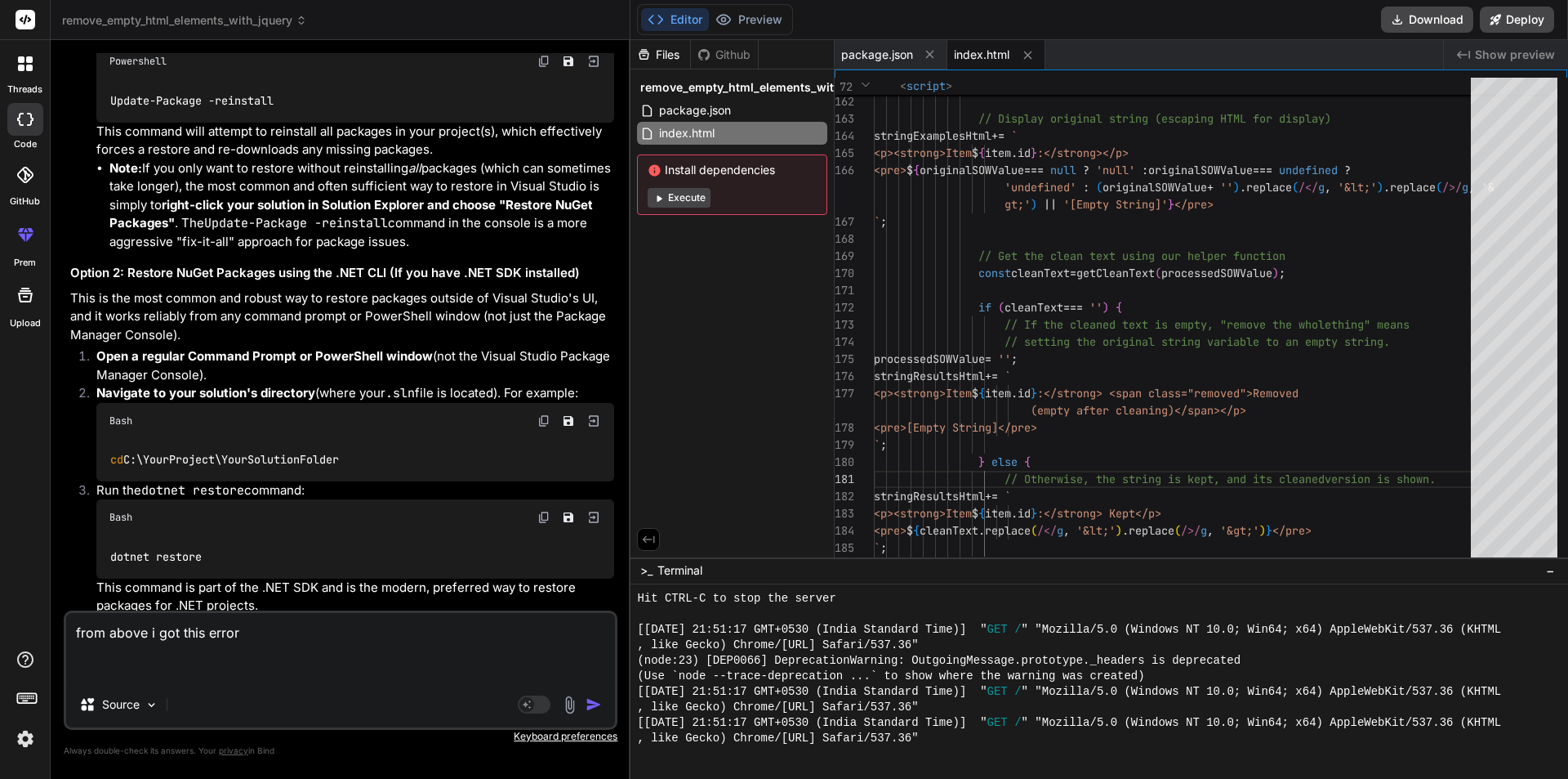
paste textarea "PM> Update-Package -reinstall Update-Package : Some NuGet packages are missing …"
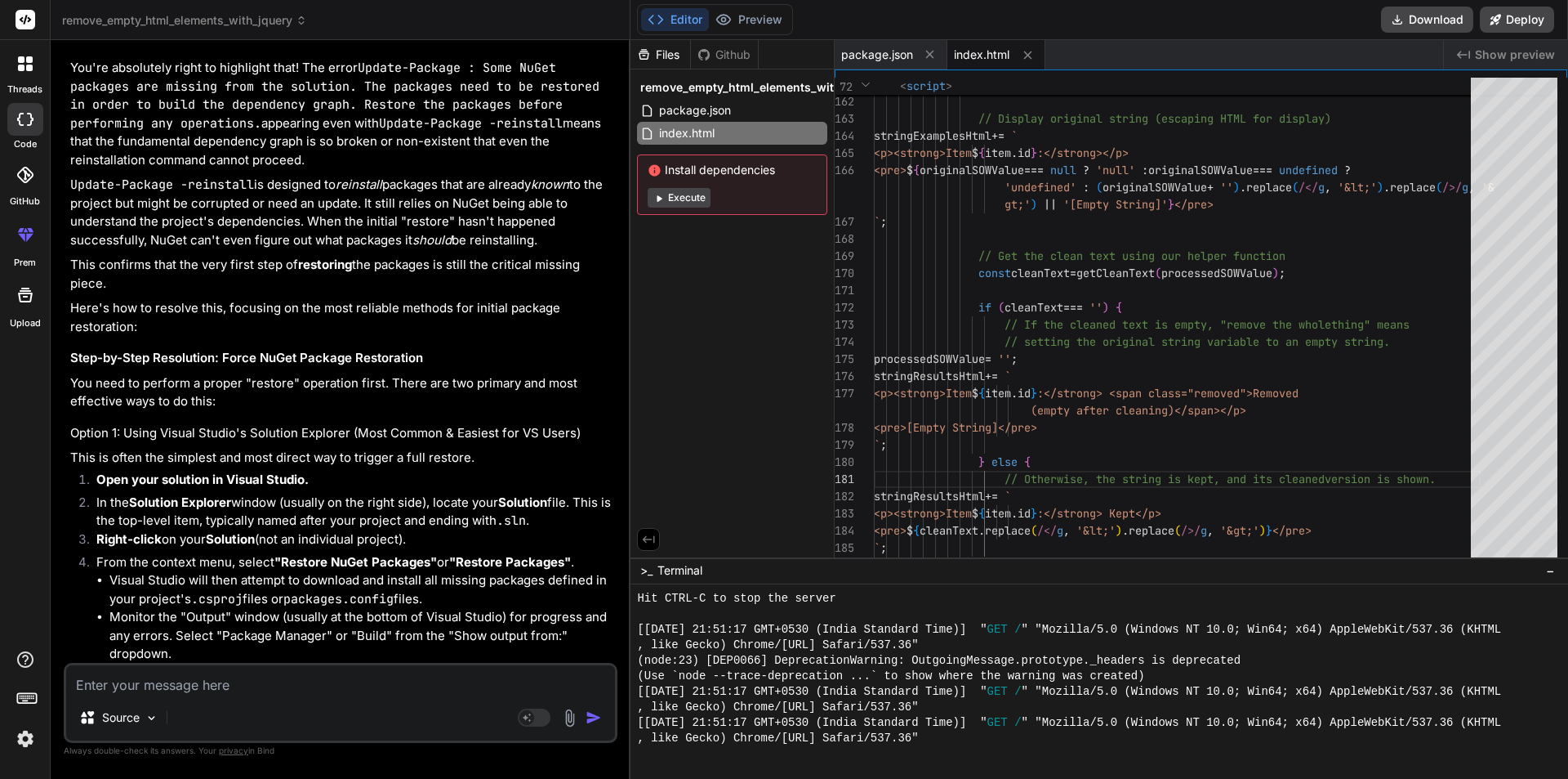
scroll to position [6269, 0]
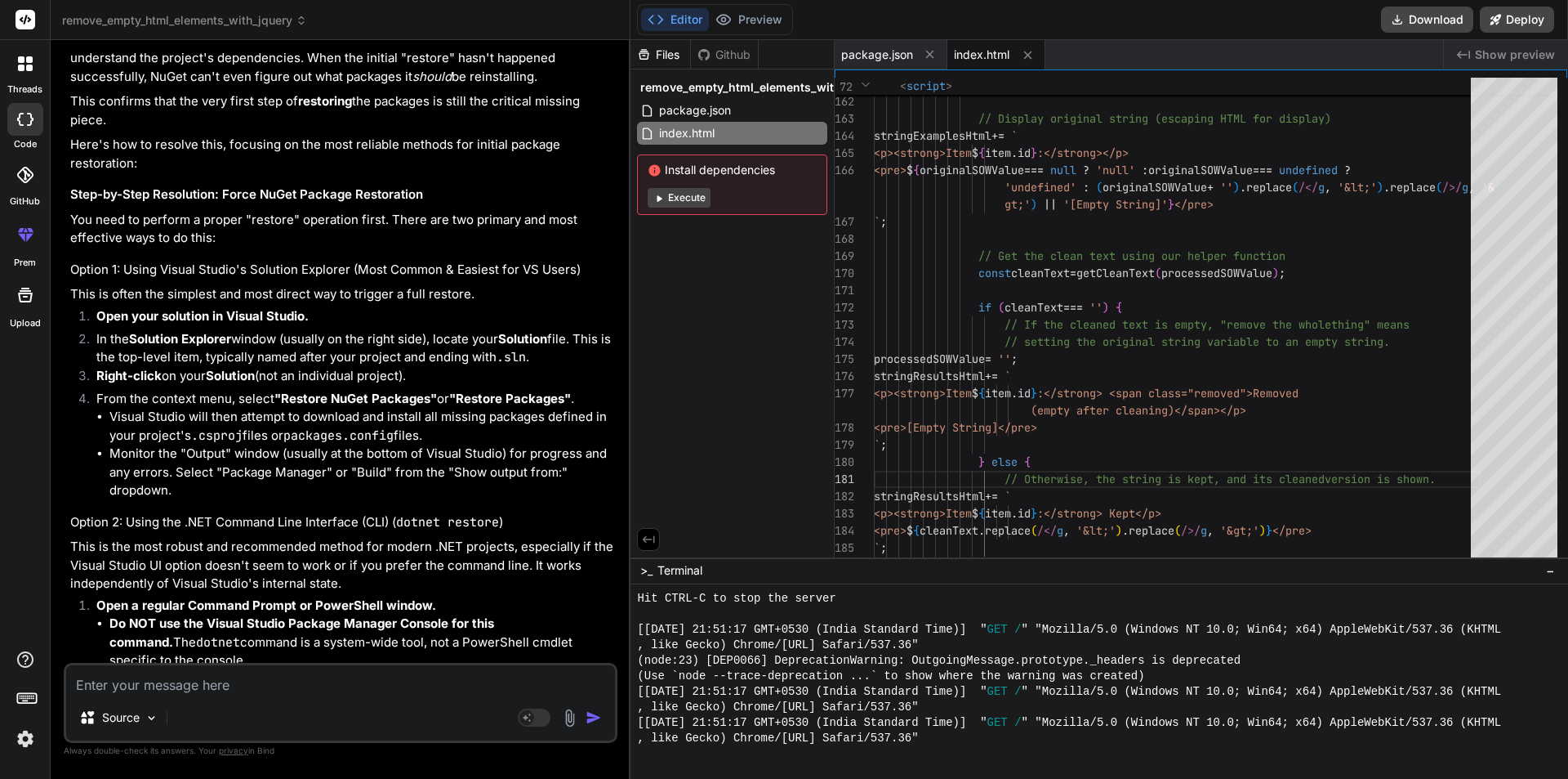
click at [182, 690] on textarea at bounding box center [341, 680] width 549 height 29
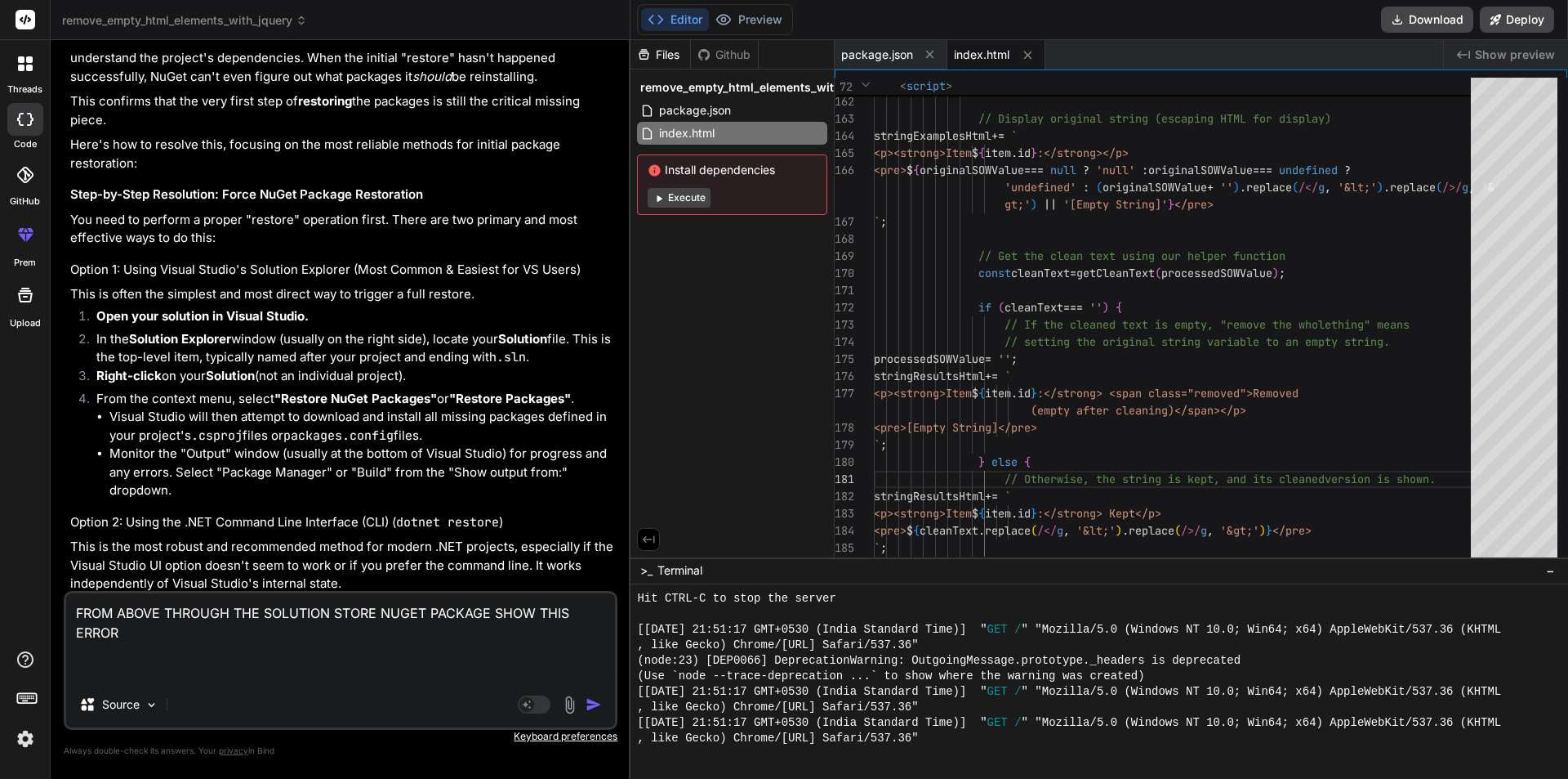
paste textarea "NuGet Package restore failed for project CGRS.Web: Unable to find version '[TEC…"
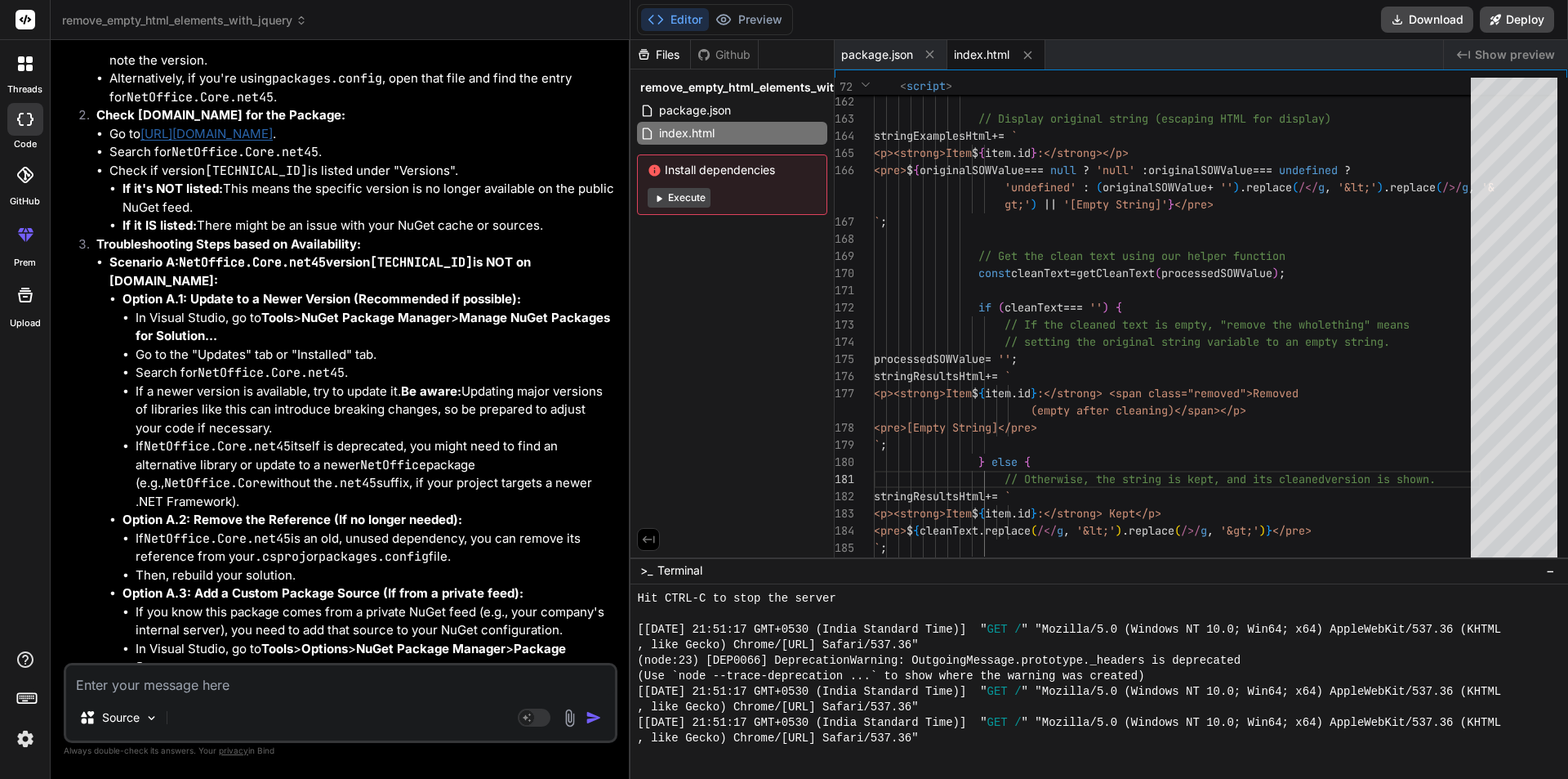
scroll to position [8940, 0]
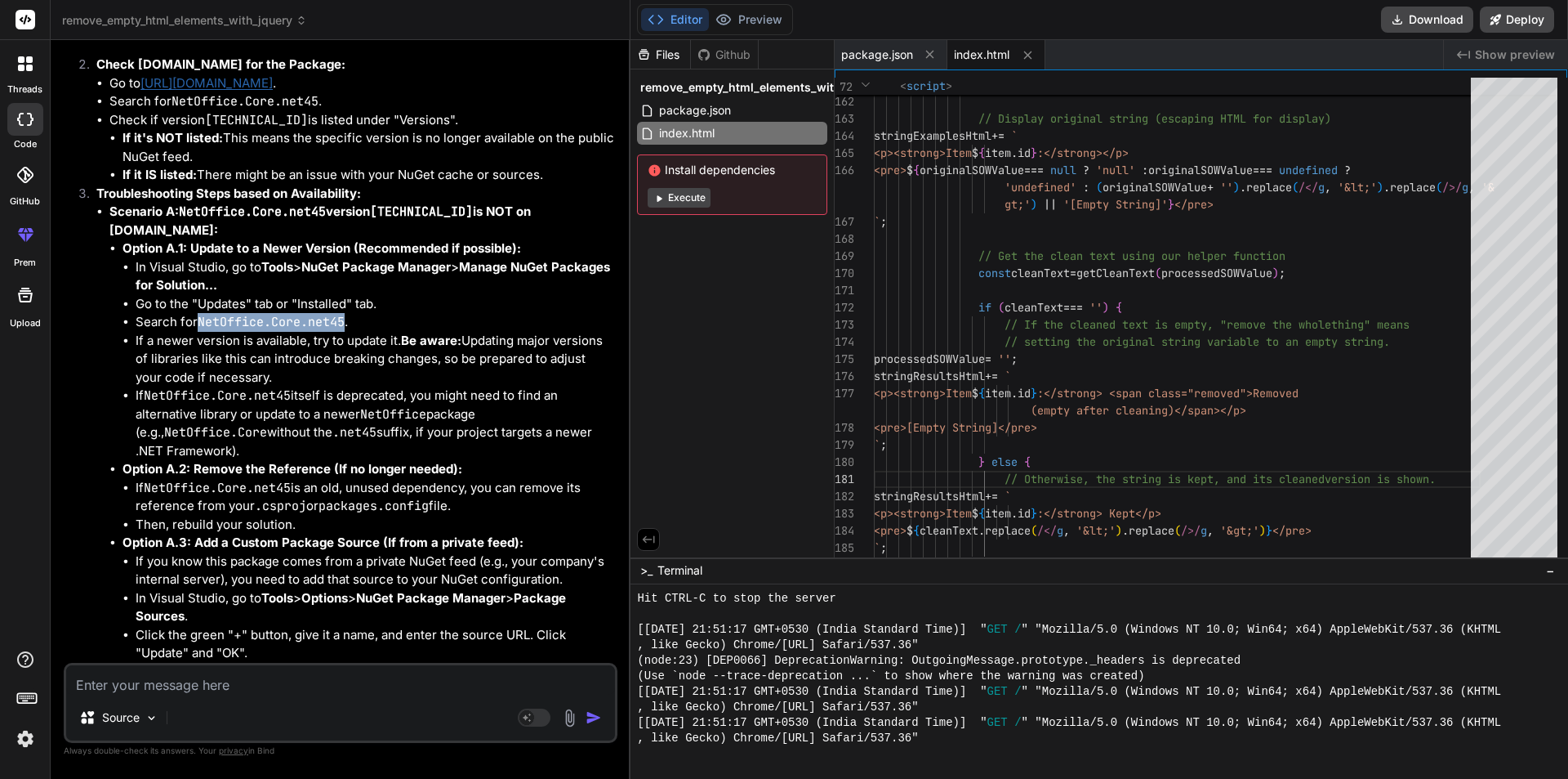
drag, startPoint x: 198, startPoint y: 348, endPoint x: 344, endPoint y: 344, distance: 146.1
click at [344, 332] on li "Search for NetOffice.Core.net45 ." at bounding box center [375, 323] width 479 height 19
copy code "NetOffice.Core.net45"
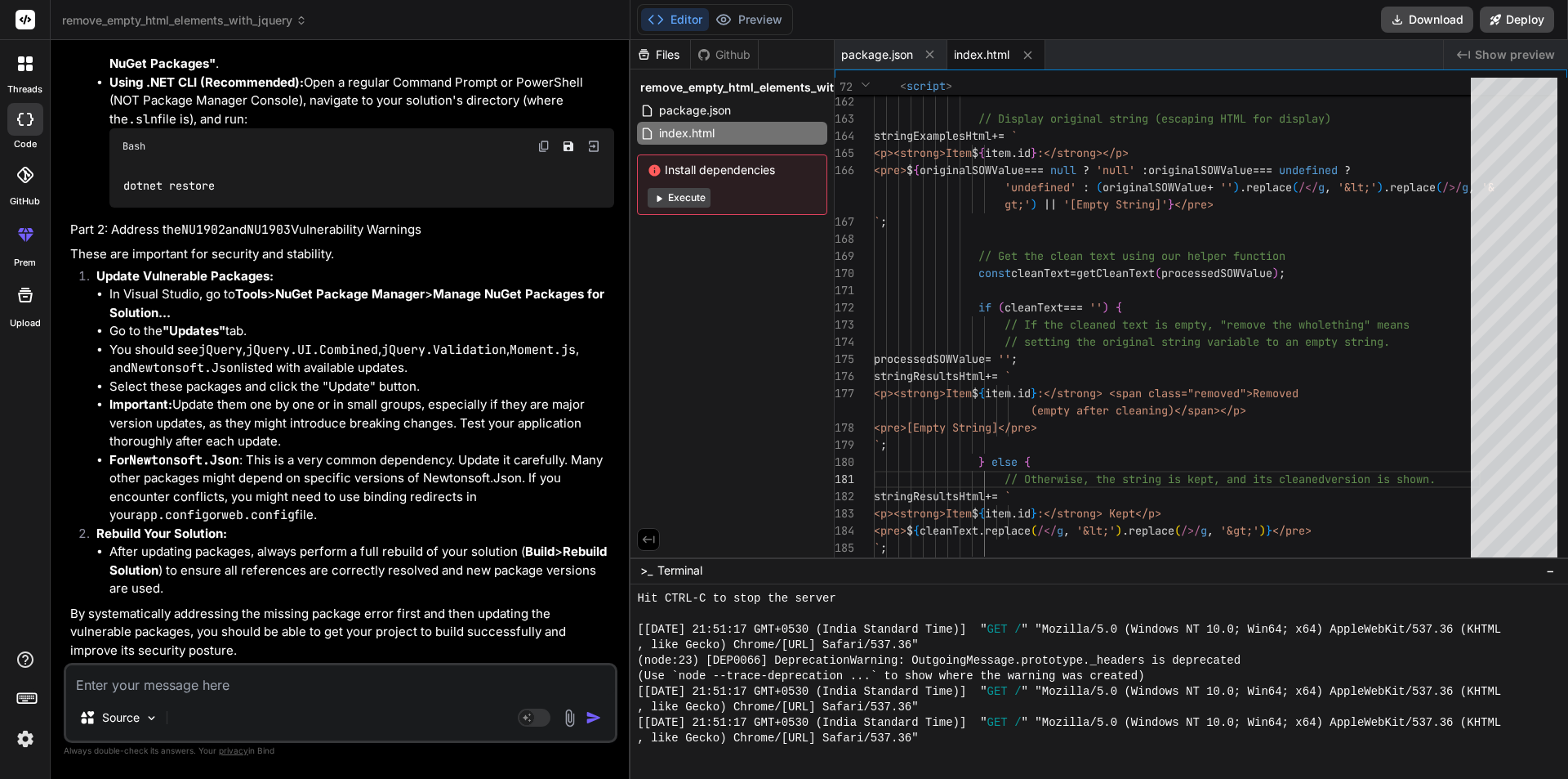
scroll to position [9884, 0]
click at [201, 691] on textarea at bounding box center [341, 680] width 549 height 29
click at [271, 690] on textarea "IS" at bounding box center [341, 680] width 549 height 29
drag, startPoint x: 177, startPoint y: 690, endPoint x: 258, endPoint y: 720, distance: 86.4
click at [0, 705] on div "threads code GitHub prem Upload remove_empty_html_elements_with_jquery Created …" at bounding box center [784, 389] width 1568 height 779
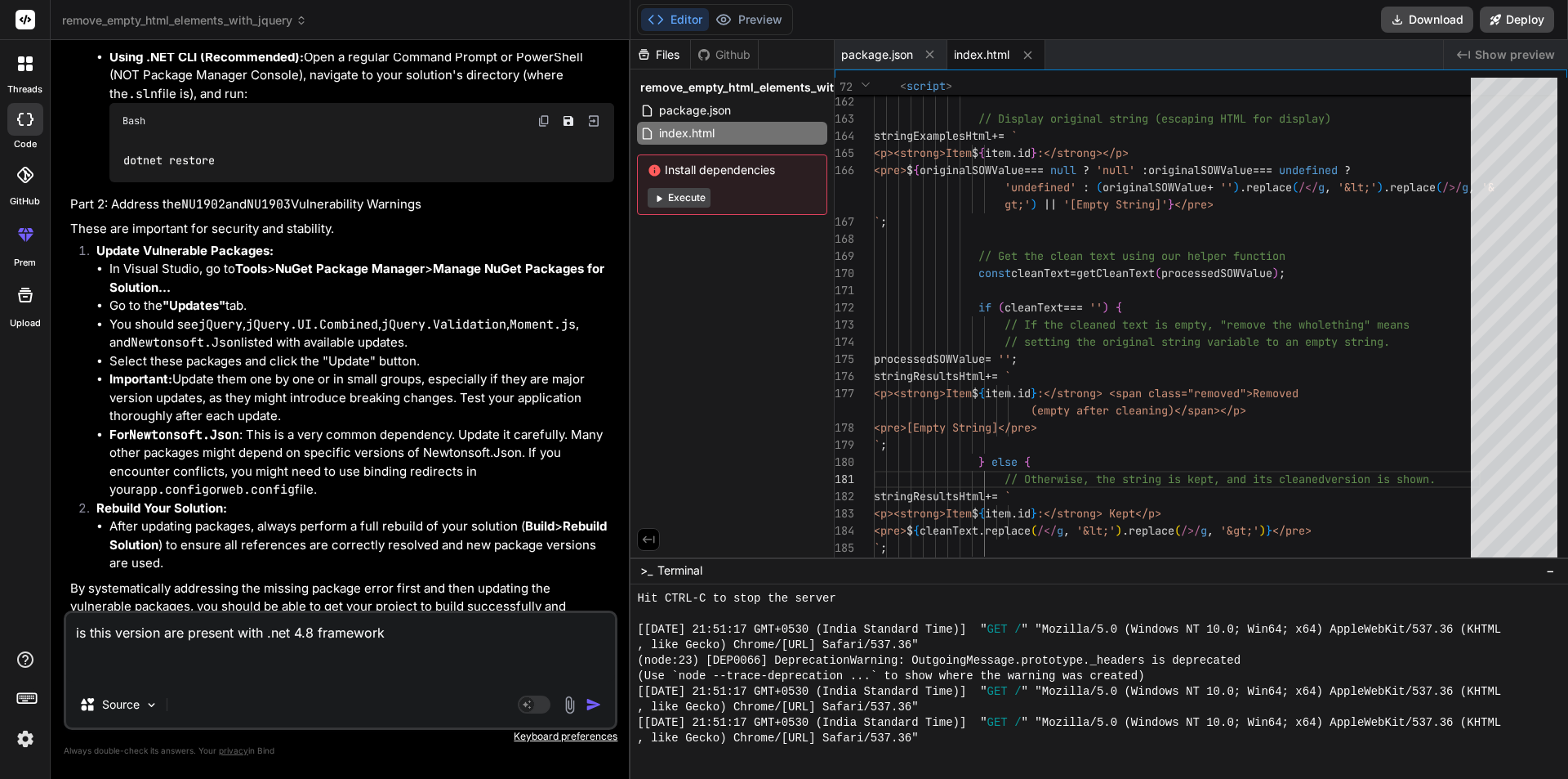
paste textarea "<package id="NetOffice.Core.net45" version="[TECHNICAL_ID]" targetFramework="ne…"
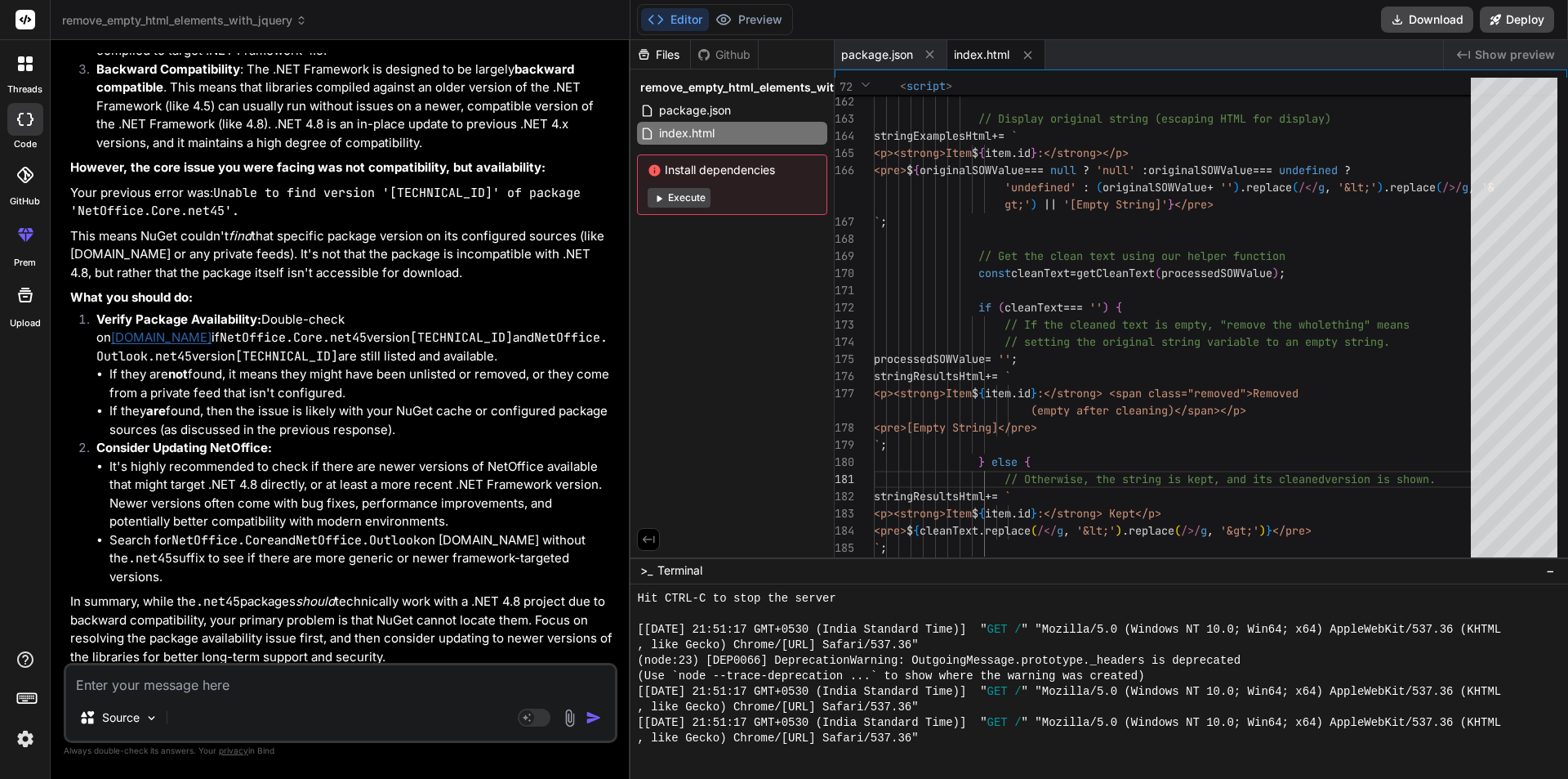
scroll to position [10802, 0]
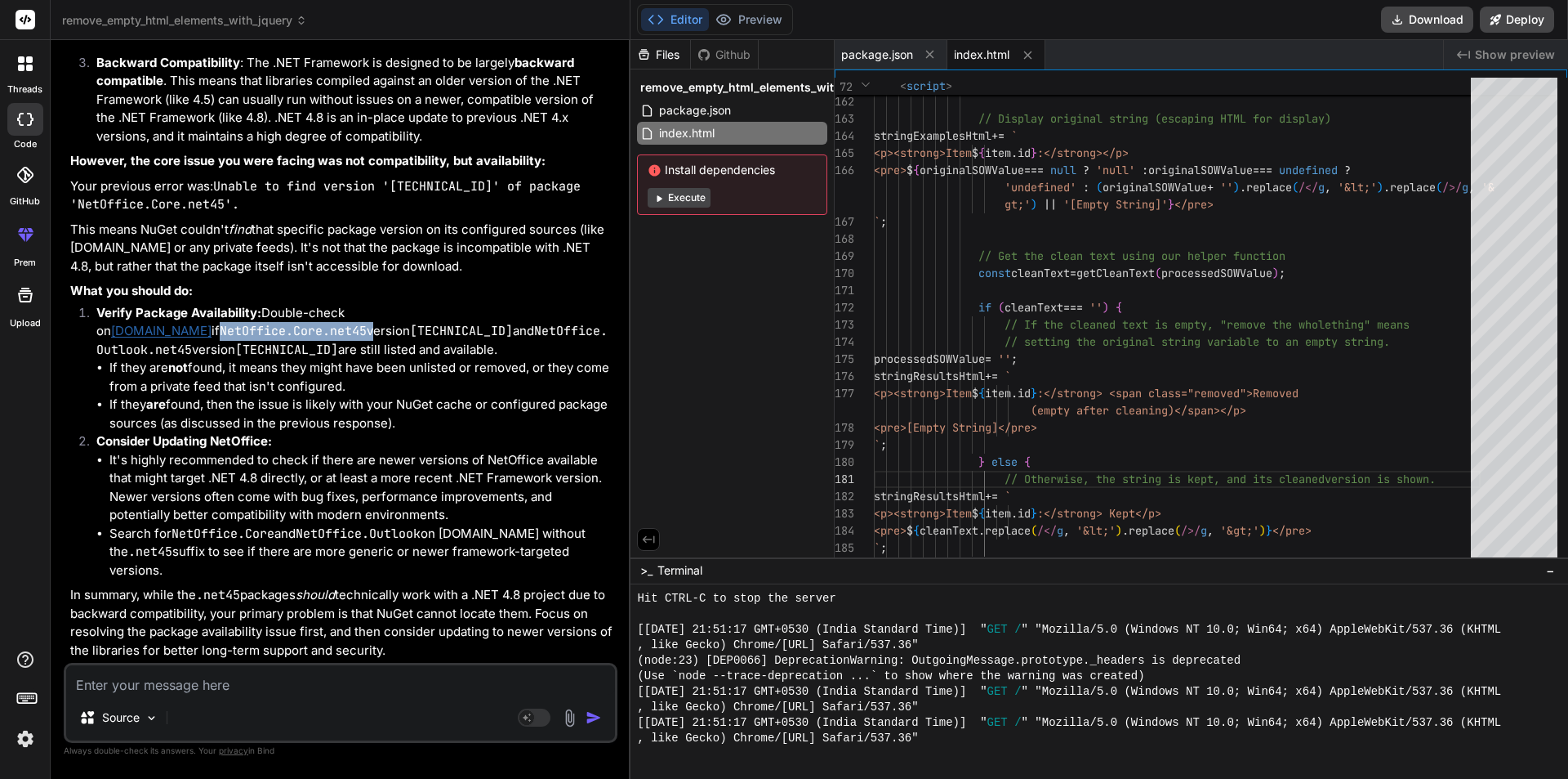
drag, startPoint x: 441, startPoint y: 325, endPoint x: 599, endPoint y: 332, distance: 158.2
click at [599, 332] on p "Verify Package Availability: Double-check on [DOMAIN_NAME] if NetOffice.Core.ne…" at bounding box center [355, 332] width 518 height 56
copy p "NetOffice.Core.net45"
